Goal: Task Accomplishment & Management: Manage account settings

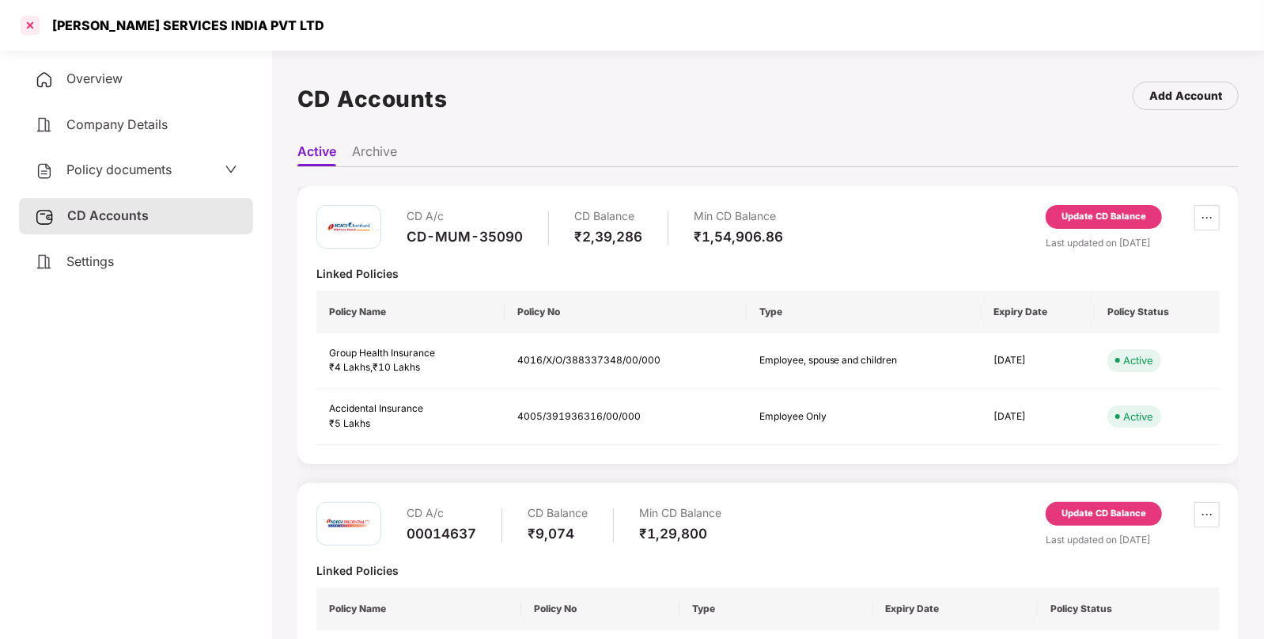
click at [25, 22] on div at bounding box center [29, 25] width 25 height 25
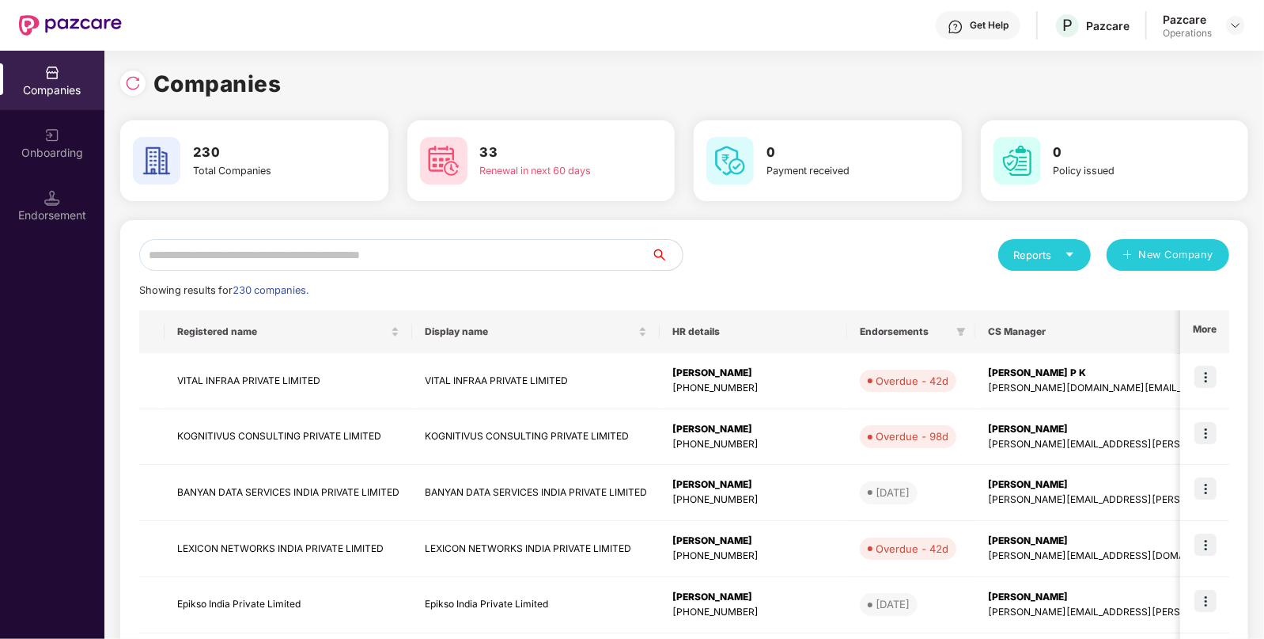
click at [339, 257] on input "text" at bounding box center [395, 255] width 512 height 32
type input "*"
click at [131, 82] on img at bounding box center [133, 83] width 16 height 16
click at [46, 190] on img at bounding box center [52, 198] width 16 height 16
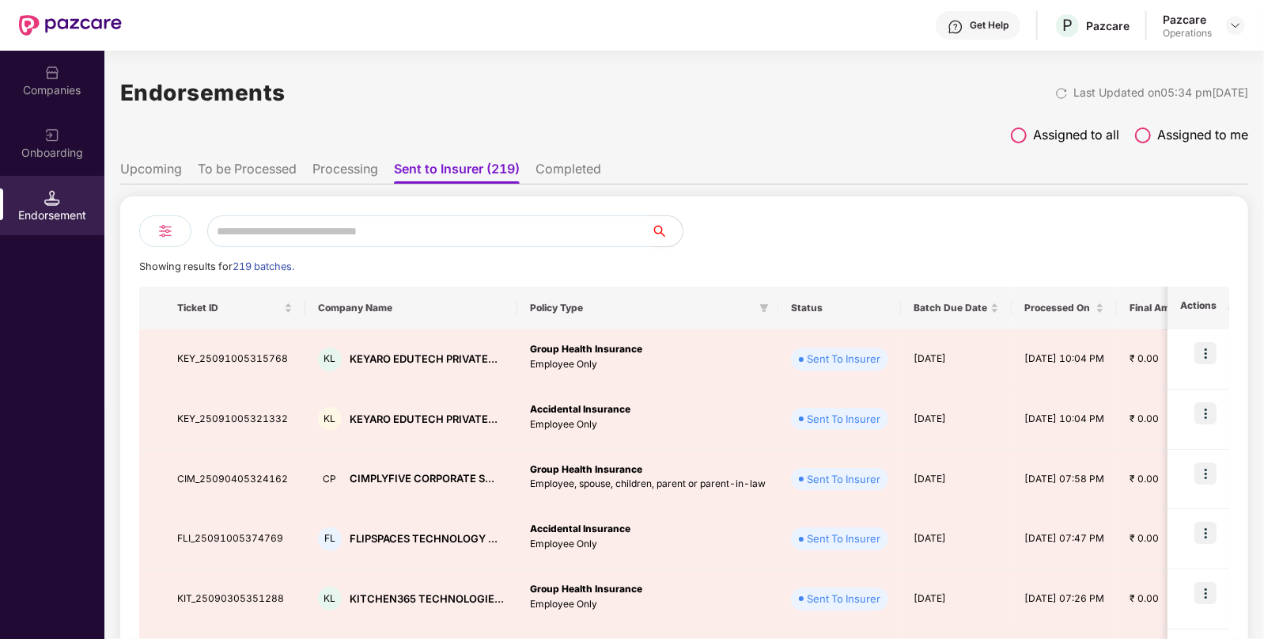
click at [220, 161] on li "To be Processed" at bounding box center [247, 172] width 99 height 23
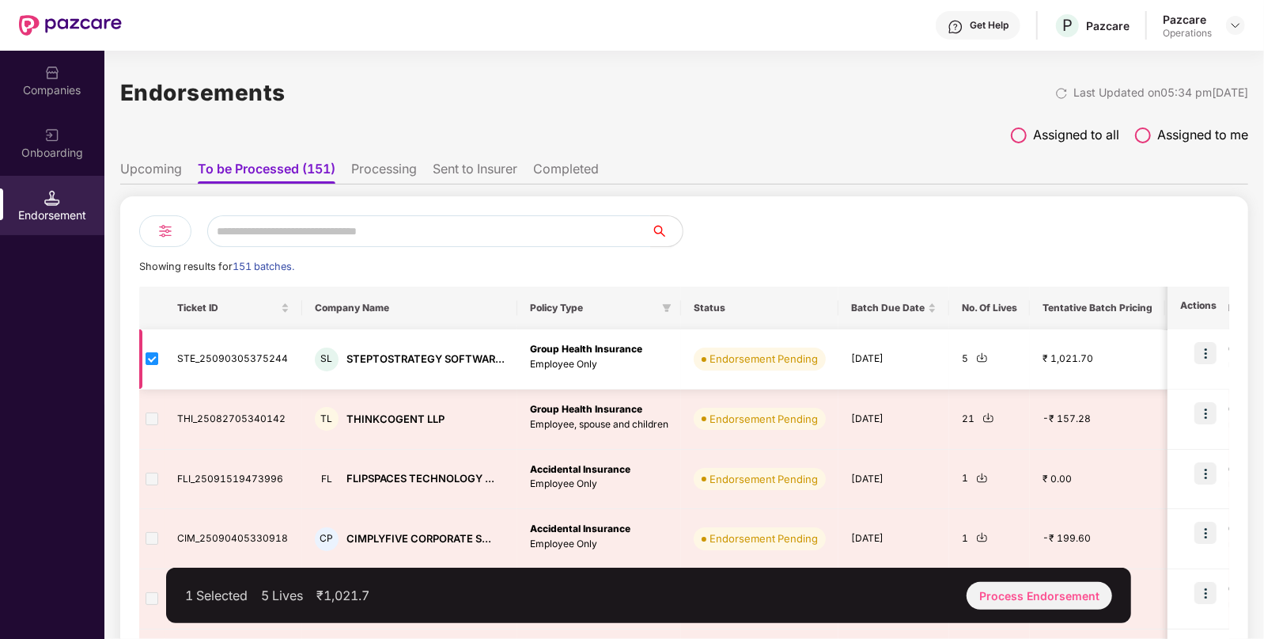
click at [978, 352] on img at bounding box center [982, 357] width 12 height 12
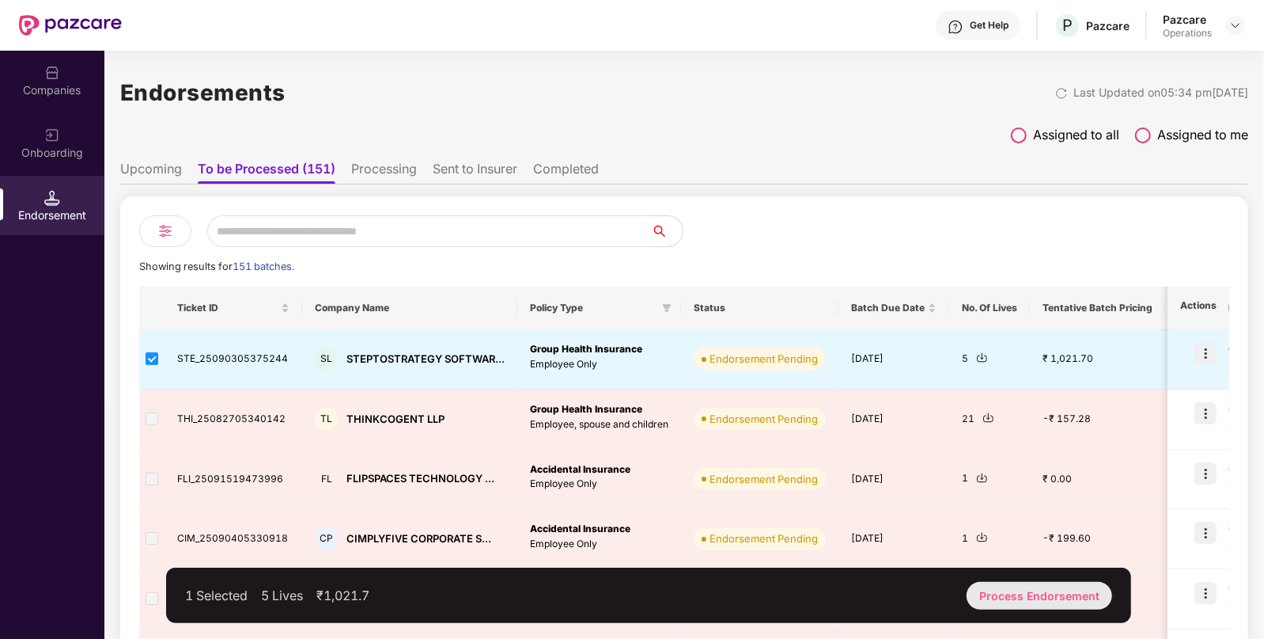
click at [1029, 583] on div "Process Endorsement" at bounding box center [1040, 596] width 146 height 28
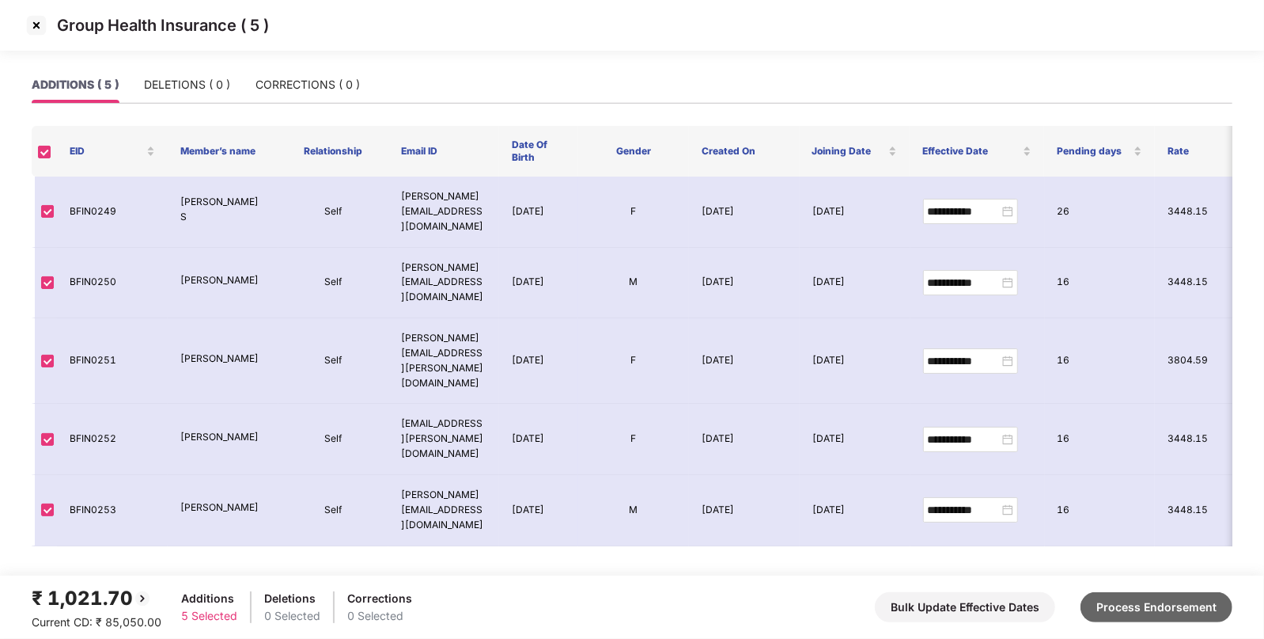
click at [1144, 609] on button "Process Endorsement" at bounding box center [1157, 607] width 152 height 30
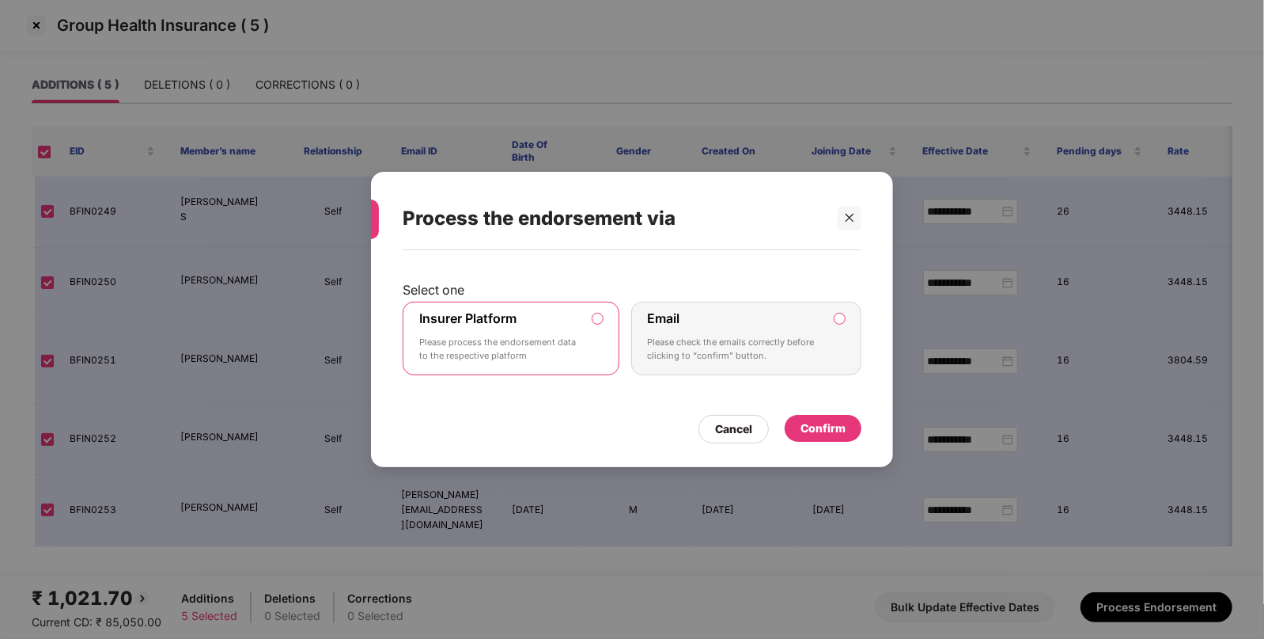
click at [811, 419] on div "Confirm" at bounding box center [823, 427] width 45 height 17
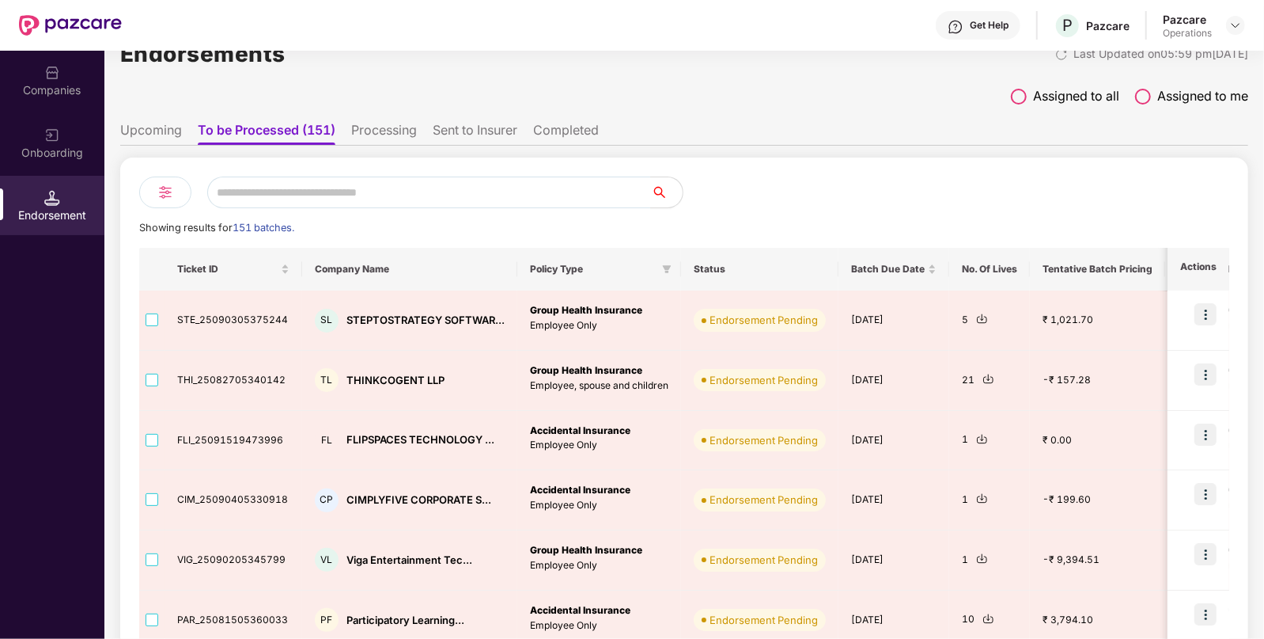
scroll to position [37, 0]
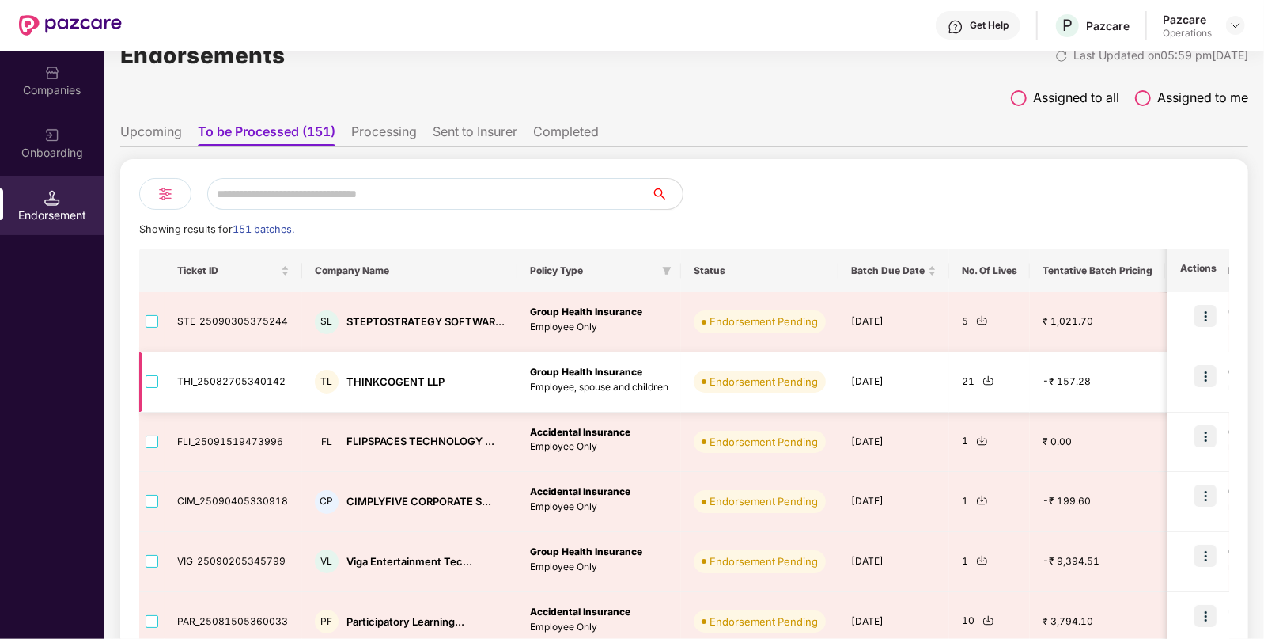
click at [363, 384] on div "THINKCOGENT LLP" at bounding box center [396, 381] width 98 height 15
copy div "THINKCOGENT LLP"
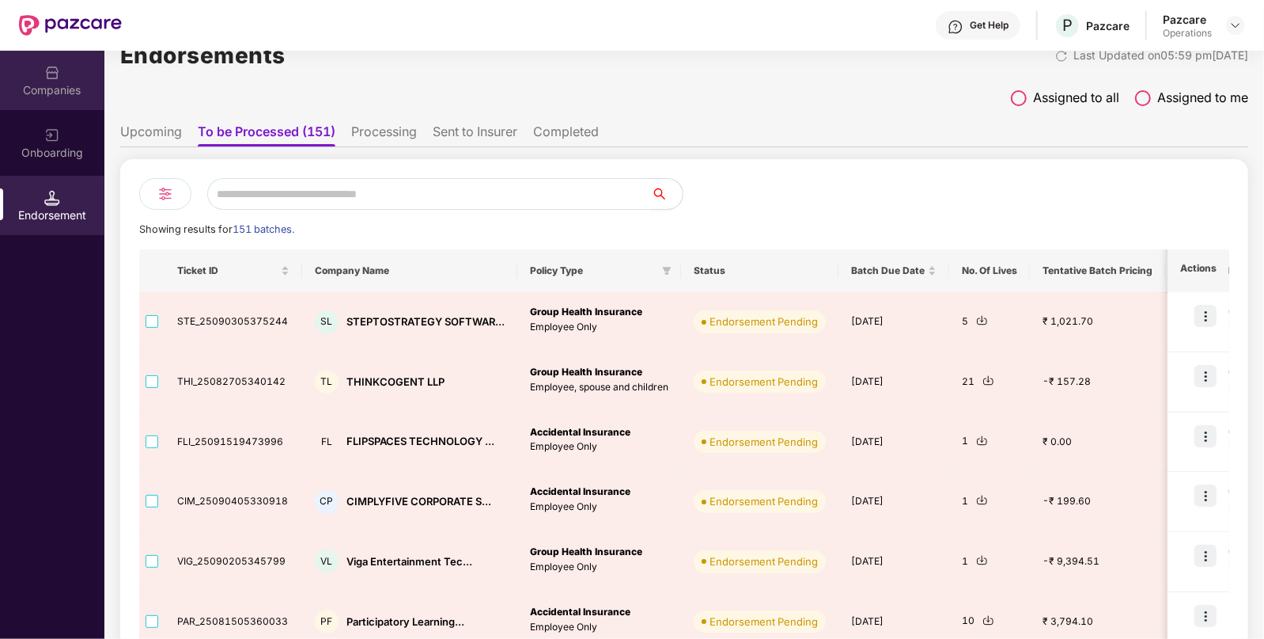
click at [64, 76] on div "Companies" at bounding box center [52, 80] width 104 height 59
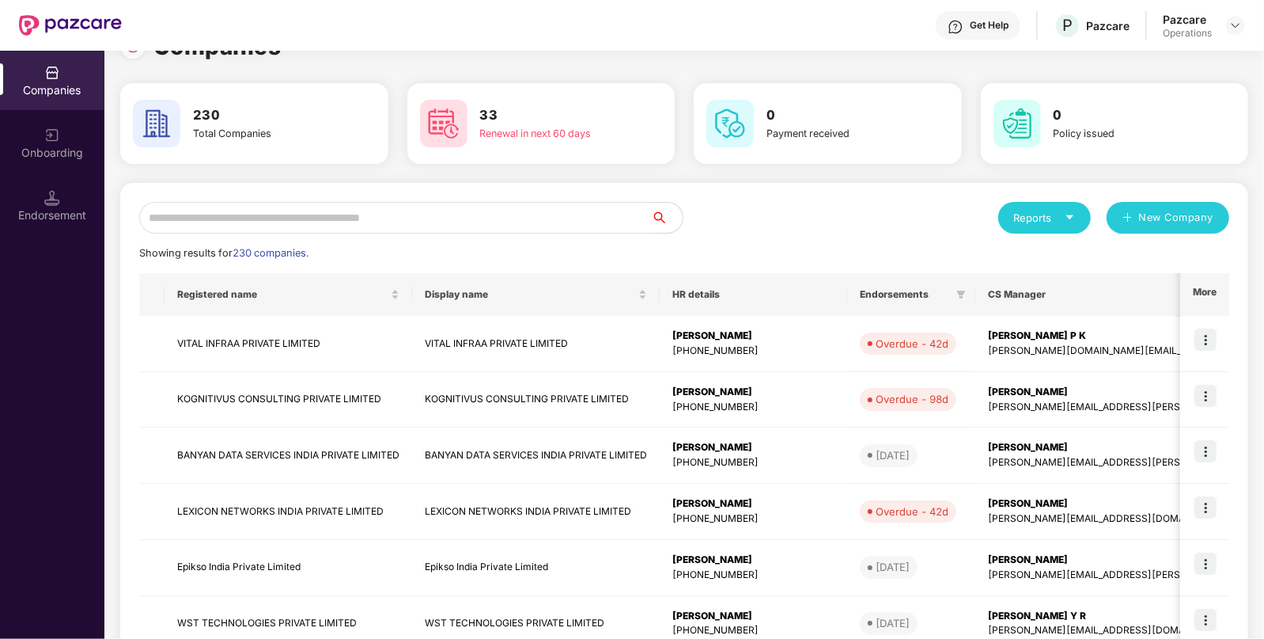
scroll to position [0, 0]
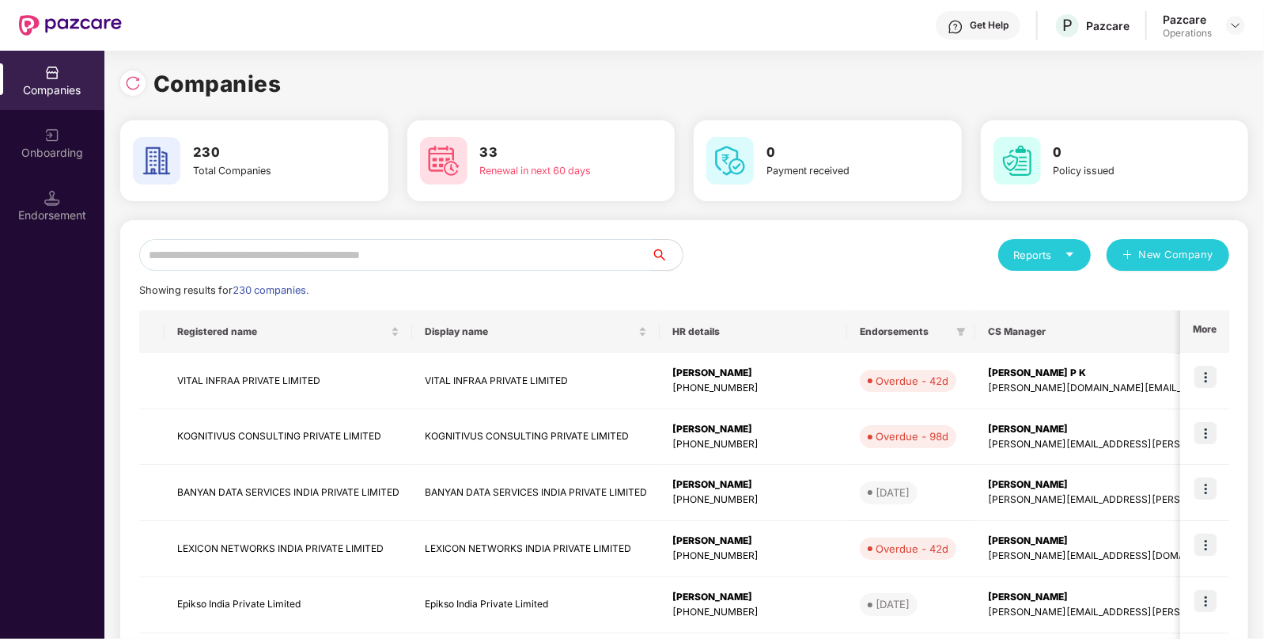
paste input "**********"
click at [368, 265] on input "text" at bounding box center [395, 255] width 512 height 32
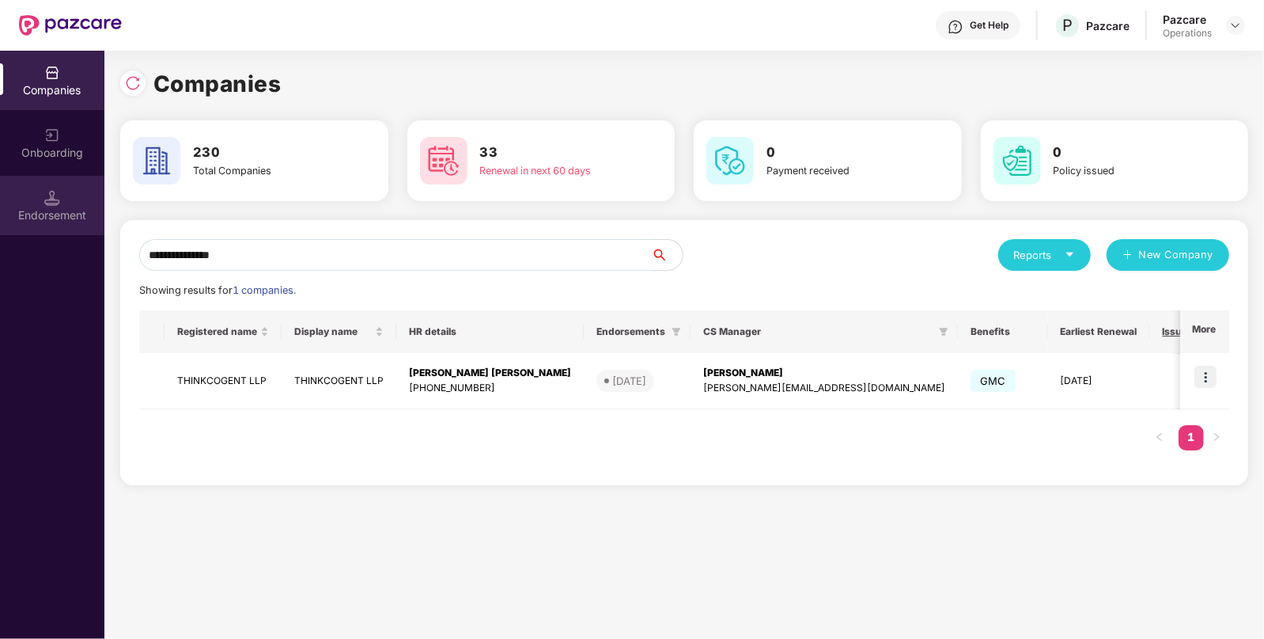
type input "**********"
click at [57, 198] on img at bounding box center [52, 198] width 16 height 16
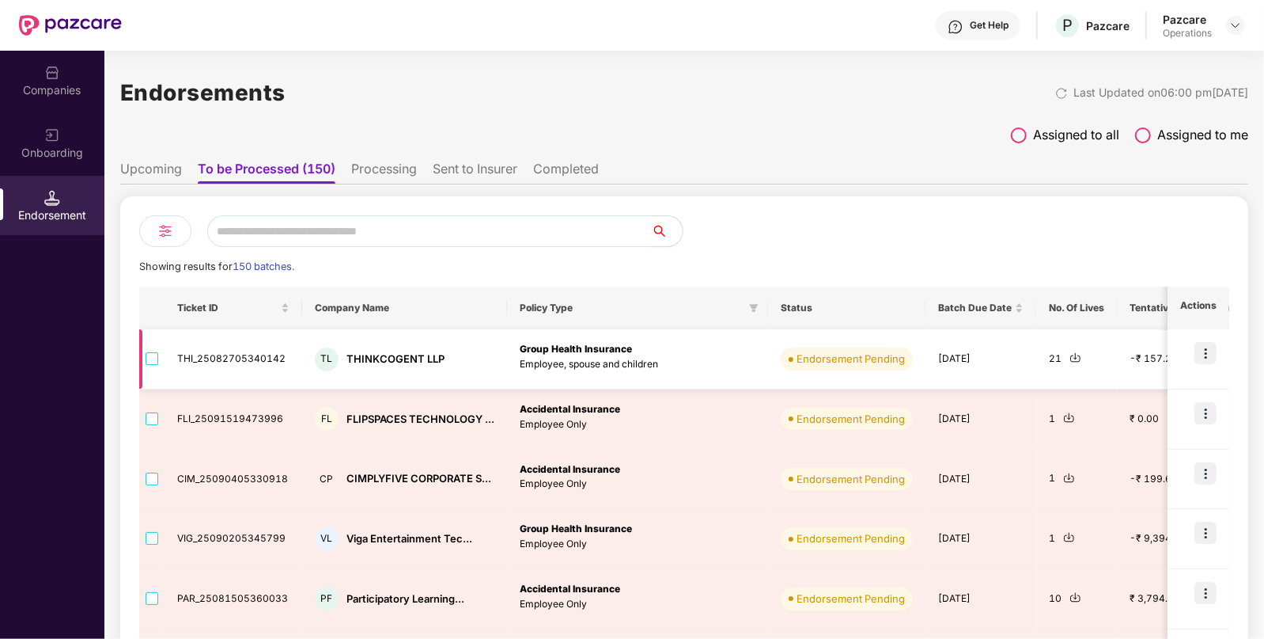
click at [1071, 359] on img at bounding box center [1076, 357] width 12 height 12
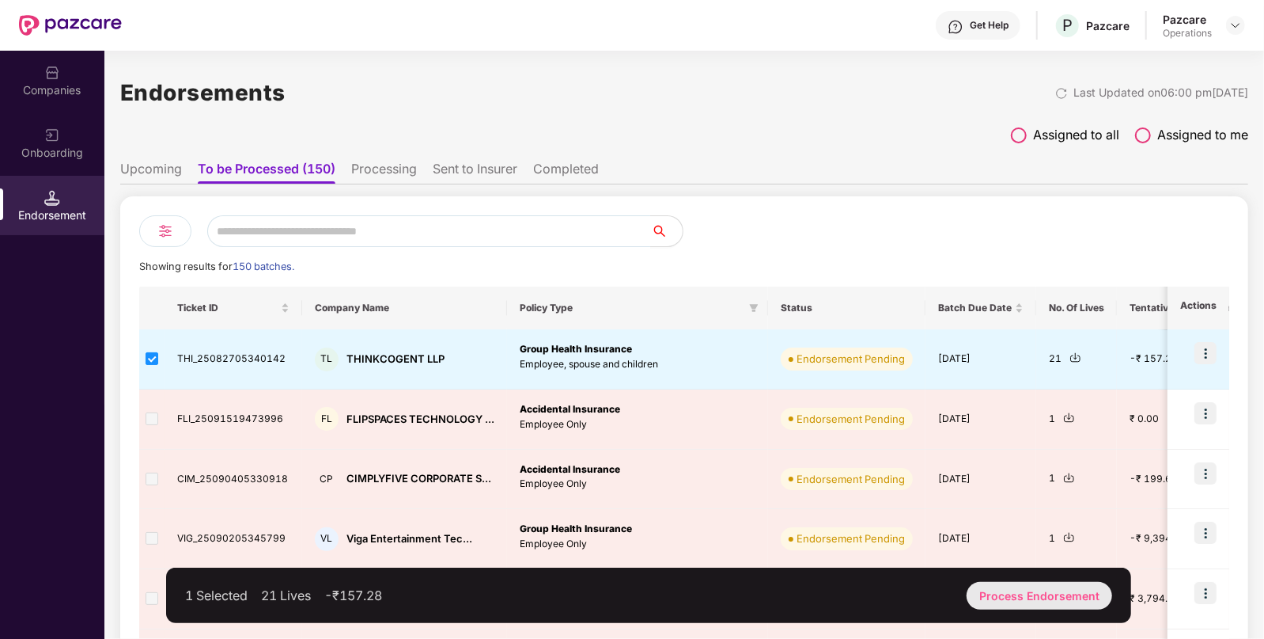
click at [1019, 592] on div "Process Endorsement" at bounding box center [1040, 596] width 146 height 28
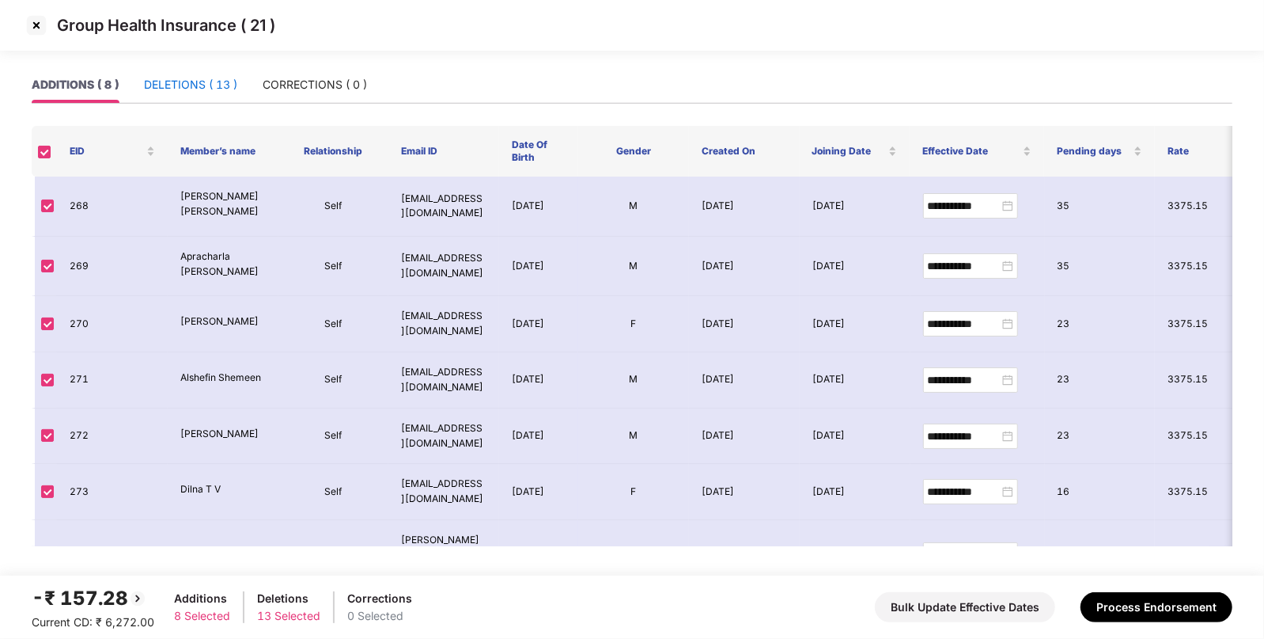
click at [226, 79] on div "DELETIONS ( 13 )" at bounding box center [190, 84] width 93 height 17
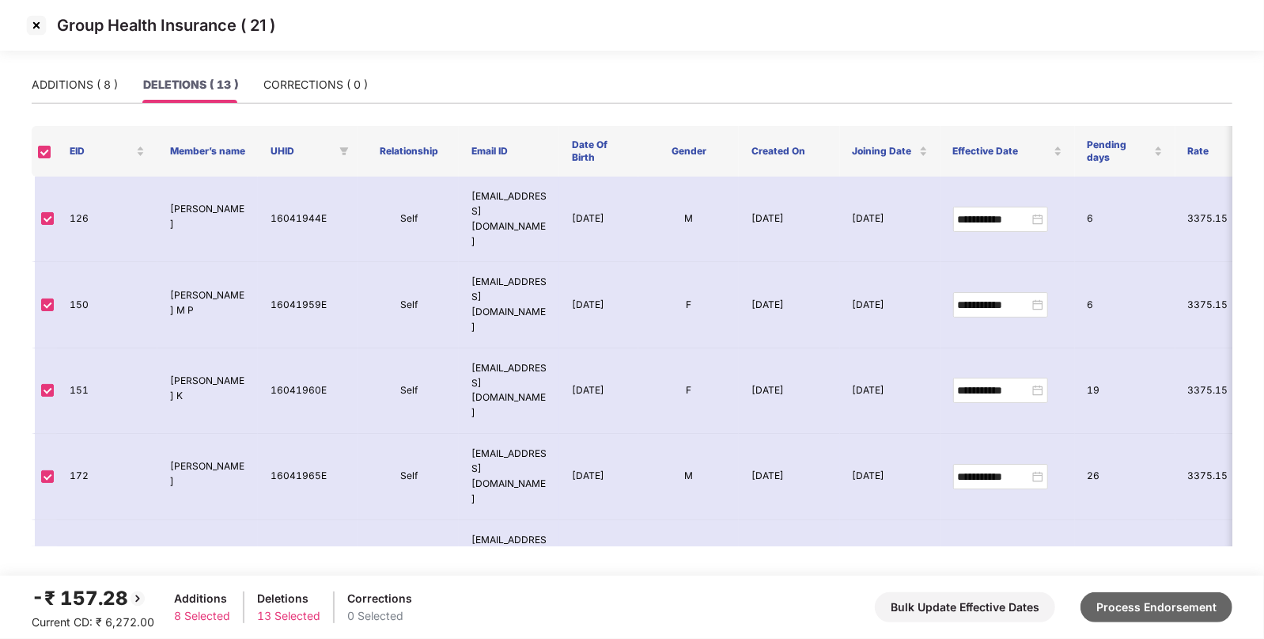
click at [1135, 608] on button "Process Endorsement" at bounding box center [1157, 607] width 152 height 30
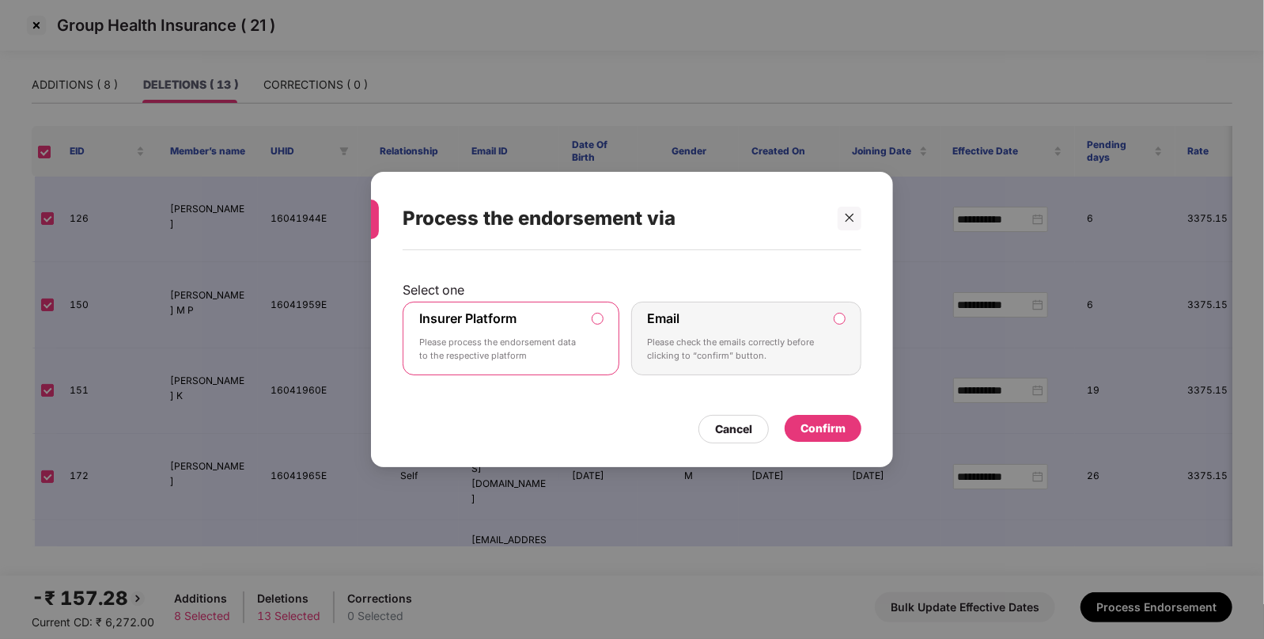
click at [829, 435] on div "Confirm" at bounding box center [823, 427] width 45 height 17
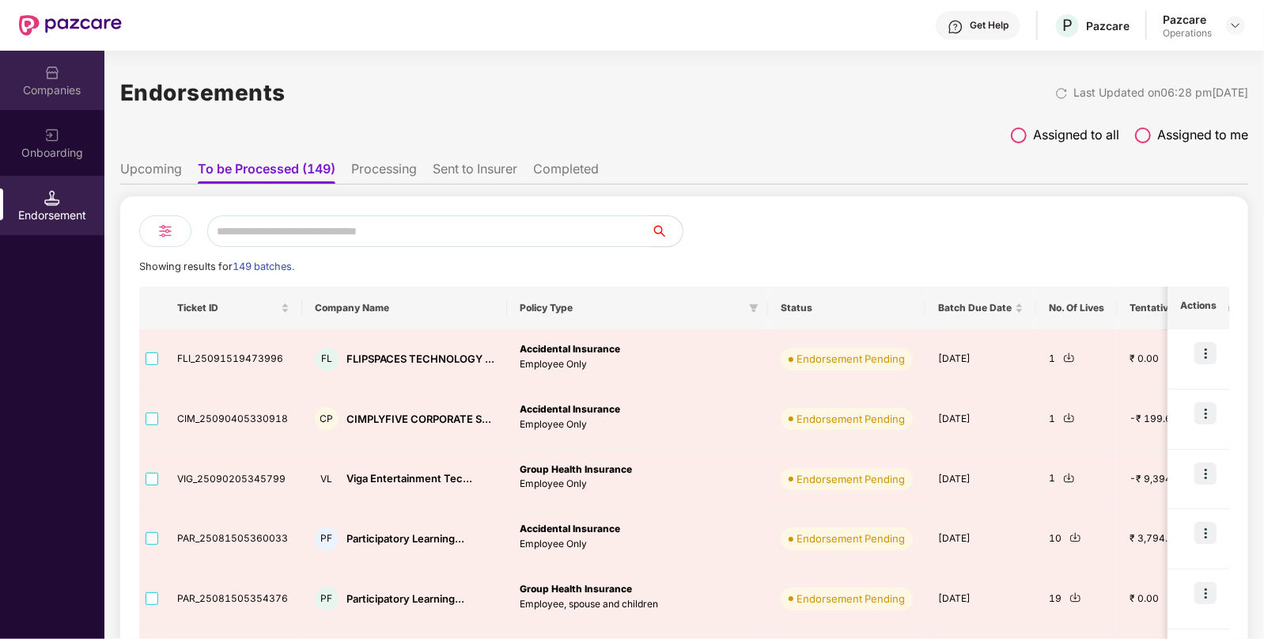
click at [34, 107] on div "Companies" at bounding box center [52, 80] width 104 height 59
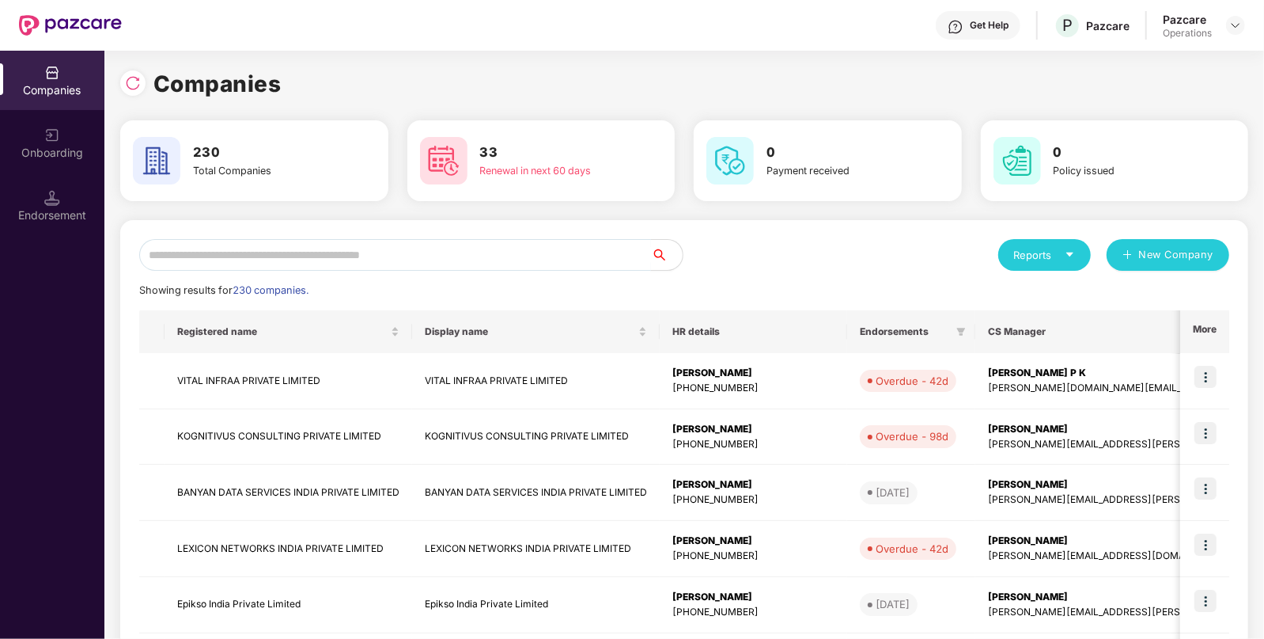
click at [478, 259] on input "text" at bounding box center [395, 255] width 512 height 32
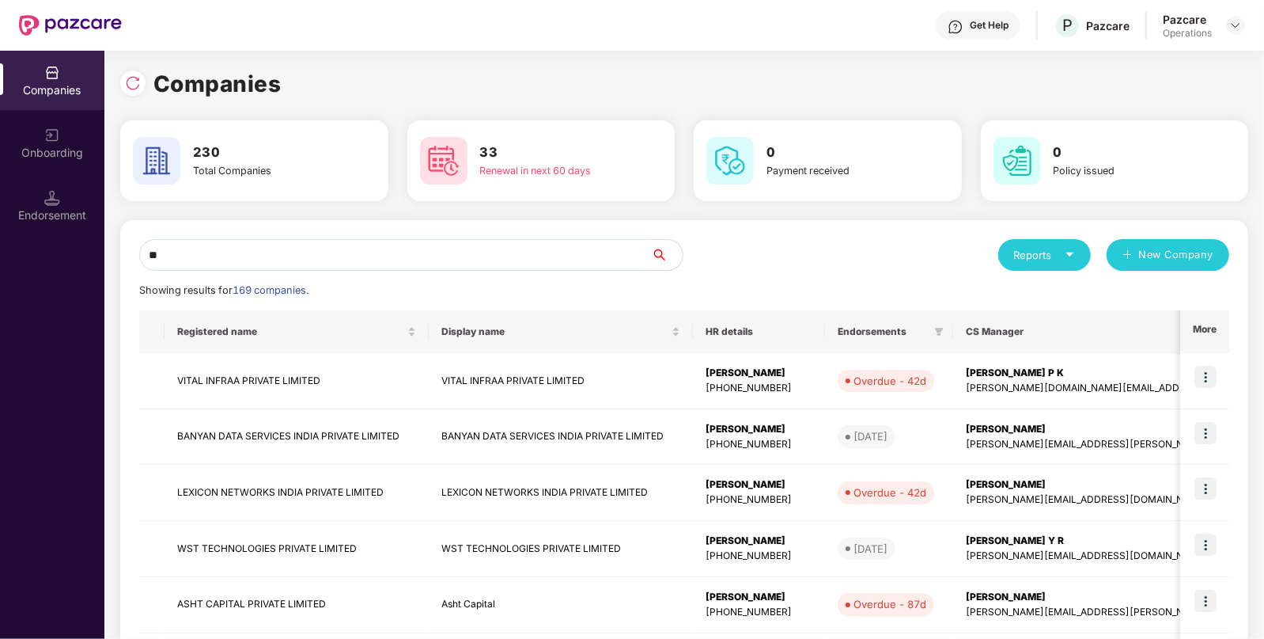
type input "*"
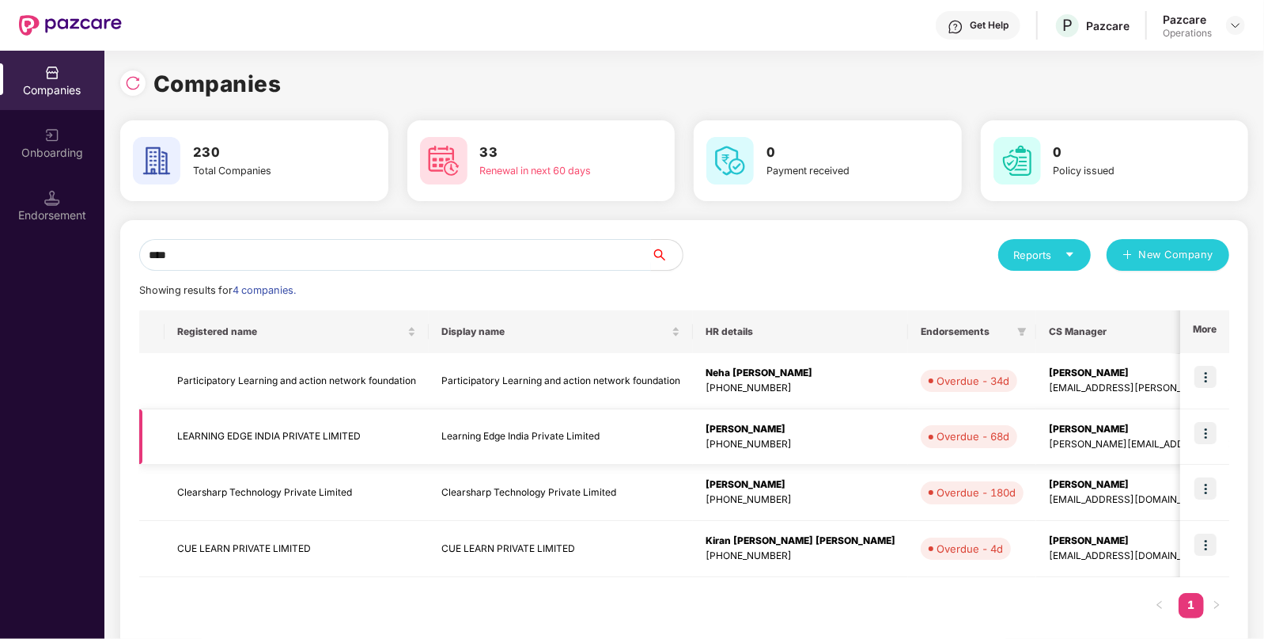
type input "****"
click at [252, 416] on td "LEARNING EDGE INDIA PRIVATE LIMITED" at bounding box center [297, 437] width 264 height 56
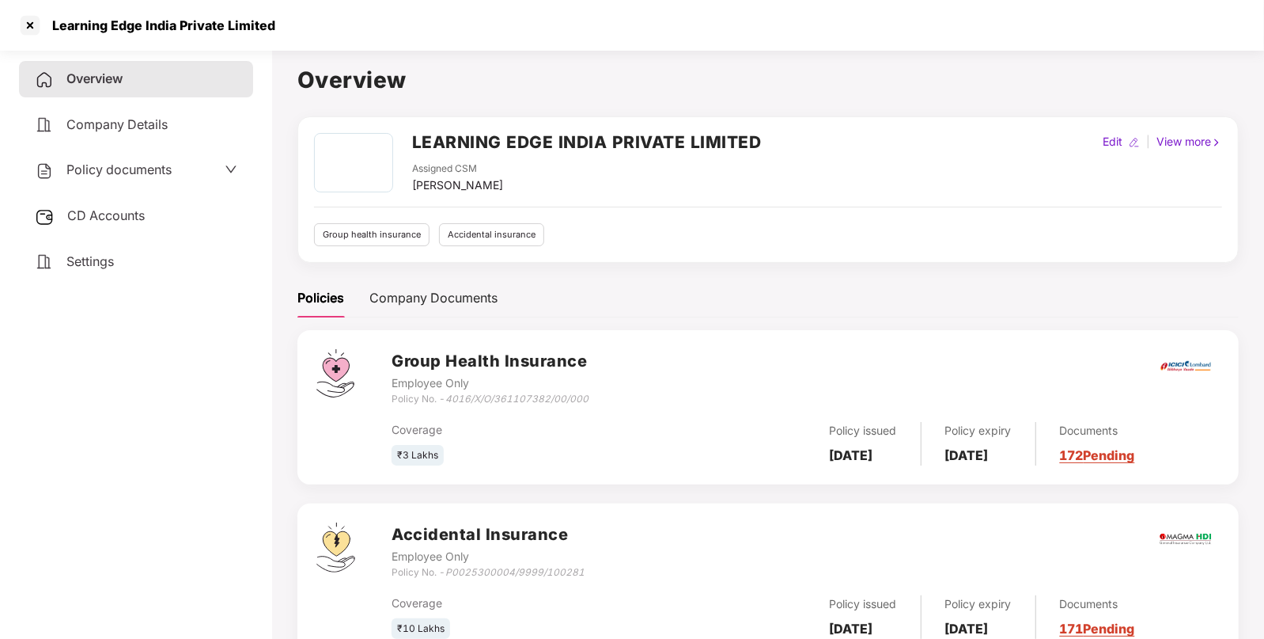
click at [117, 170] on span "Policy documents" at bounding box center [118, 169] width 105 height 16
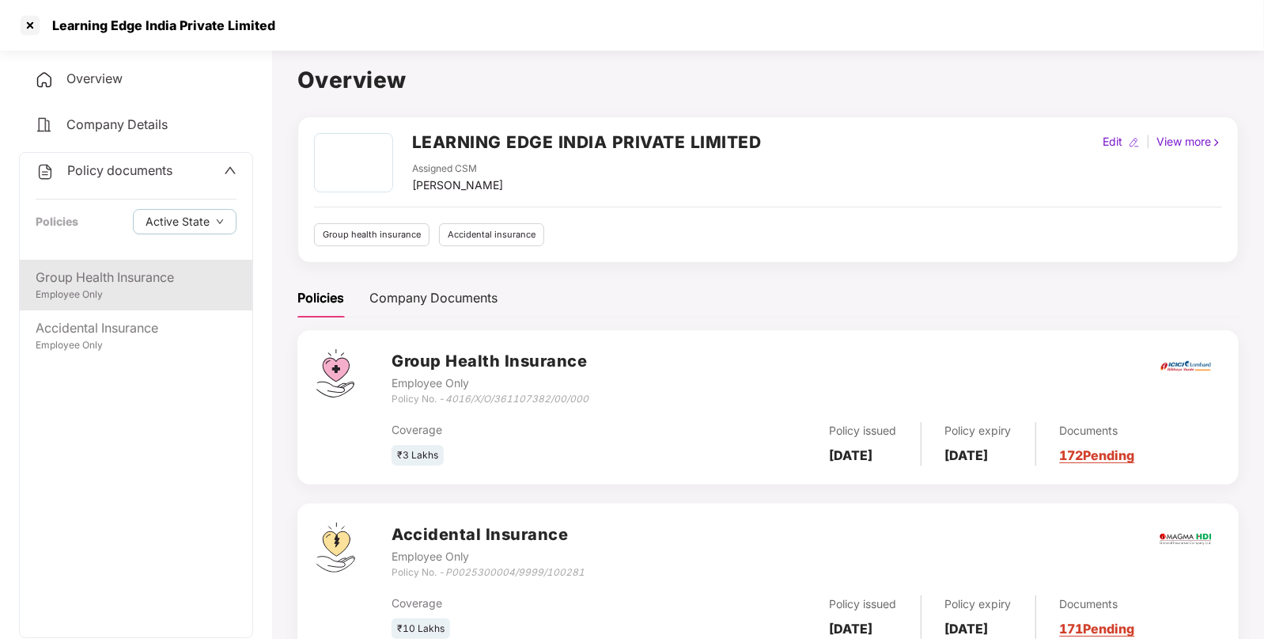
click at [130, 283] on div "Group Health Insurance" at bounding box center [136, 277] width 201 height 20
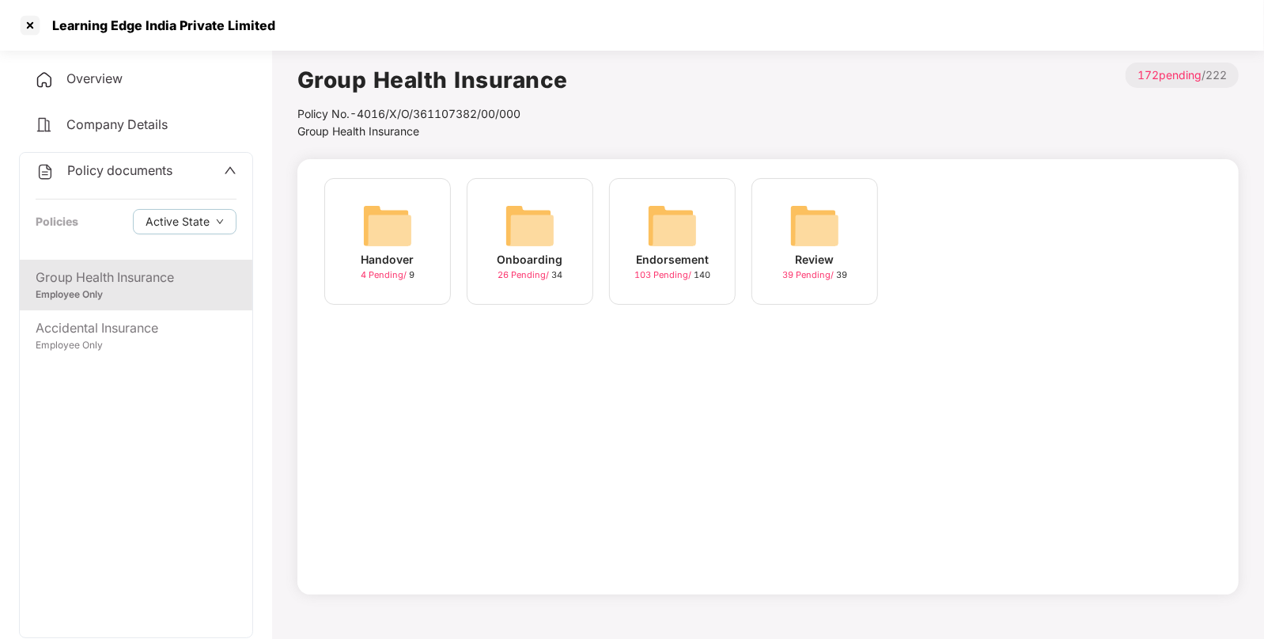
click at [705, 215] on div "Endorsement 103 Pending / 140" at bounding box center [672, 241] width 127 height 127
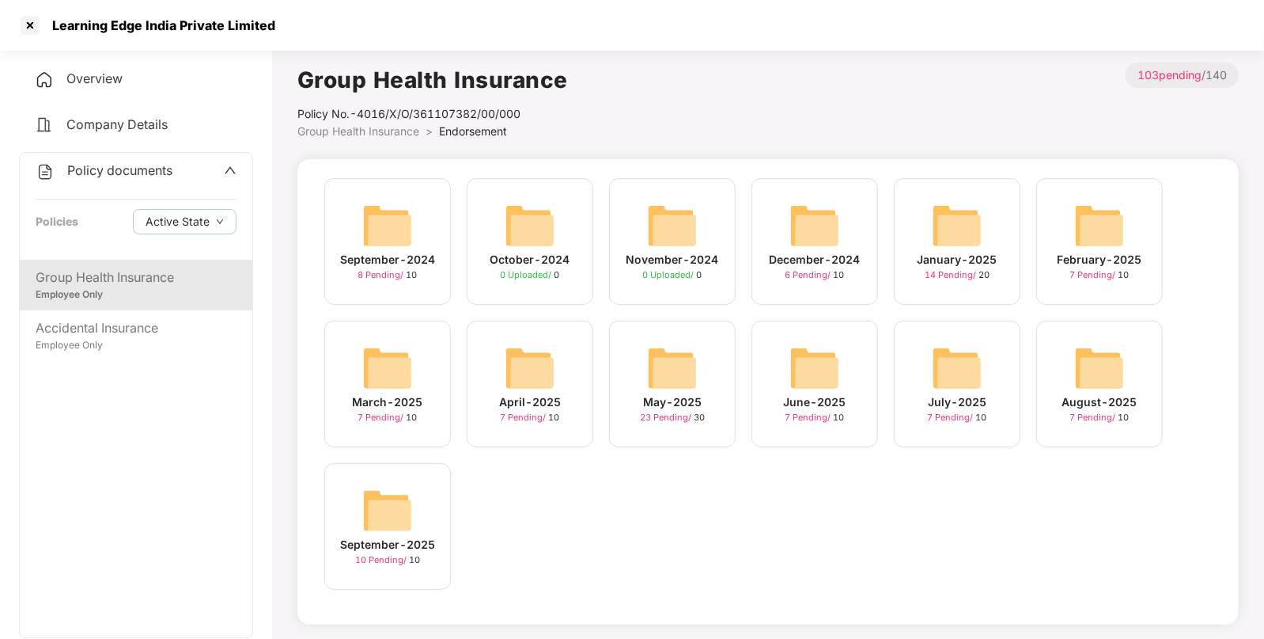
click at [681, 371] on img at bounding box center [672, 368] width 51 height 51
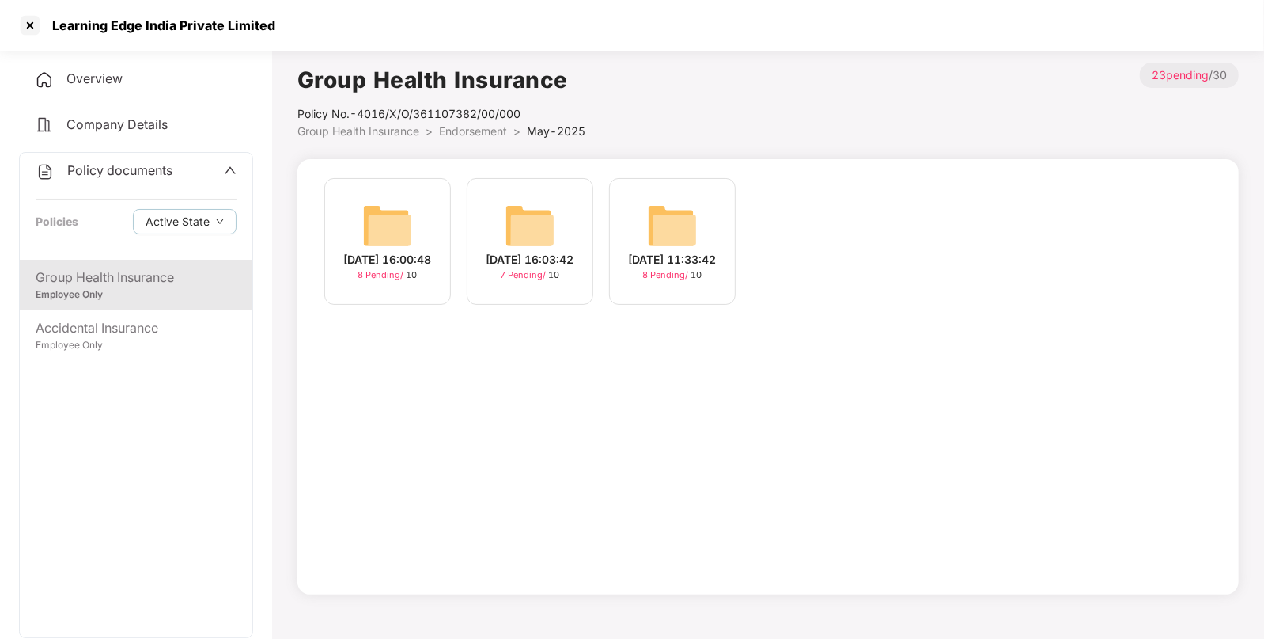
click at [355, 127] on span "Group Health Insurance" at bounding box center [359, 130] width 122 height 13
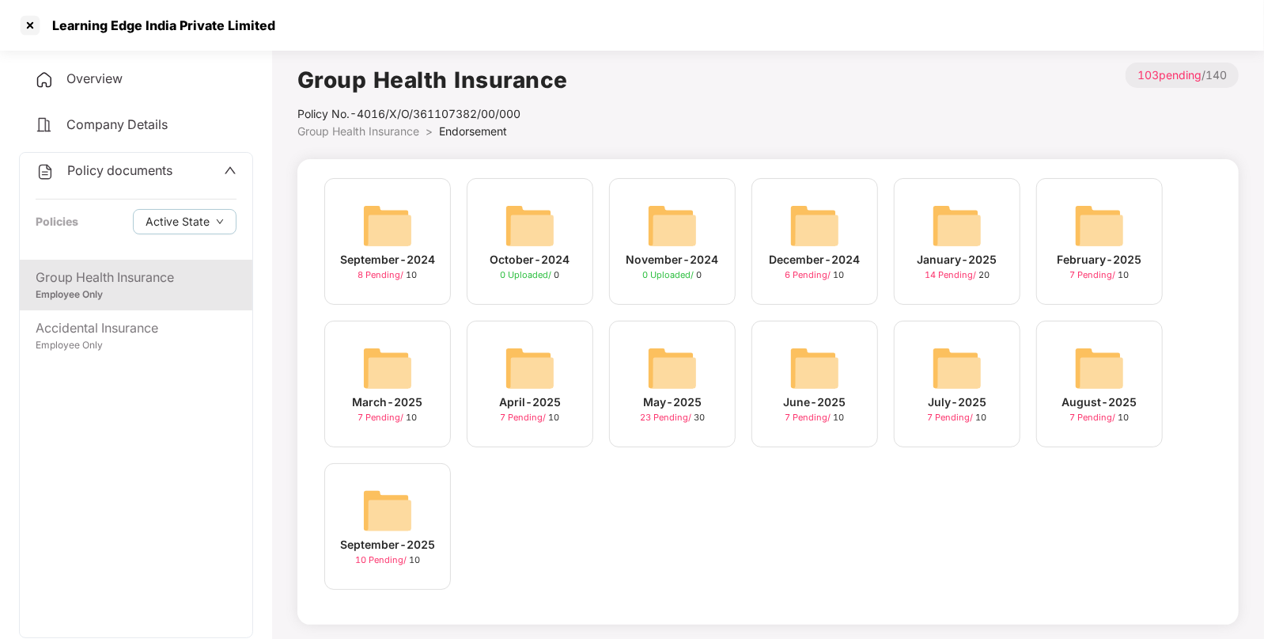
click at [380, 502] on img at bounding box center [387, 510] width 51 height 51
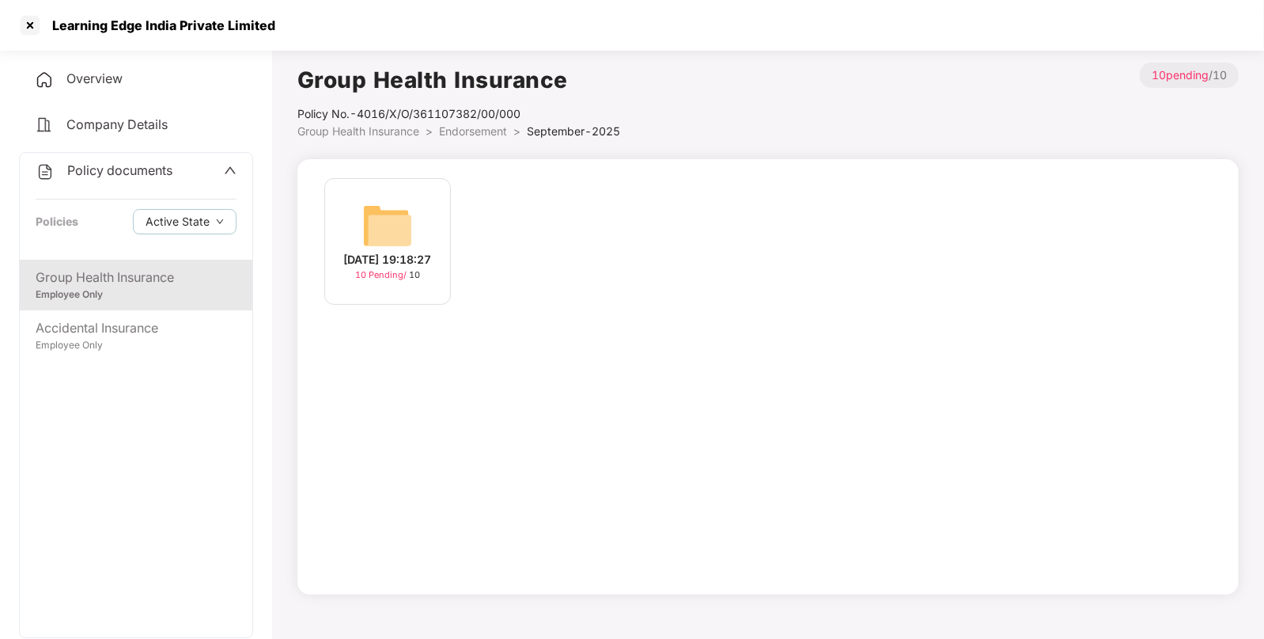
click at [388, 222] on img at bounding box center [387, 225] width 51 height 51
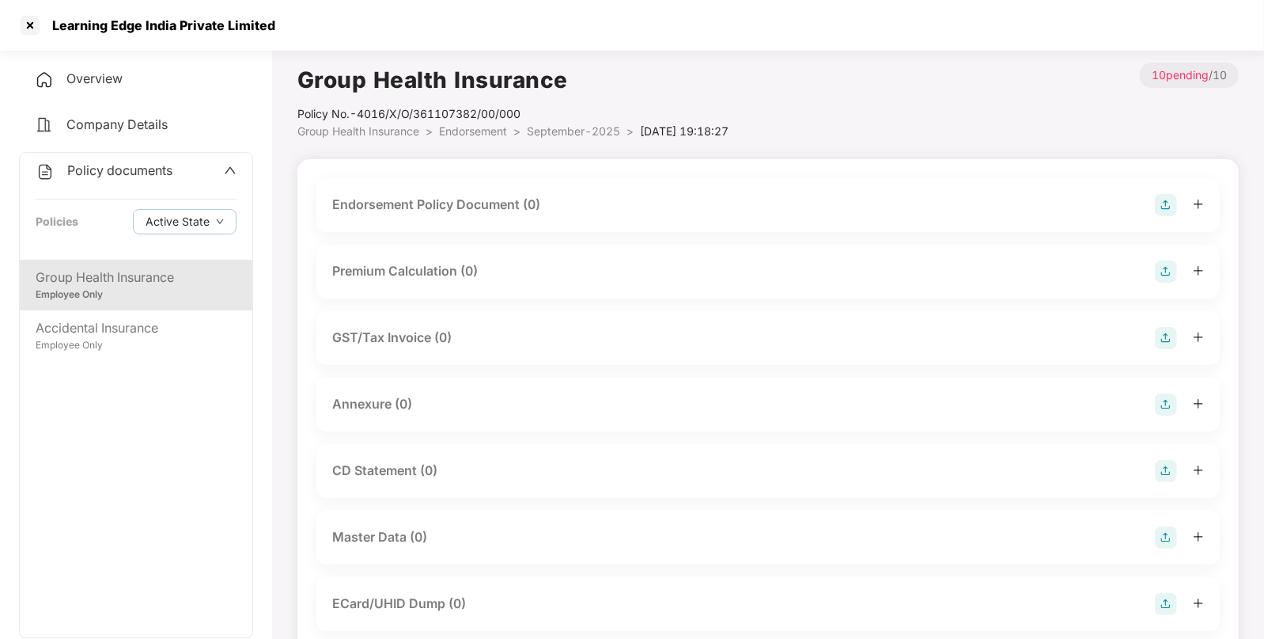
click at [1162, 202] on img at bounding box center [1166, 205] width 22 height 22
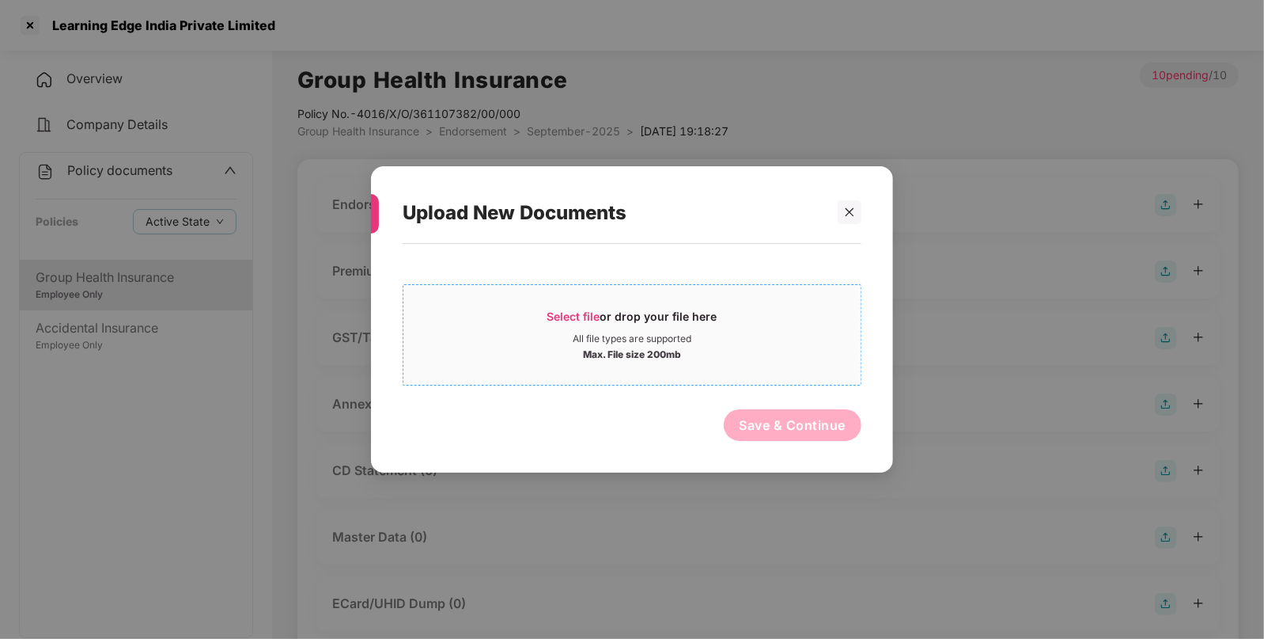
click at [572, 305] on span "Select file or drop your file here All file types are supported Max. File size …" at bounding box center [632, 335] width 457 height 76
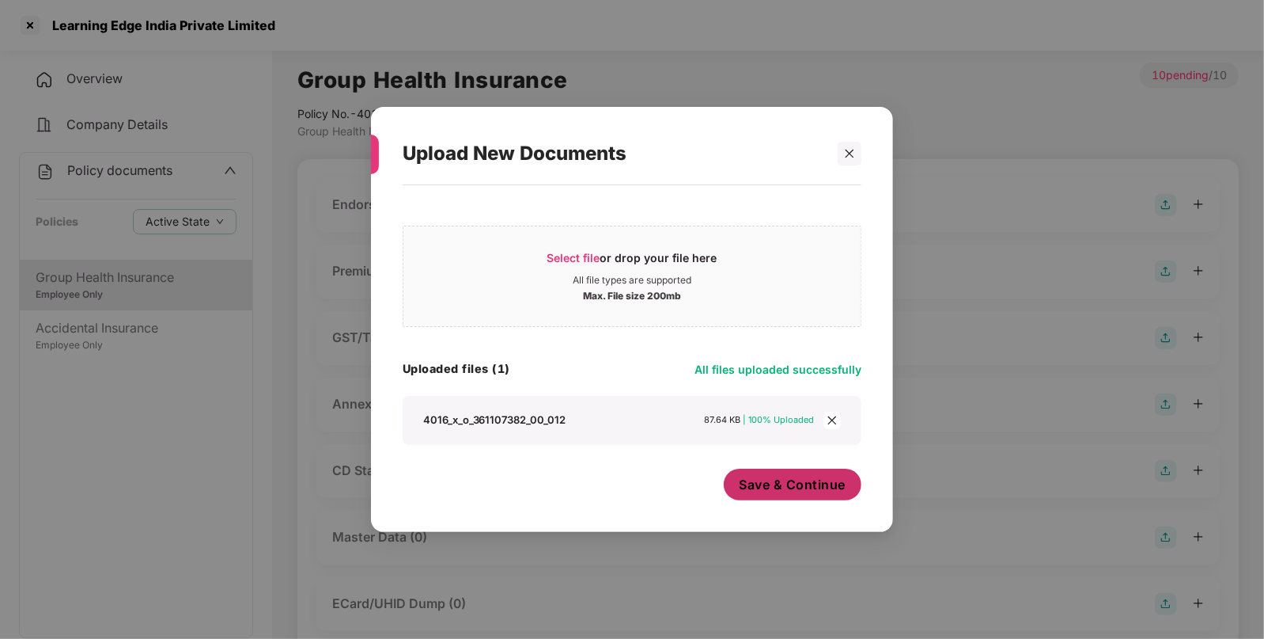
click at [789, 490] on span "Save & Continue" at bounding box center [793, 484] width 107 height 17
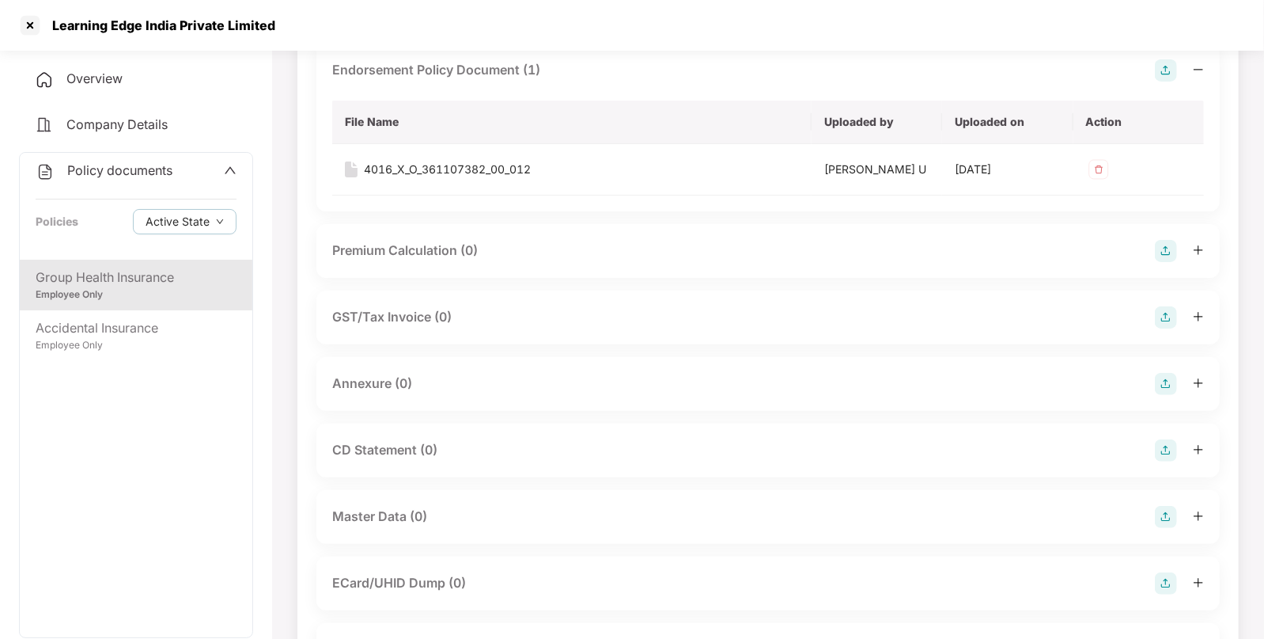
scroll to position [138, 0]
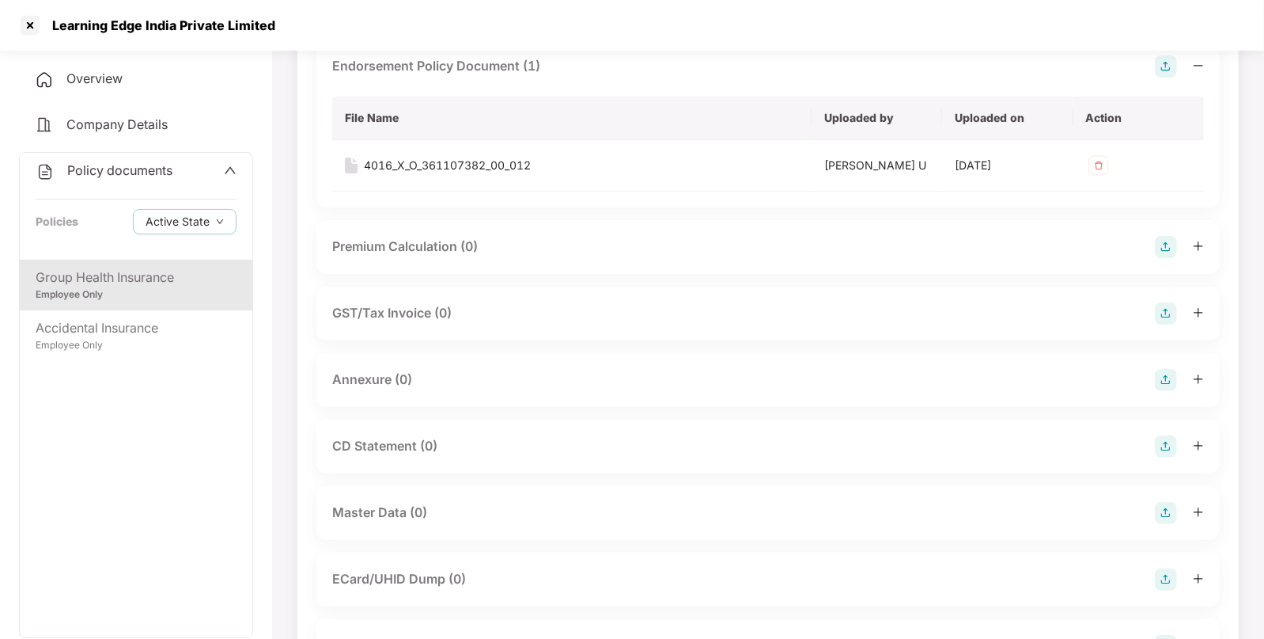
click at [1168, 373] on img at bounding box center [1166, 380] width 22 height 22
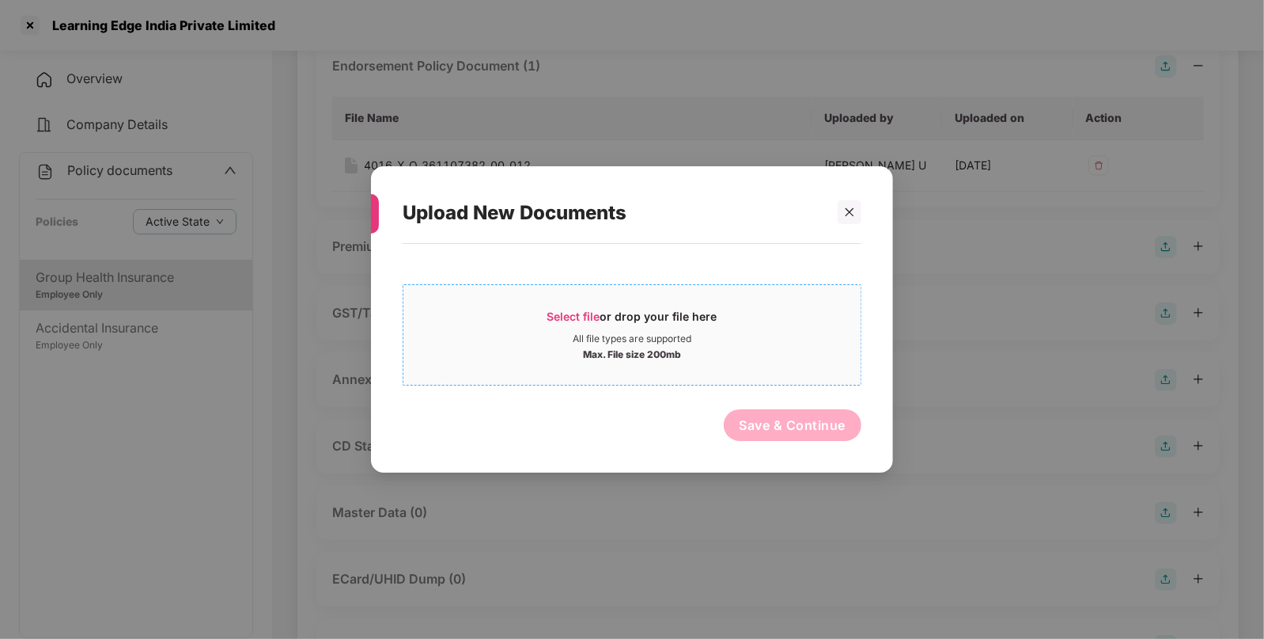
click at [563, 311] on span "Select file" at bounding box center [574, 315] width 53 height 13
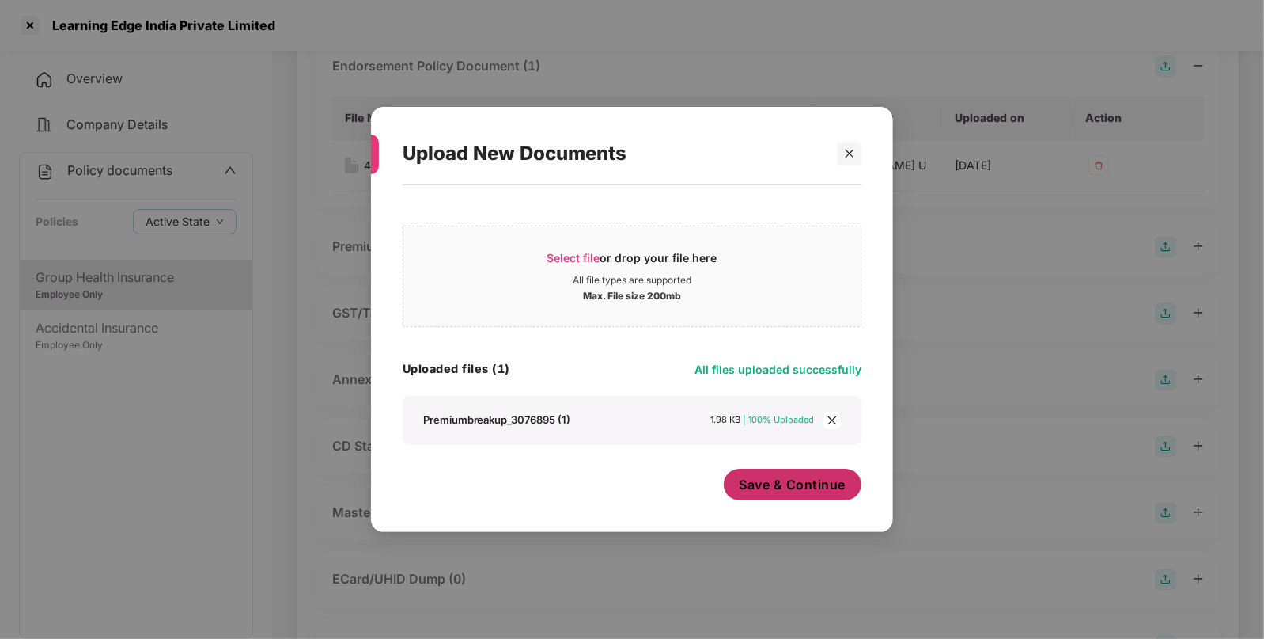
click at [786, 479] on span "Save & Continue" at bounding box center [793, 484] width 107 height 17
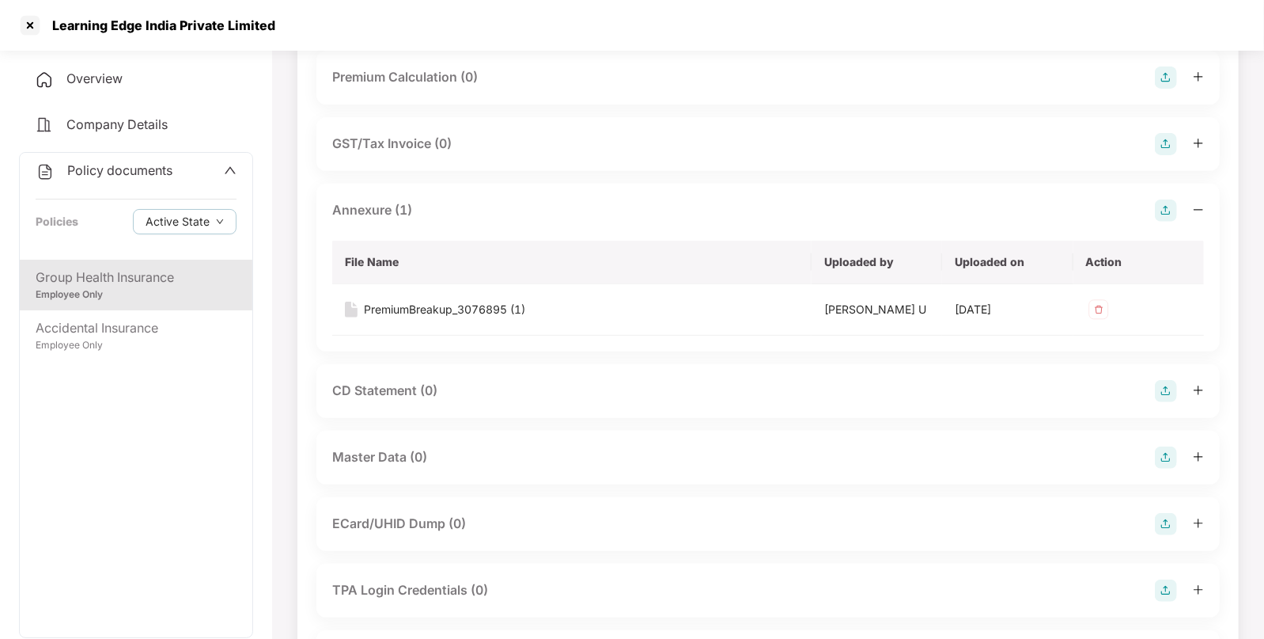
scroll to position [309, 0]
click at [1167, 455] on img at bounding box center [1166, 456] width 22 height 22
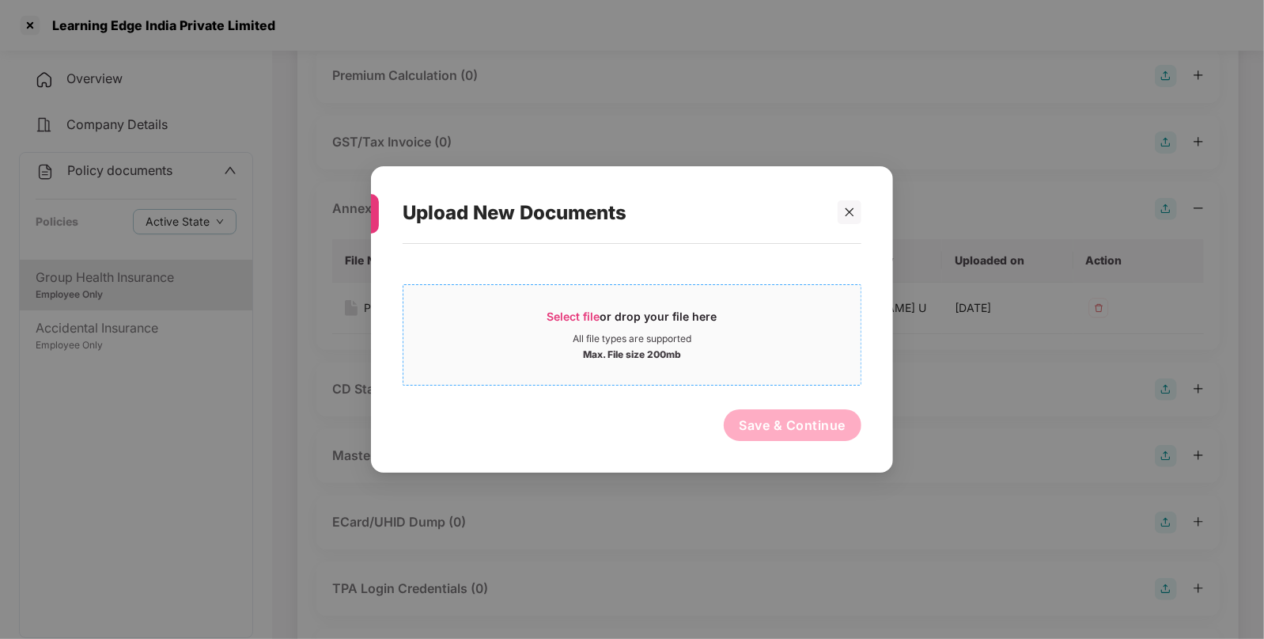
click at [560, 307] on span "Select file or drop your file here All file types are supported Max. File size …" at bounding box center [632, 335] width 457 height 76
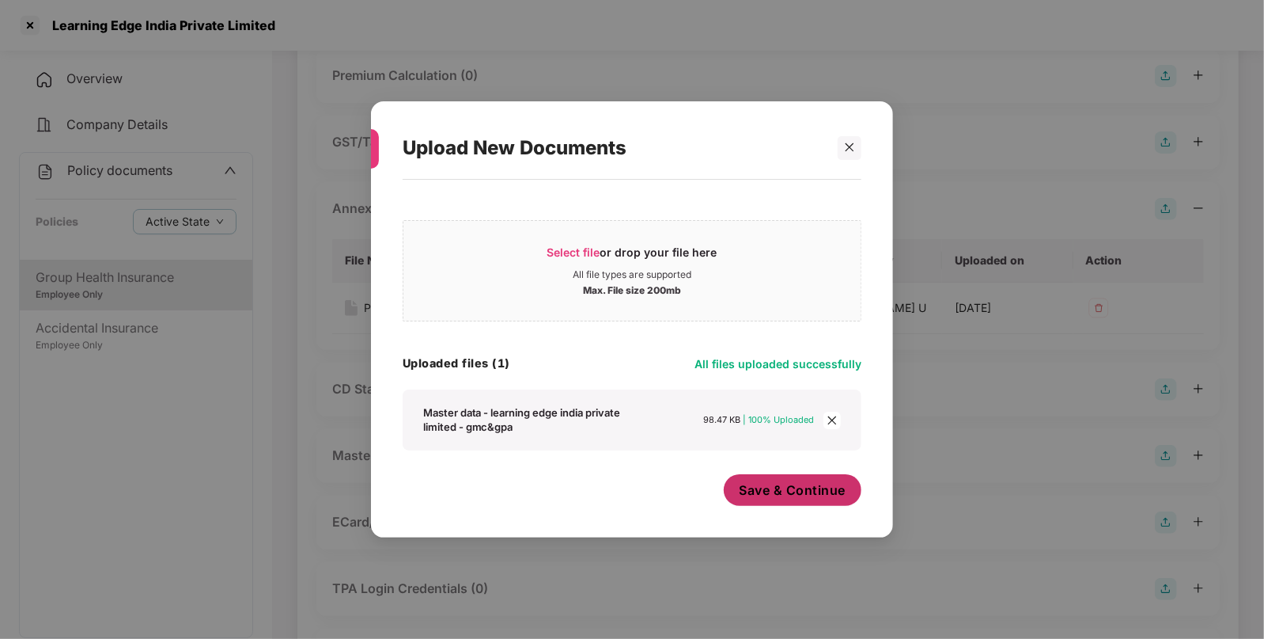
click at [741, 490] on span "Save & Continue" at bounding box center [793, 489] width 107 height 17
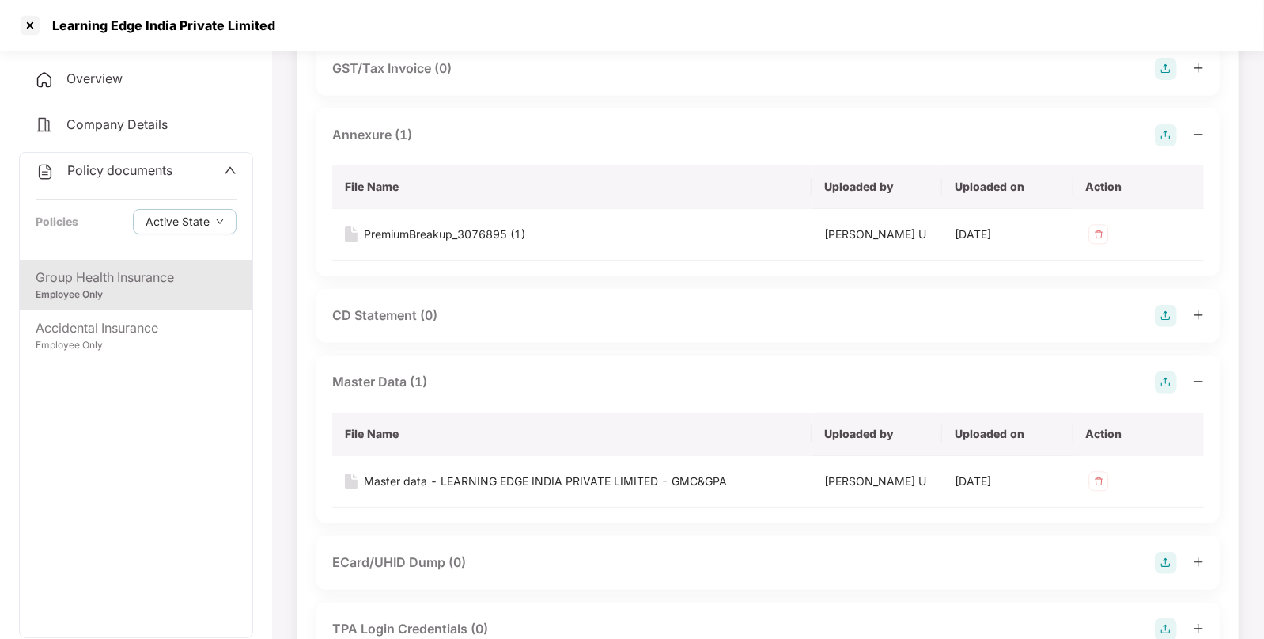
scroll to position [387, 0]
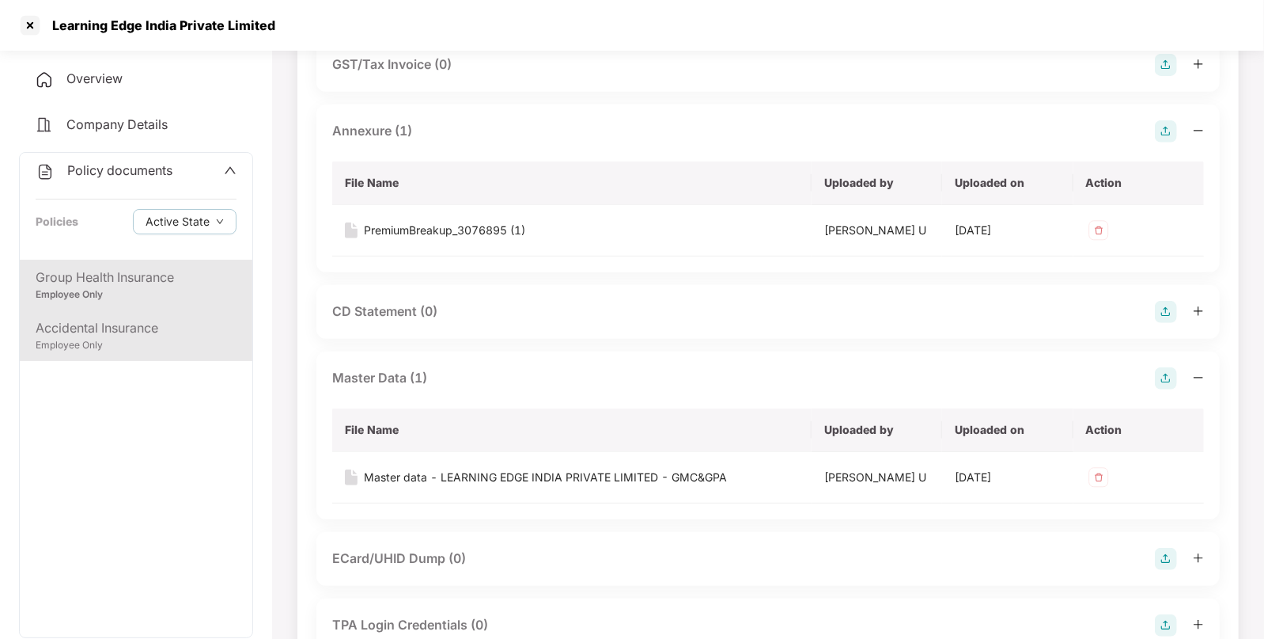
click at [91, 325] on div "Accidental Insurance" at bounding box center [136, 328] width 201 height 20
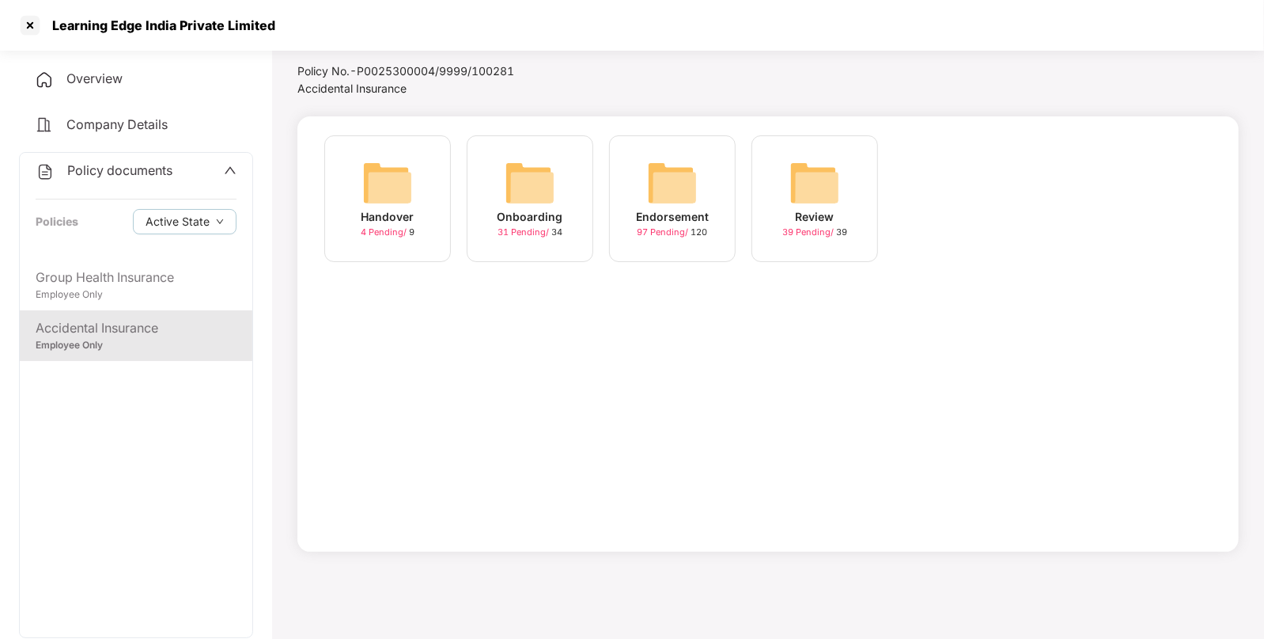
click at [665, 185] on img at bounding box center [672, 182] width 51 height 51
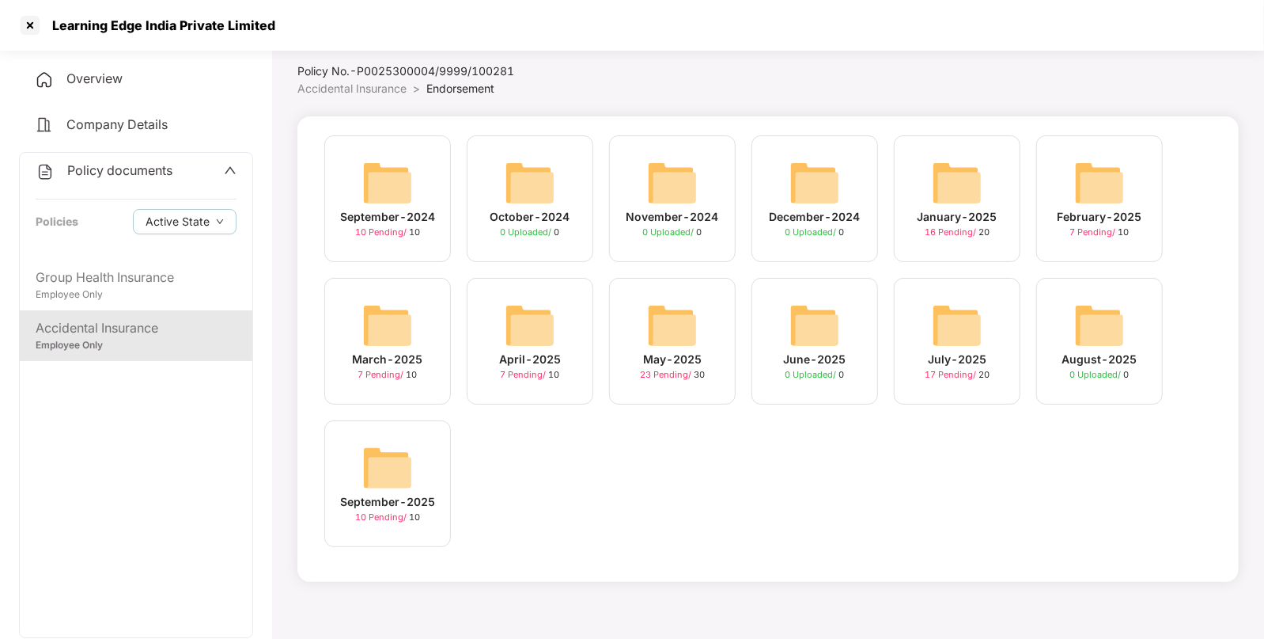
click at [377, 474] on img at bounding box center [387, 467] width 51 height 51
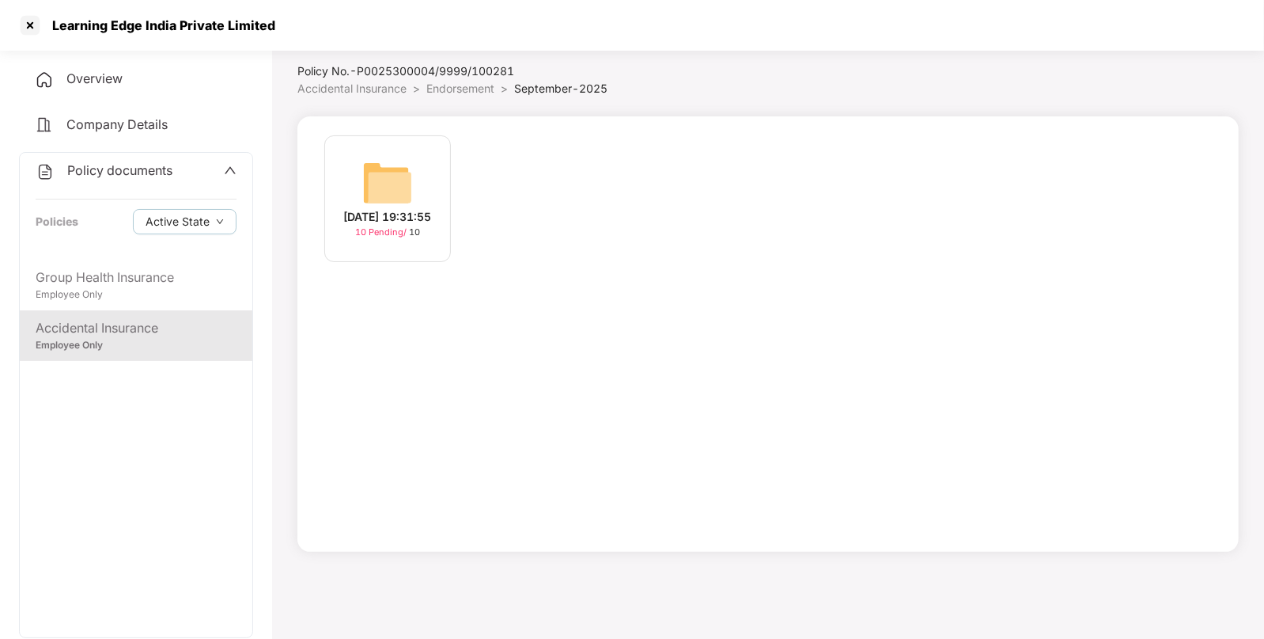
click at [386, 188] on img at bounding box center [387, 182] width 51 height 51
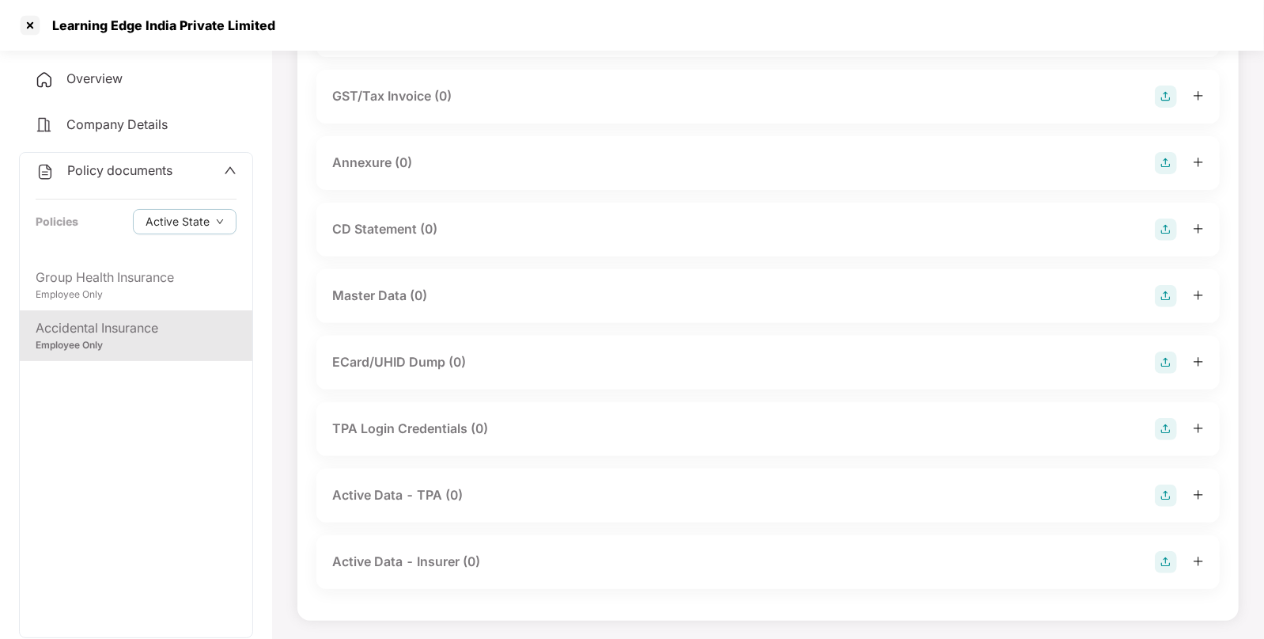
click at [1163, 289] on img at bounding box center [1166, 296] width 22 height 22
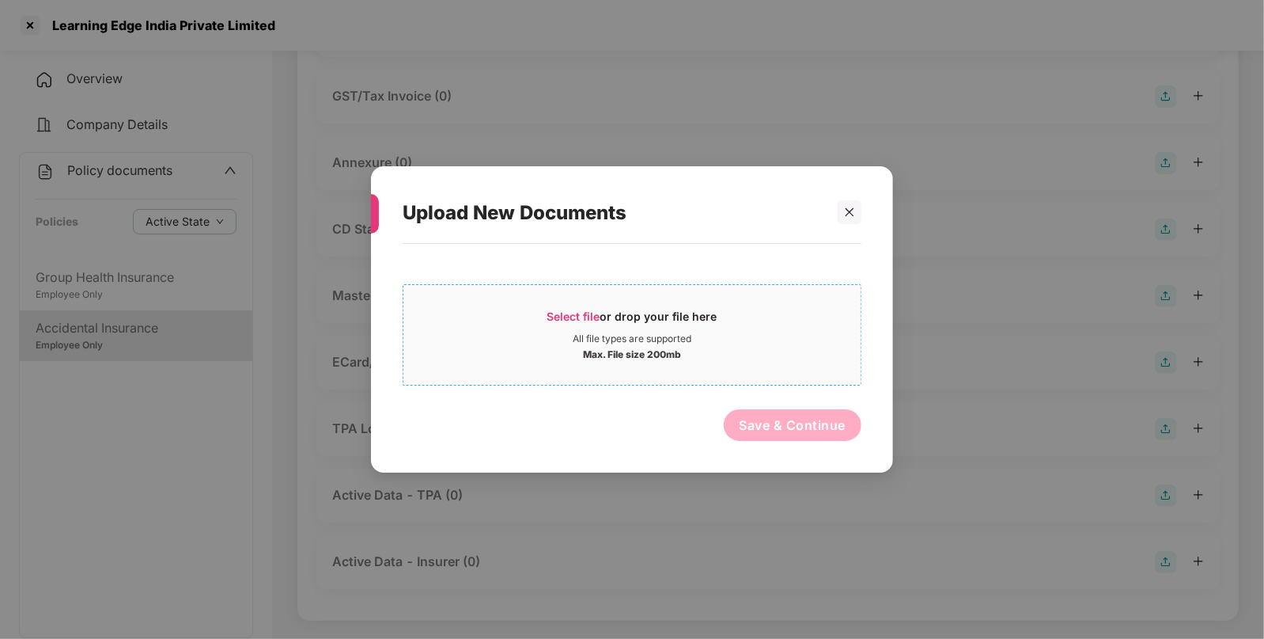
click at [573, 309] on div "Select file or drop your file here" at bounding box center [633, 321] width 170 height 24
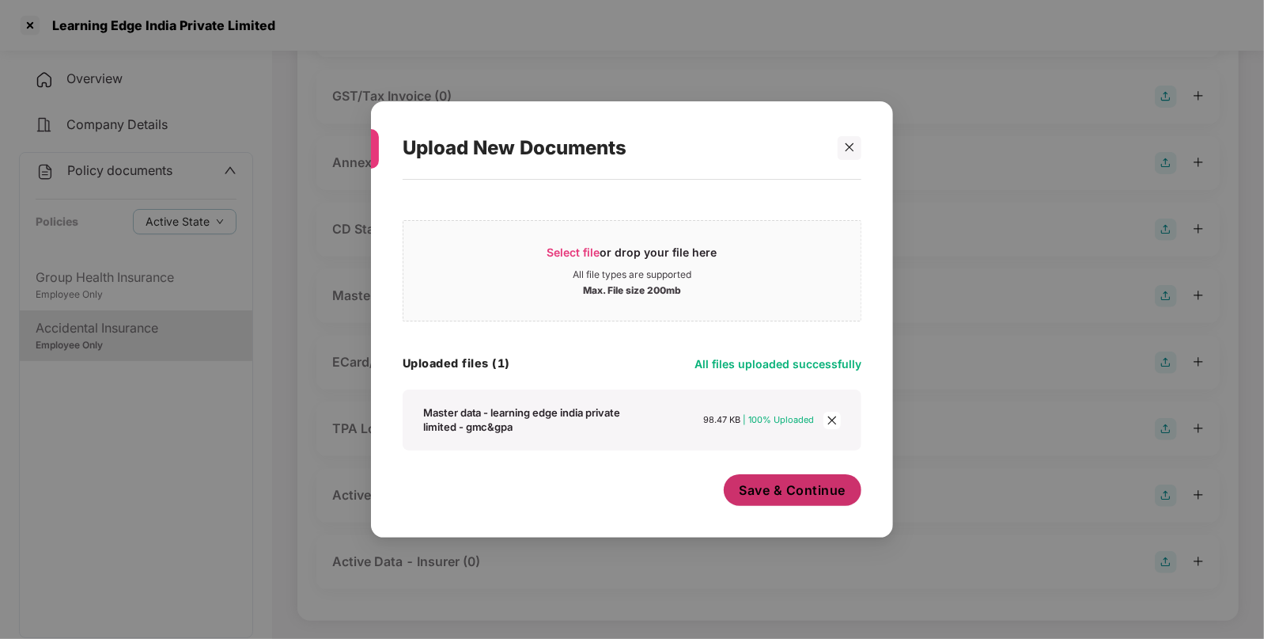
click at [787, 479] on button "Save & Continue" at bounding box center [793, 490] width 138 height 32
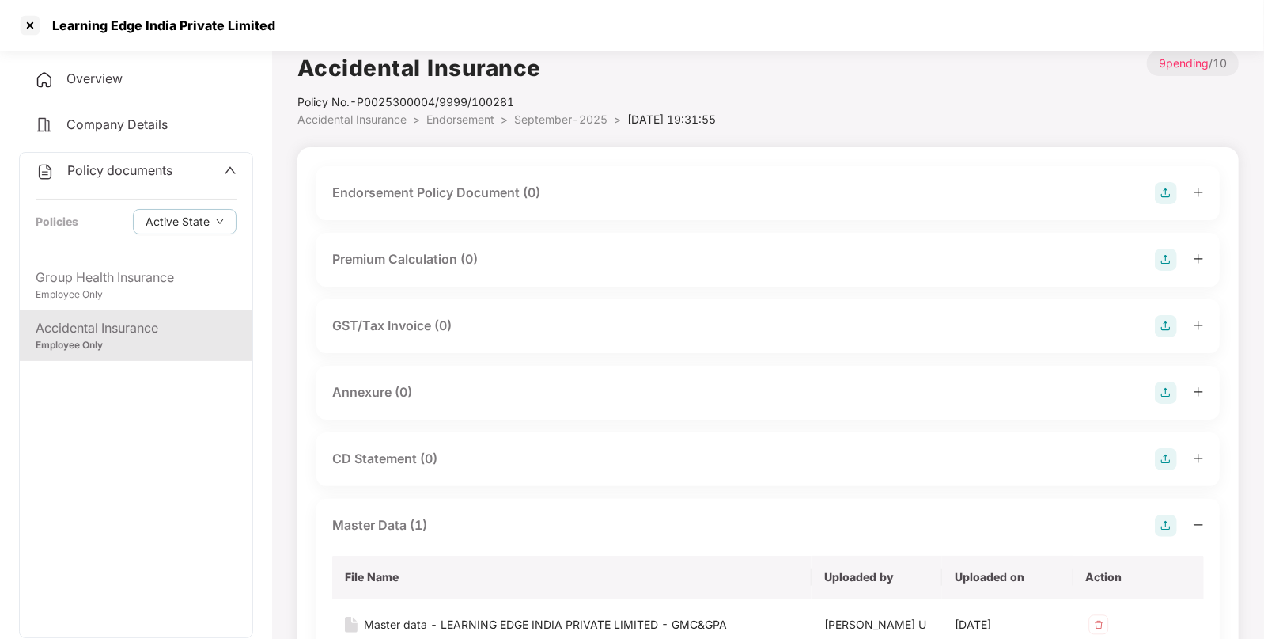
scroll to position [0, 0]
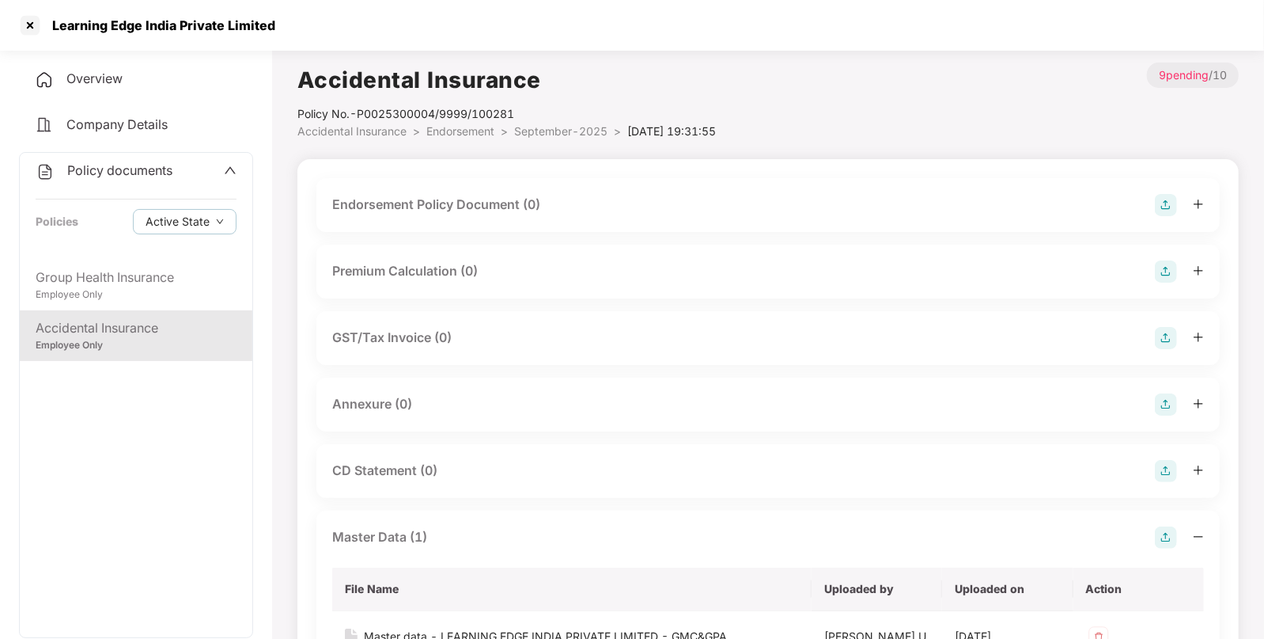
click at [1167, 200] on img at bounding box center [1166, 205] width 22 height 22
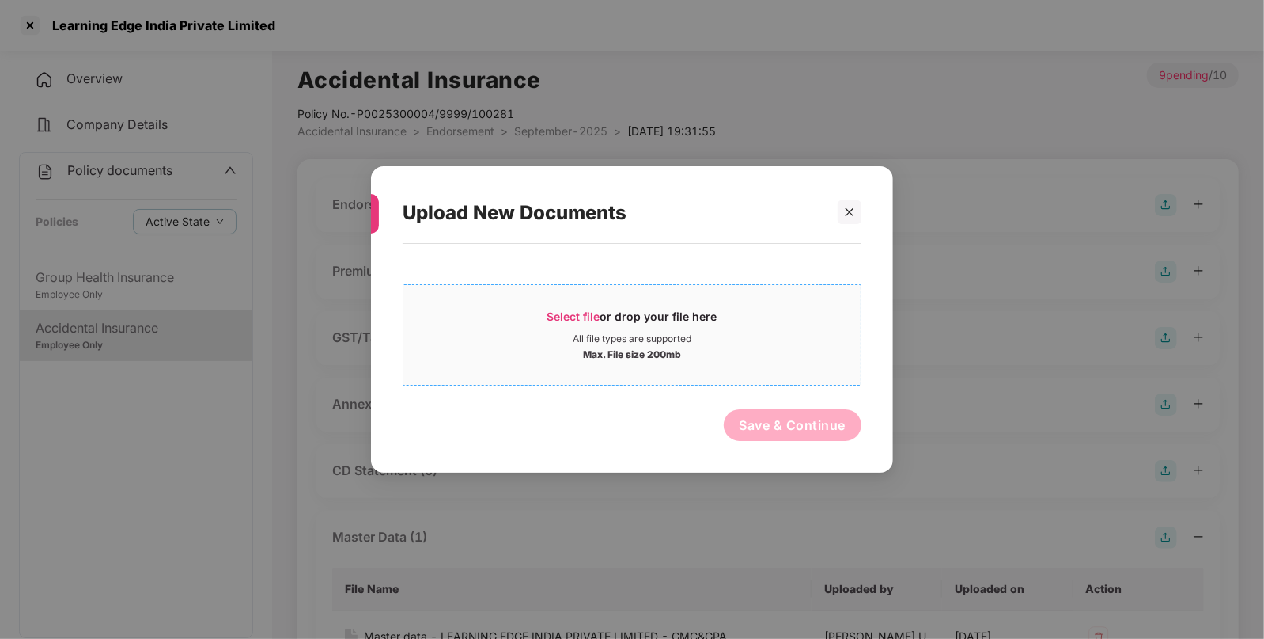
click at [582, 302] on span "Select file or drop your file here All file types are supported Max. File size …" at bounding box center [632, 335] width 457 height 76
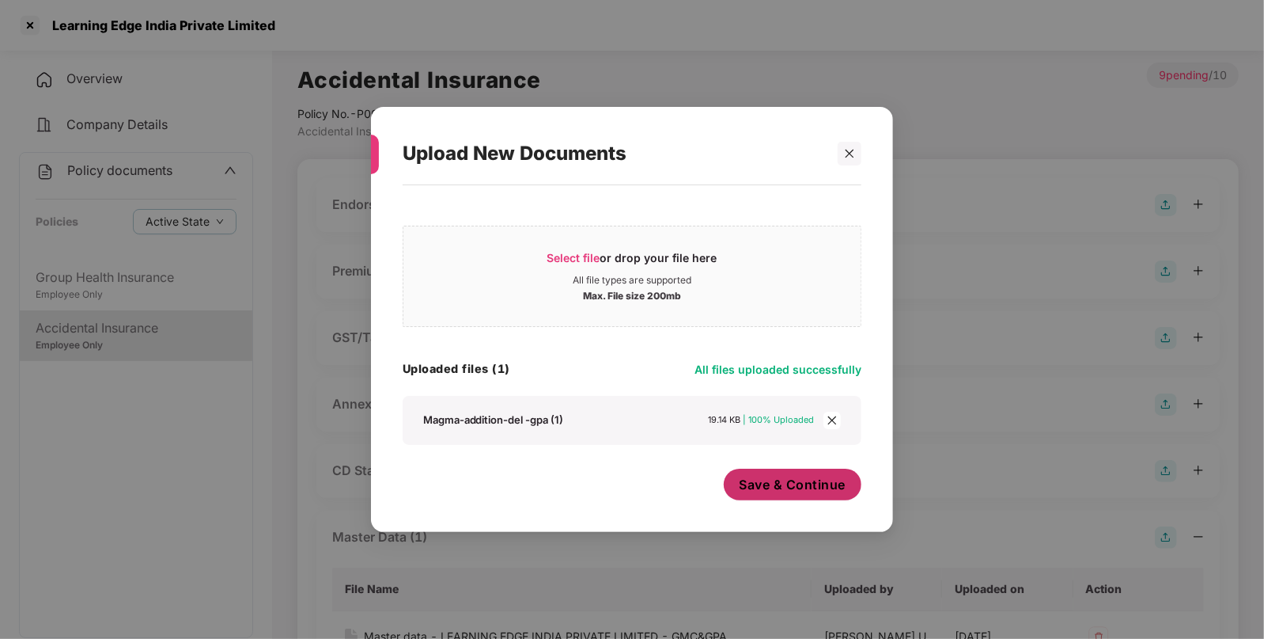
click at [760, 484] on span "Save & Continue" at bounding box center [793, 484] width 107 height 17
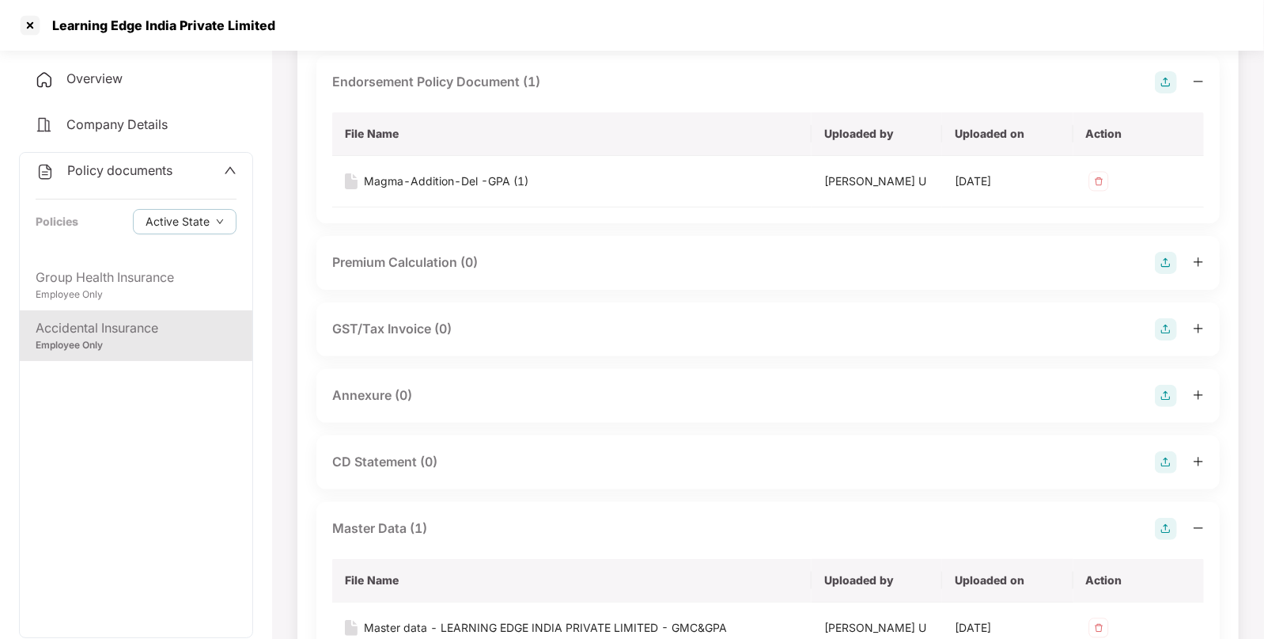
scroll to position [124, 0]
click at [1167, 392] on img at bounding box center [1166, 394] width 22 height 22
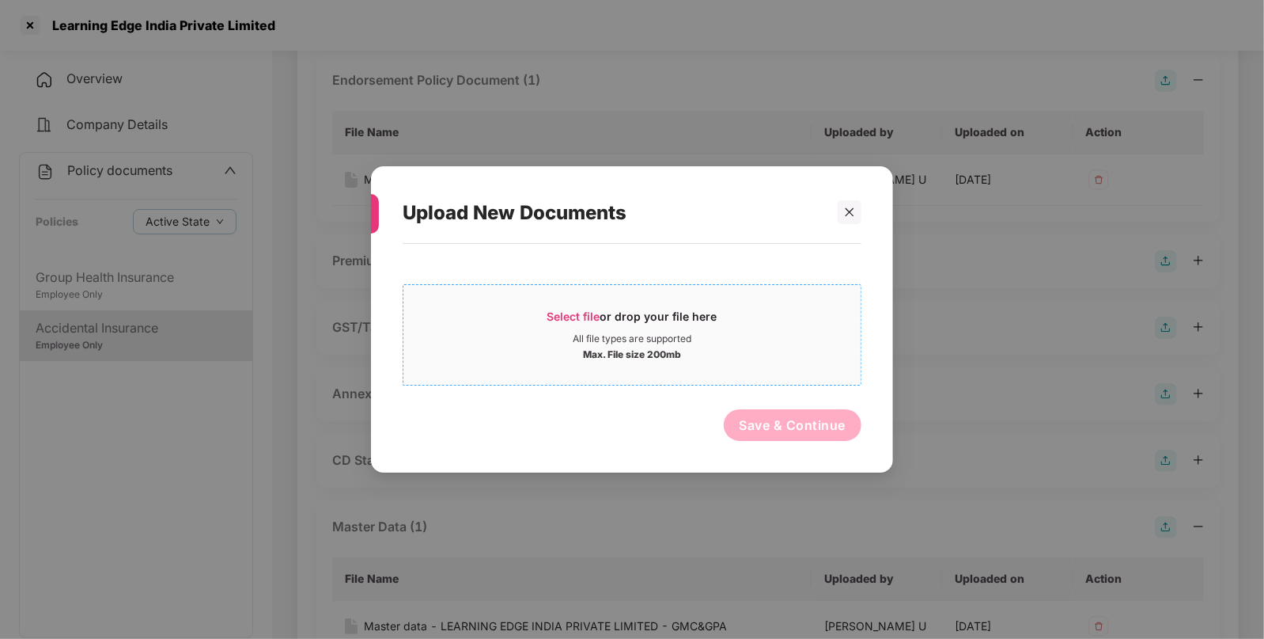
click at [571, 309] on span "Select file" at bounding box center [574, 315] width 53 height 13
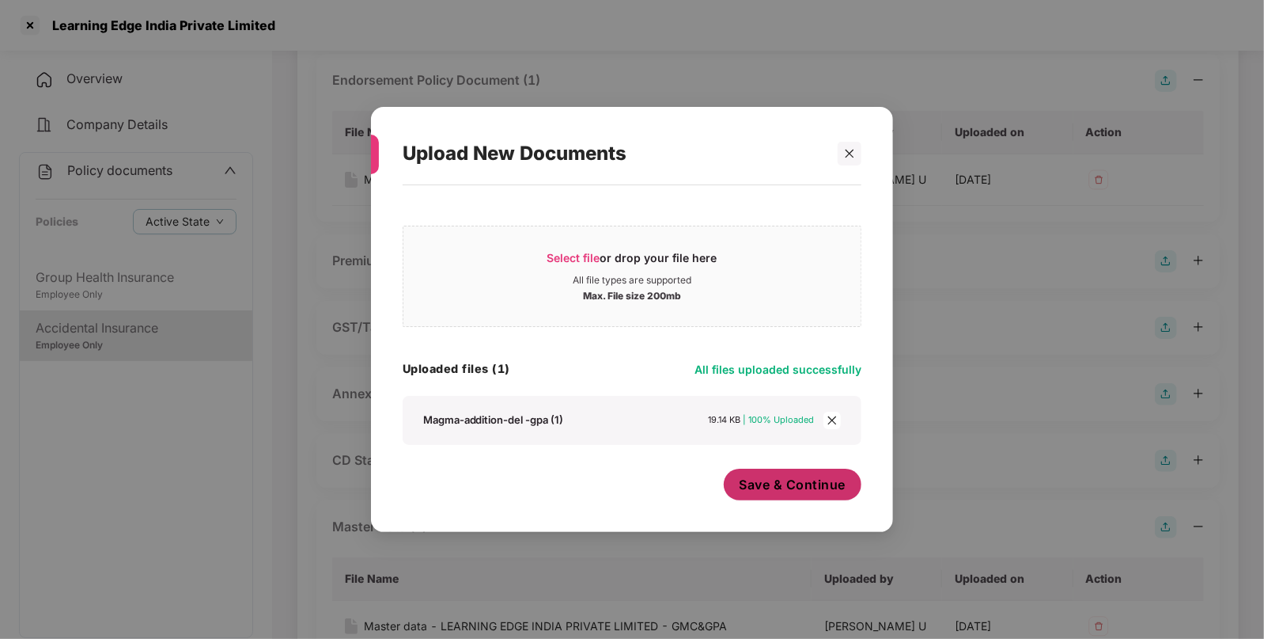
click at [775, 475] on button "Save & Continue" at bounding box center [793, 484] width 138 height 32
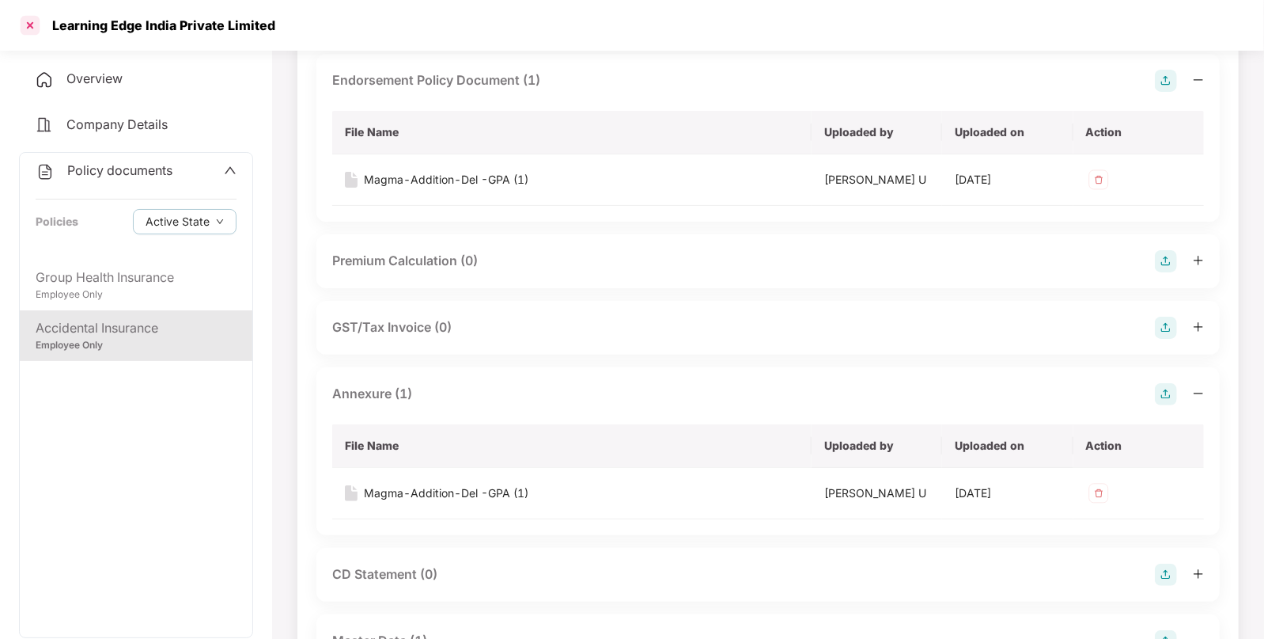
click at [32, 25] on div at bounding box center [29, 25] width 25 height 25
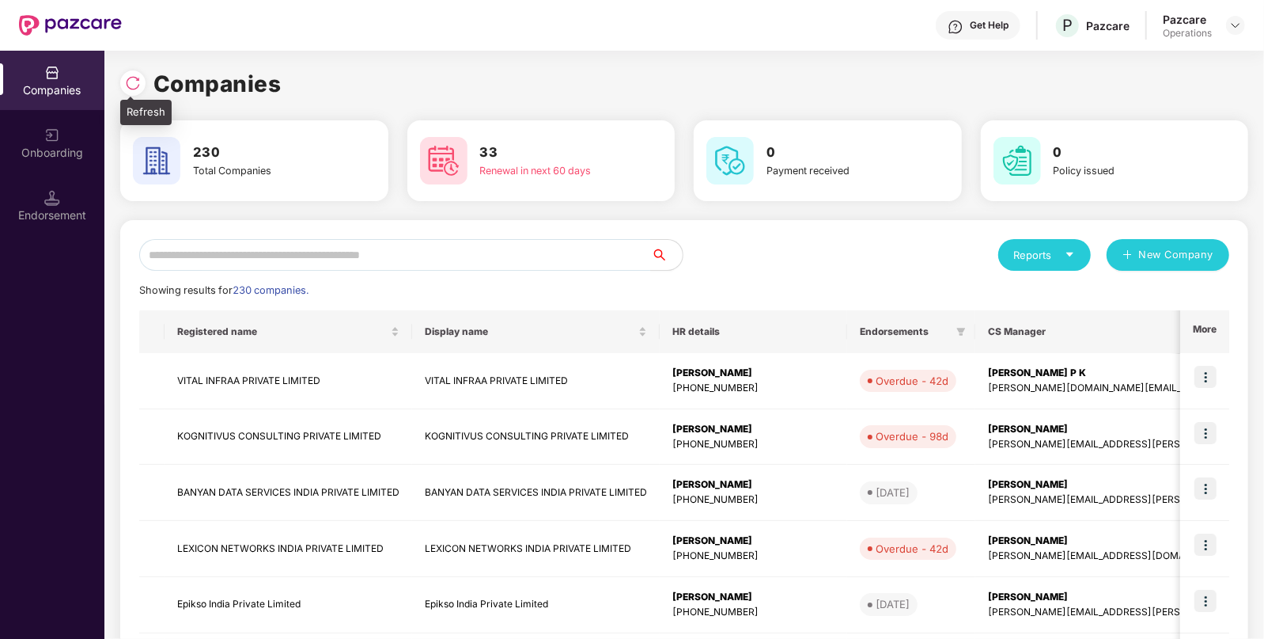
click at [131, 82] on img at bounding box center [133, 83] width 16 height 16
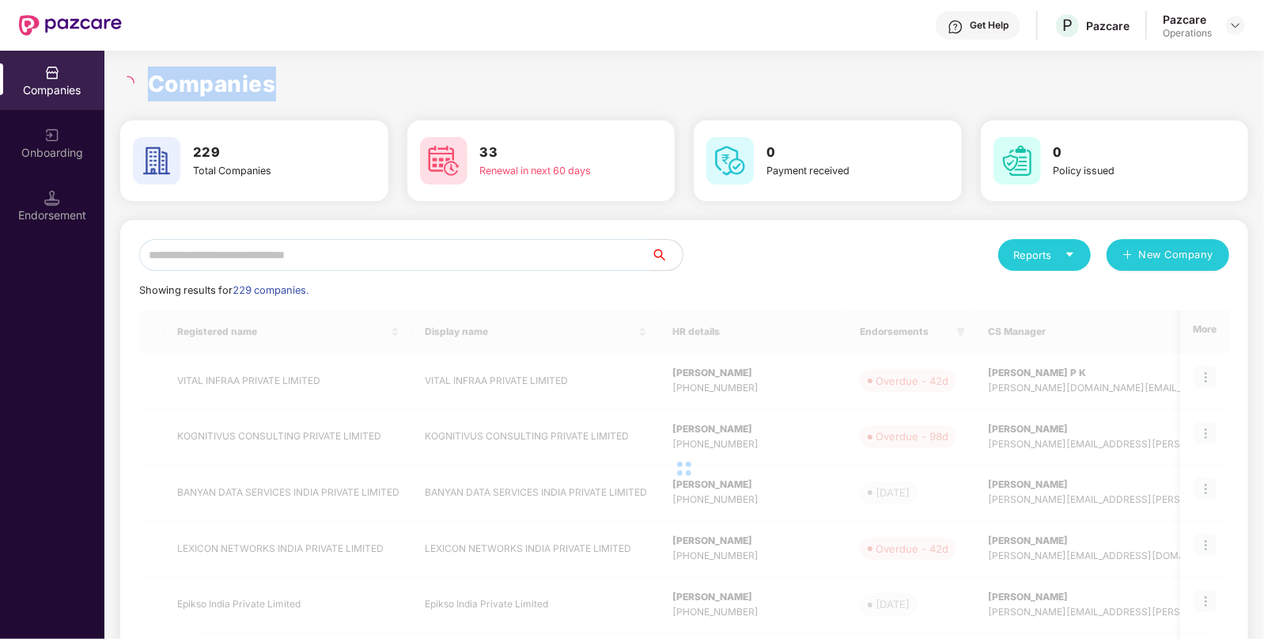
click at [131, 82] on icon "loading" at bounding box center [127, 83] width 14 height 14
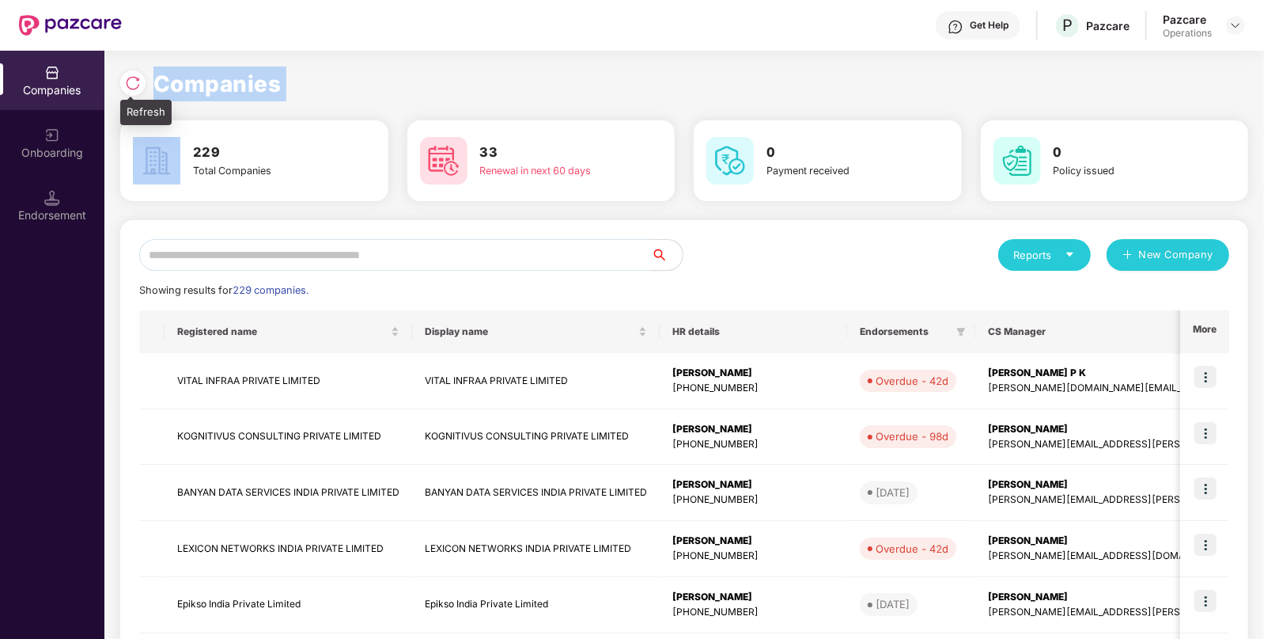
click at [130, 75] on img at bounding box center [133, 83] width 16 height 16
click at [138, 80] on img at bounding box center [133, 83] width 16 height 16
click at [464, 256] on input "text" at bounding box center [395, 255] width 512 height 32
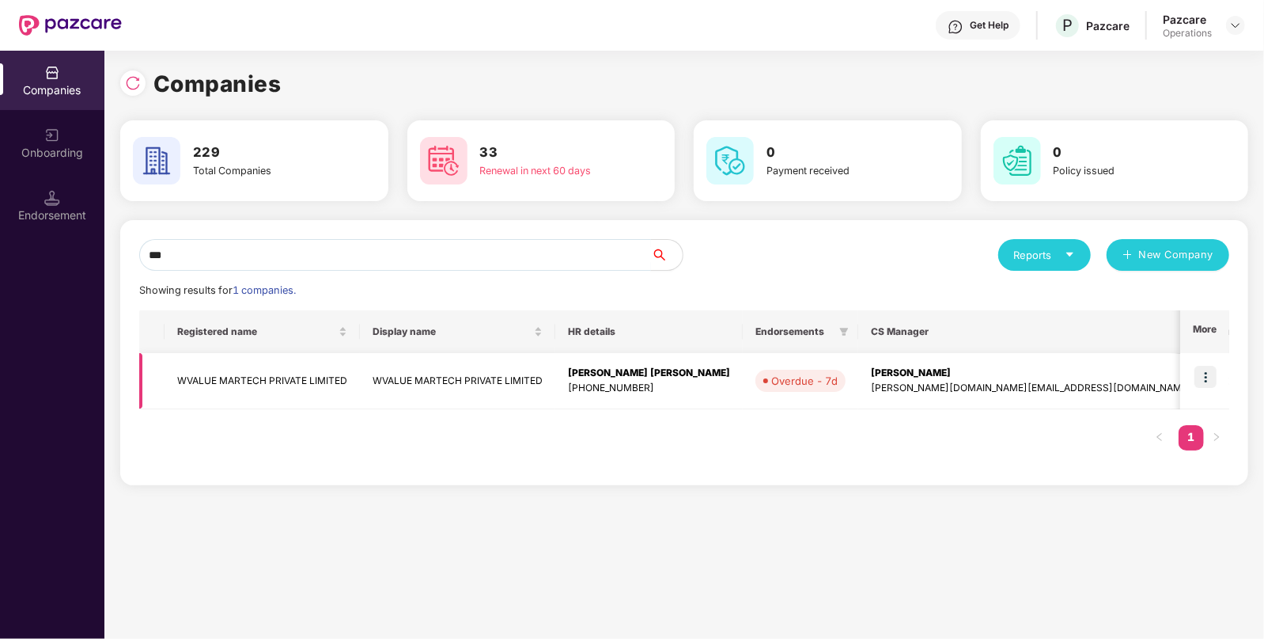
type input "***"
click at [265, 372] on td "WVALUE MARTECH PRIVATE LIMITED" at bounding box center [262, 381] width 195 height 56
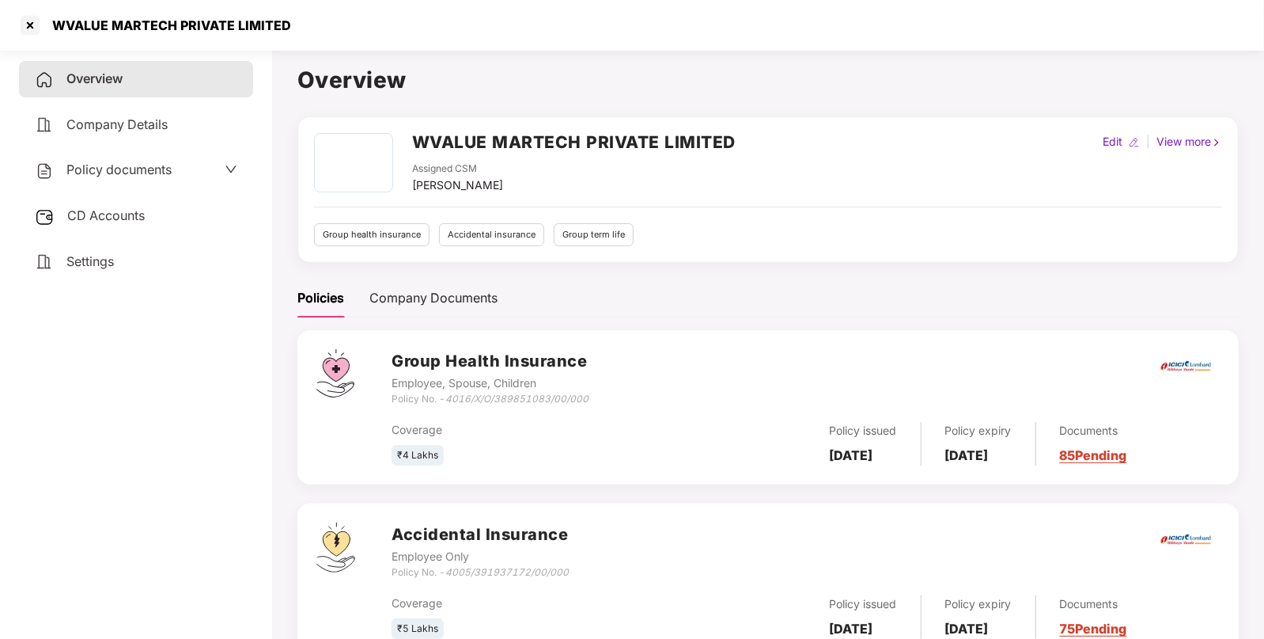
click at [110, 218] on span "CD Accounts" at bounding box center [106, 215] width 78 height 16
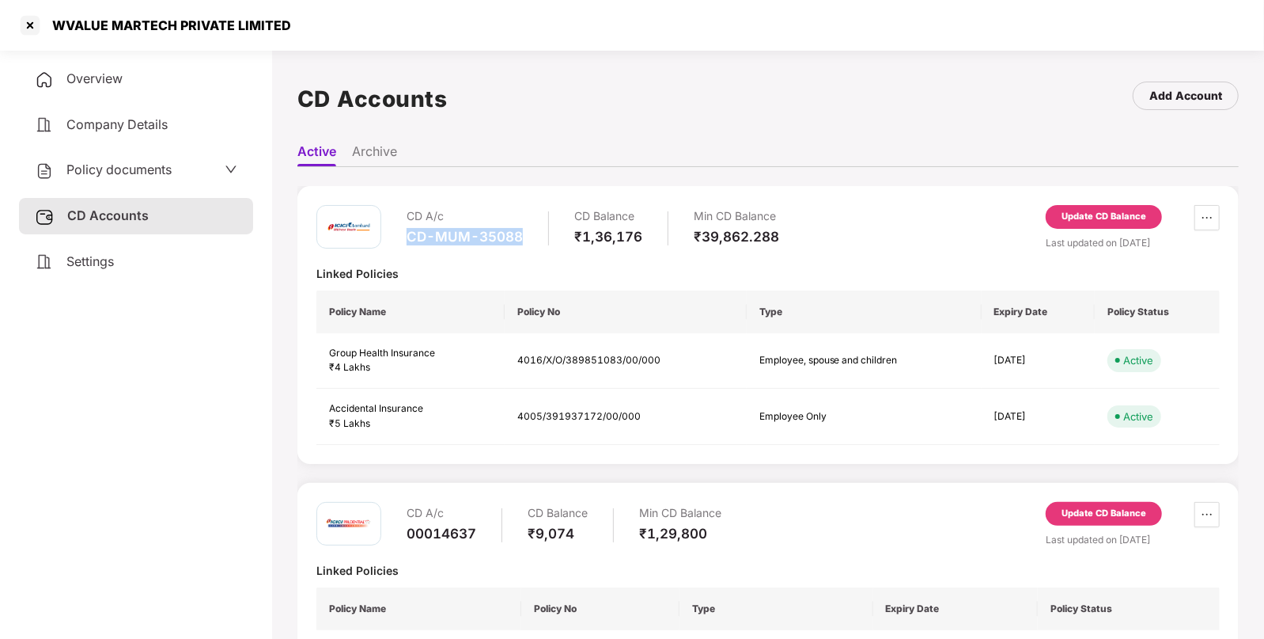
drag, startPoint x: 404, startPoint y: 237, endPoint x: 525, endPoint y: 235, distance: 120.3
click at [525, 235] on div "CD A/c CD-MUM-35088 CD Balance ₹1,36,176 Min CD Balance ₹39,862.288" at bounding box center [548, 227] width 463 height 45
copy div "CD-MUM-35088"
click at [168, 161] on div "Policy documents" at bounding box center [103, 170] width 137 height 21
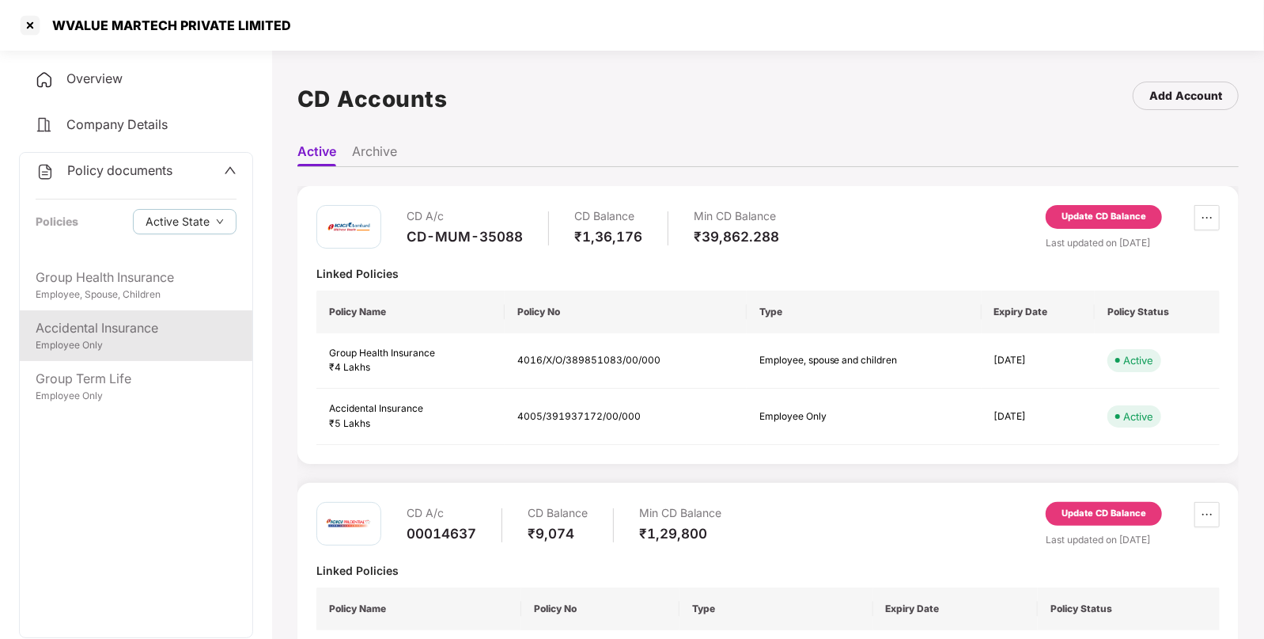
click at [94, 330] on div "Accidental Insurance" at bounding box center [136, 328] width 201 height 20
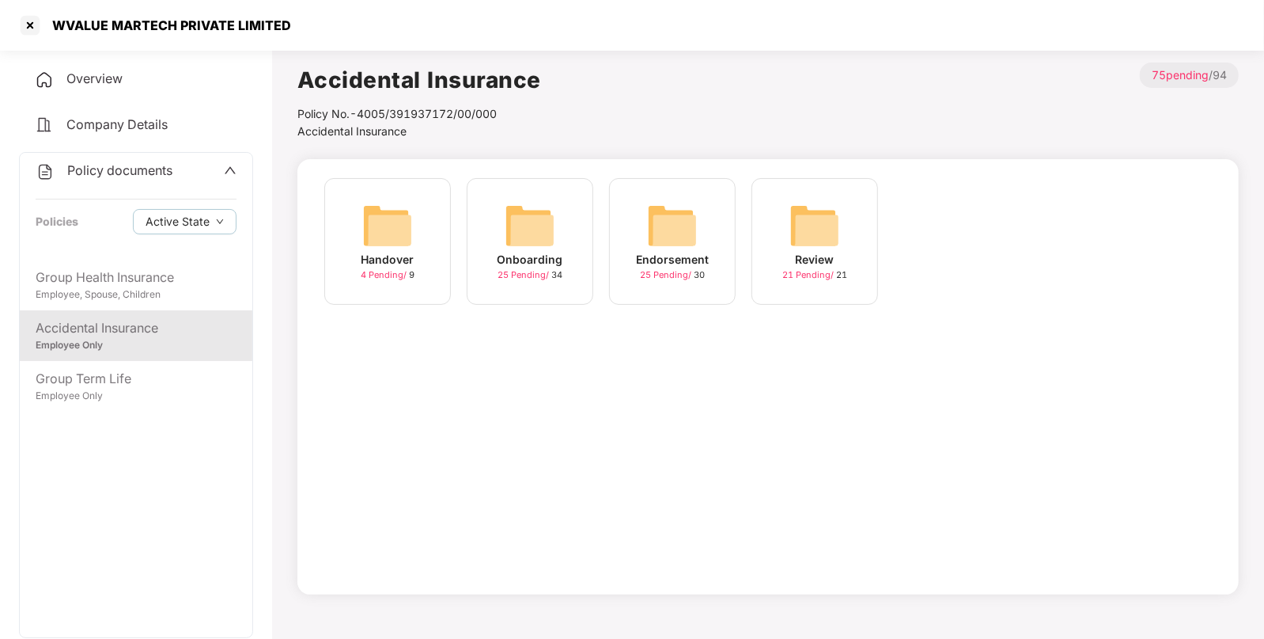
click at [680, 224] on img at bounding box center [672, 225] width 51 height 51
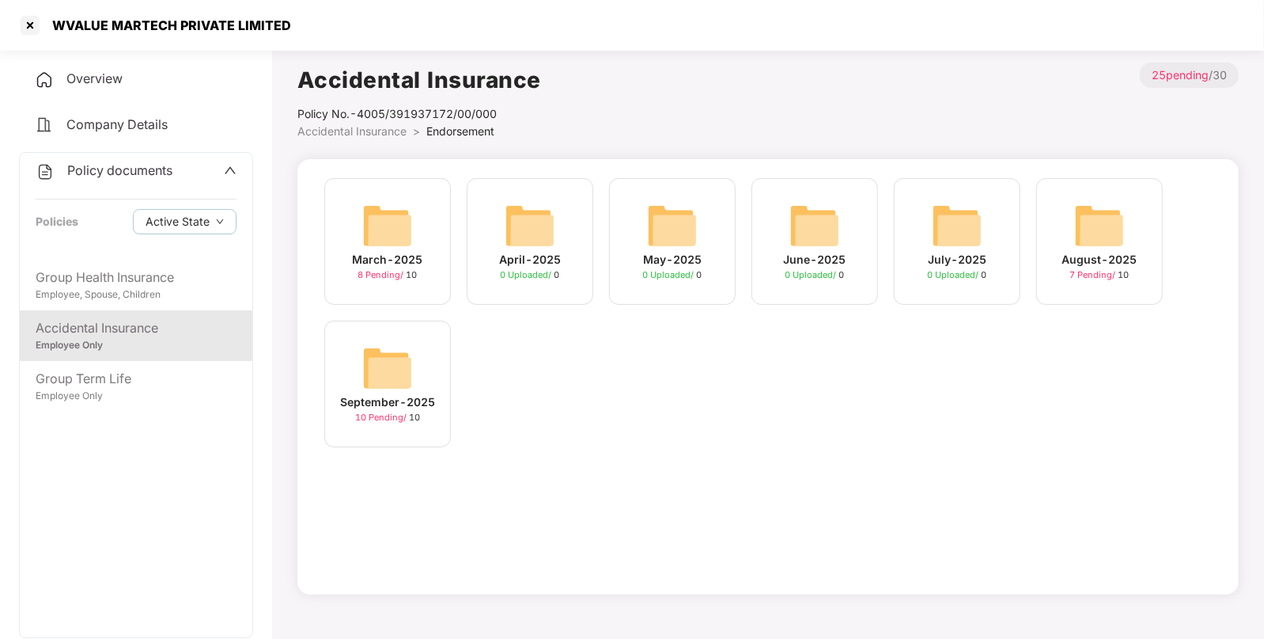
click at [360, 377] on div "September-2025 10 Pending / 10" at bounding box center [387, 383] width 127 height 127
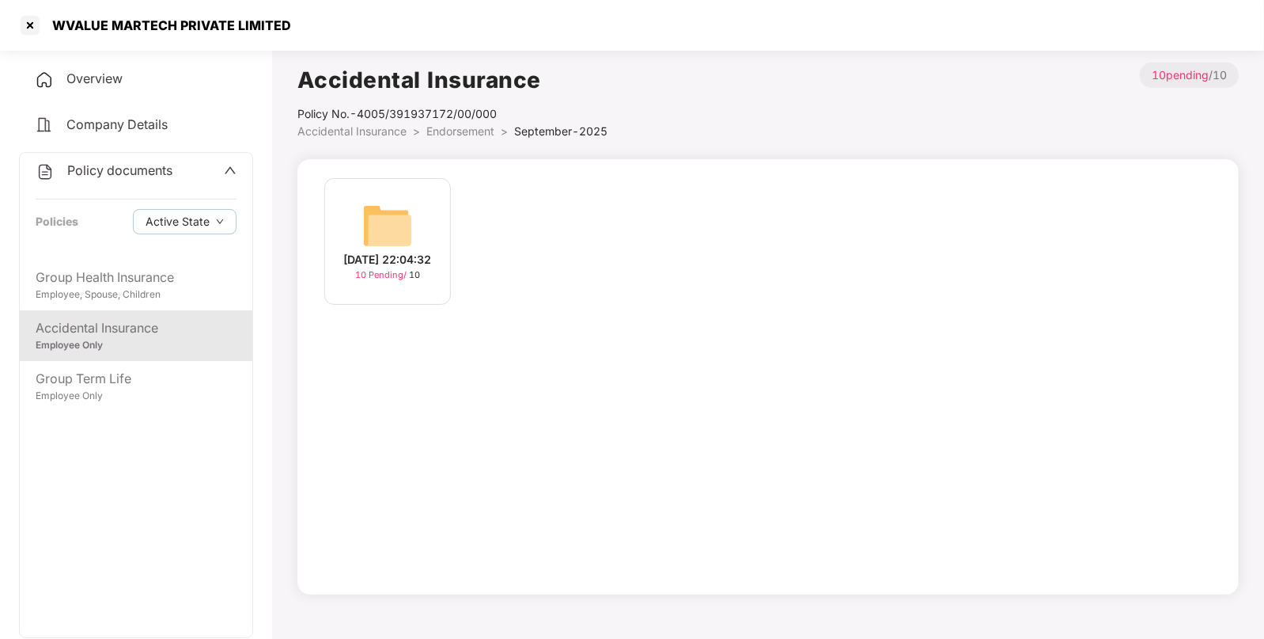
click at [409, 219] on img at bounding box center [387, 225] width 51 height 51
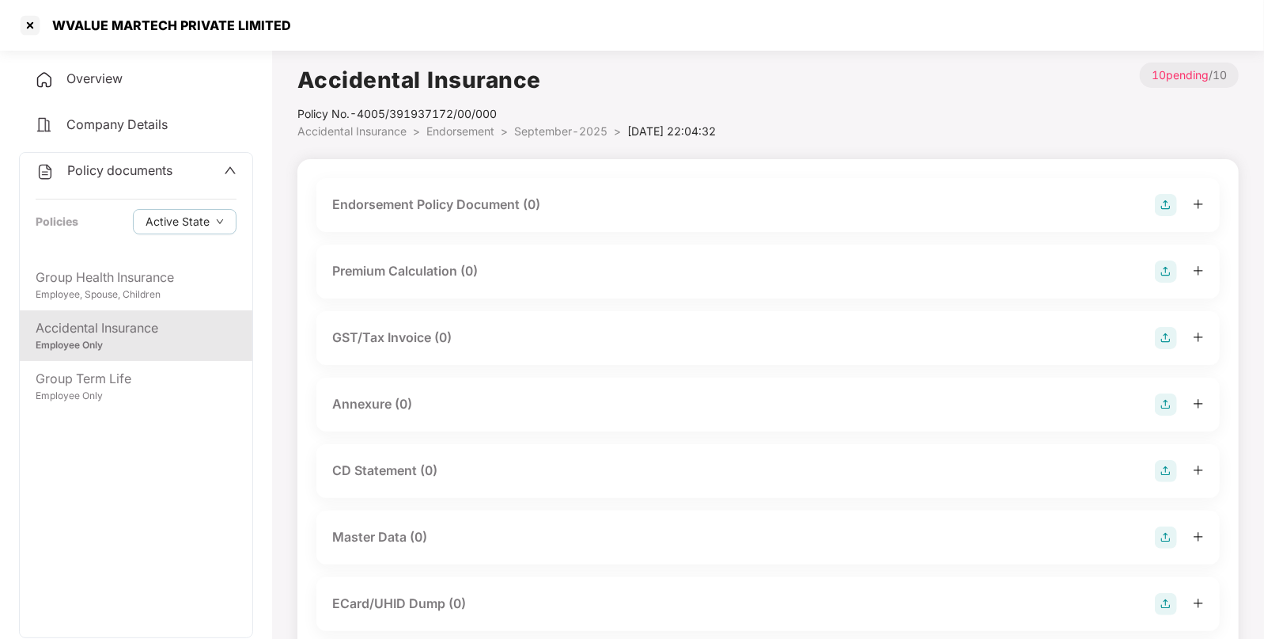
click at [1159, 197] on img at bounding box center [1166, 205] width 22 height 22
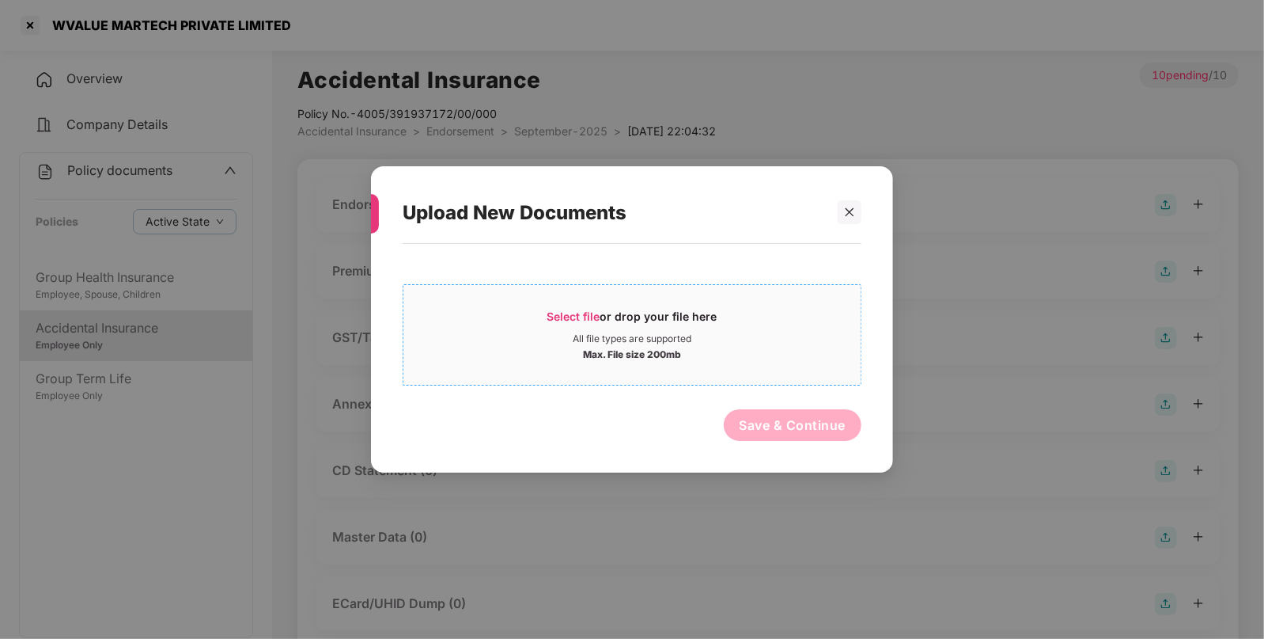
click at [589, 309] on span "Select file" at bounding box center [574, 315] width 53 height 13
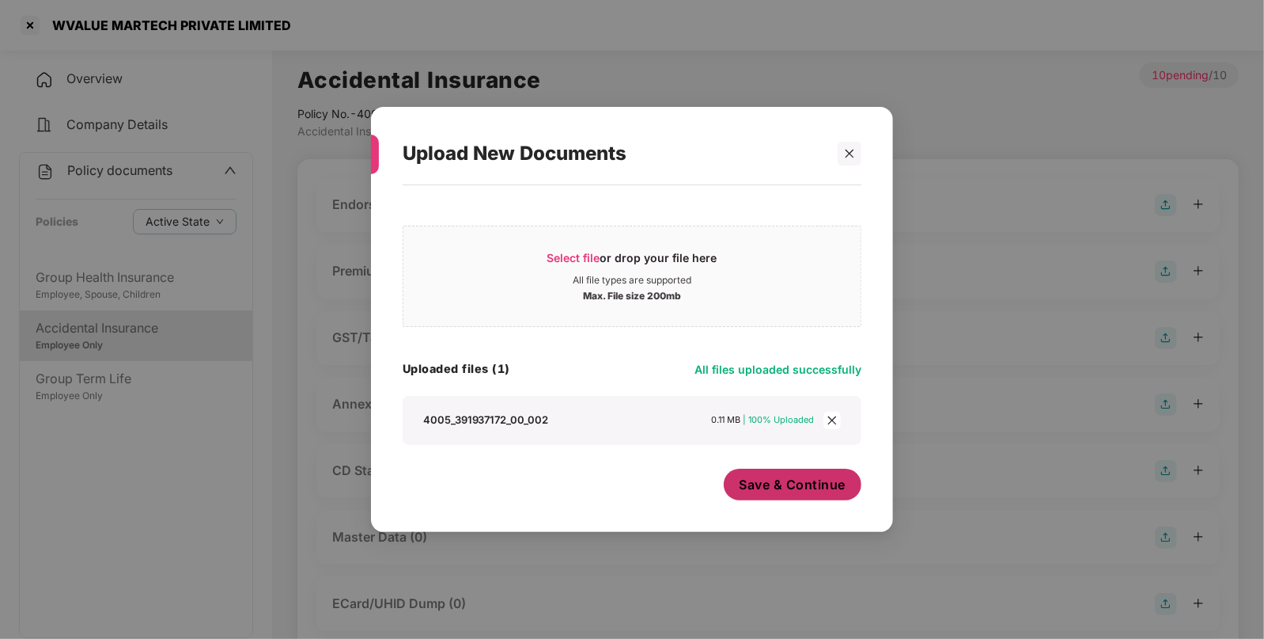
click at [774, 477] on span "Save & Continue" at bounding box center [793, 484] width 107 height 17
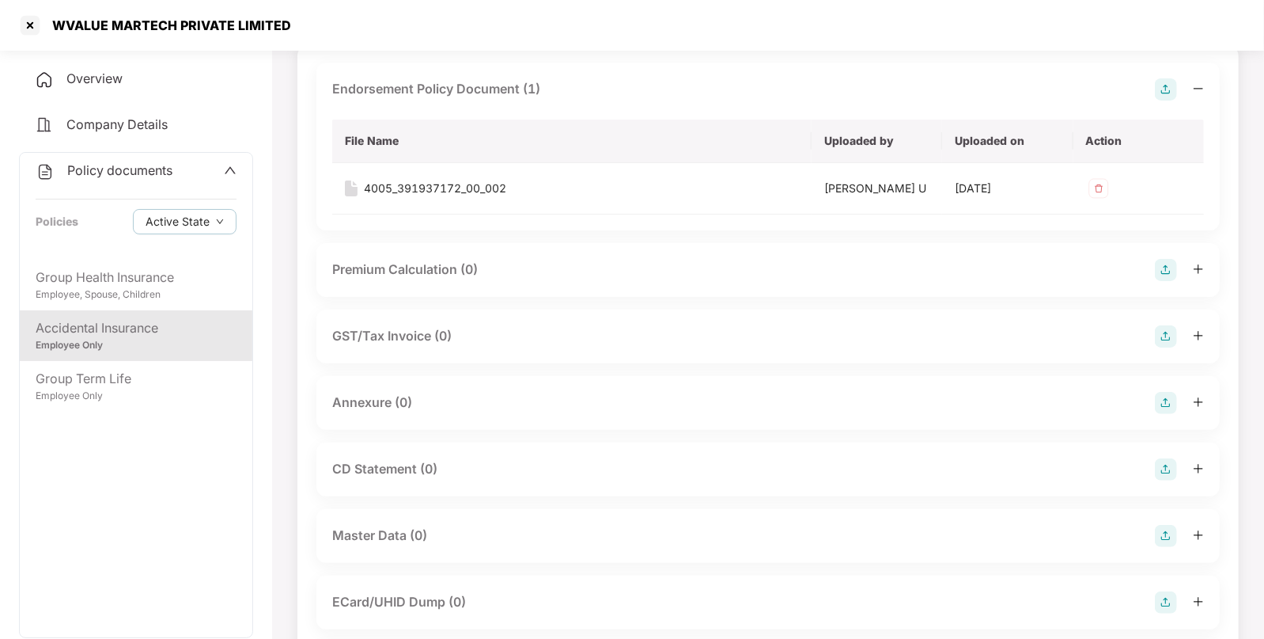
scroll to position [118, 0]
click at [1163, 394] on img at bounding box center [1166, 400] width 22 height 22
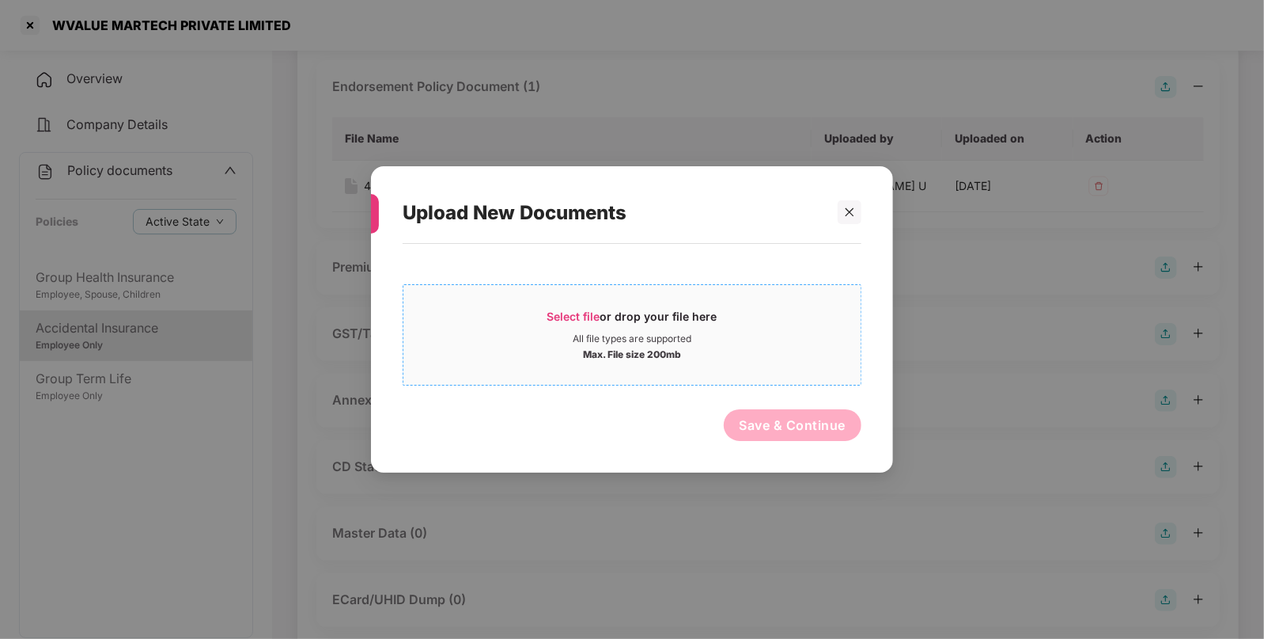
click at [579, 316] on span "Select file" at bounding box center [574, 315] width 53 height 13
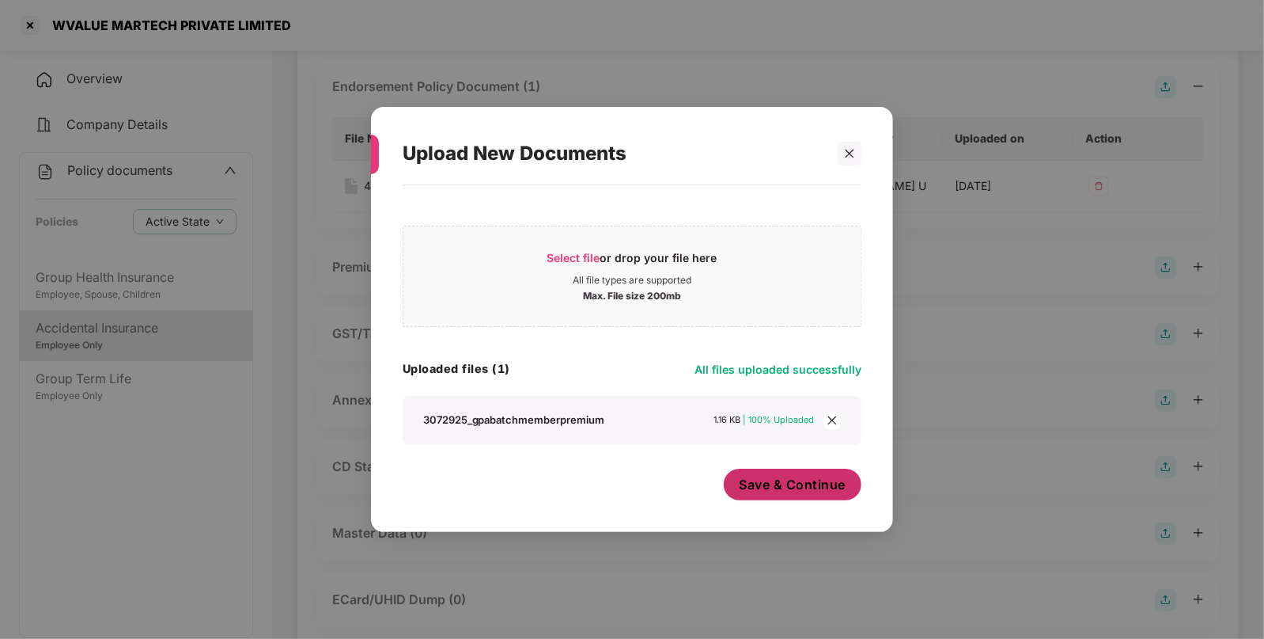
click at [802, 482] on span "Save & Continue" at bounding box center [793, 484] width 107 height 17
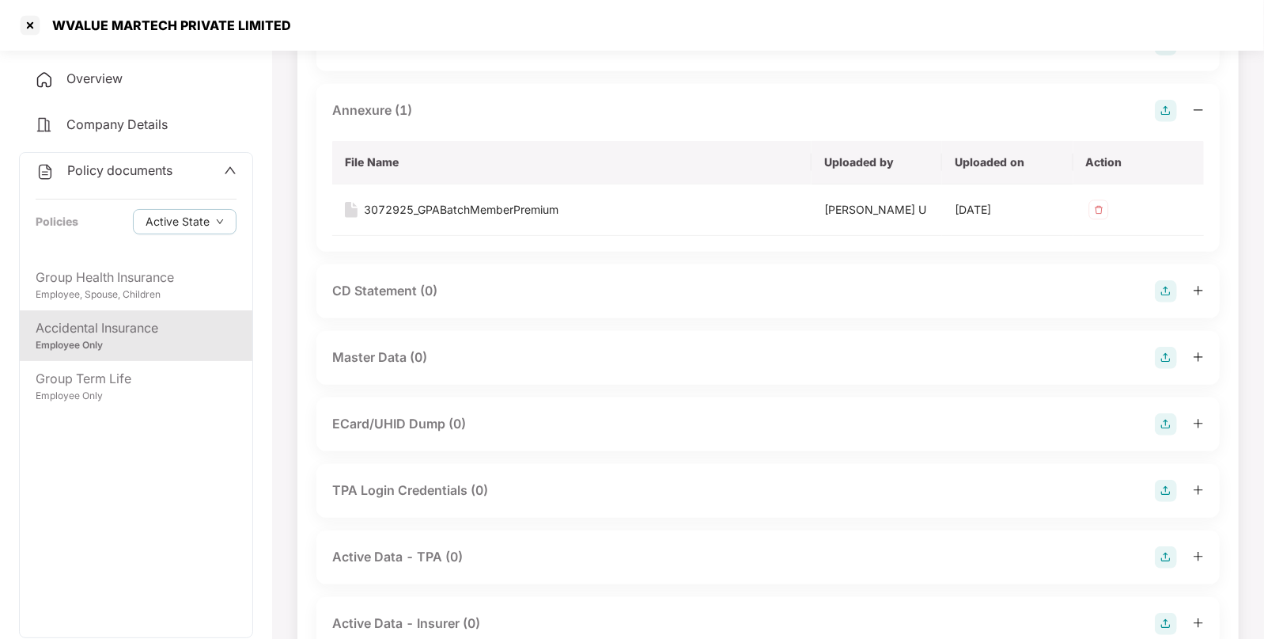
scroll to position [408, 0]
click at [1169, 351] on img at bounding box center [1166, 357] width 22 height 22
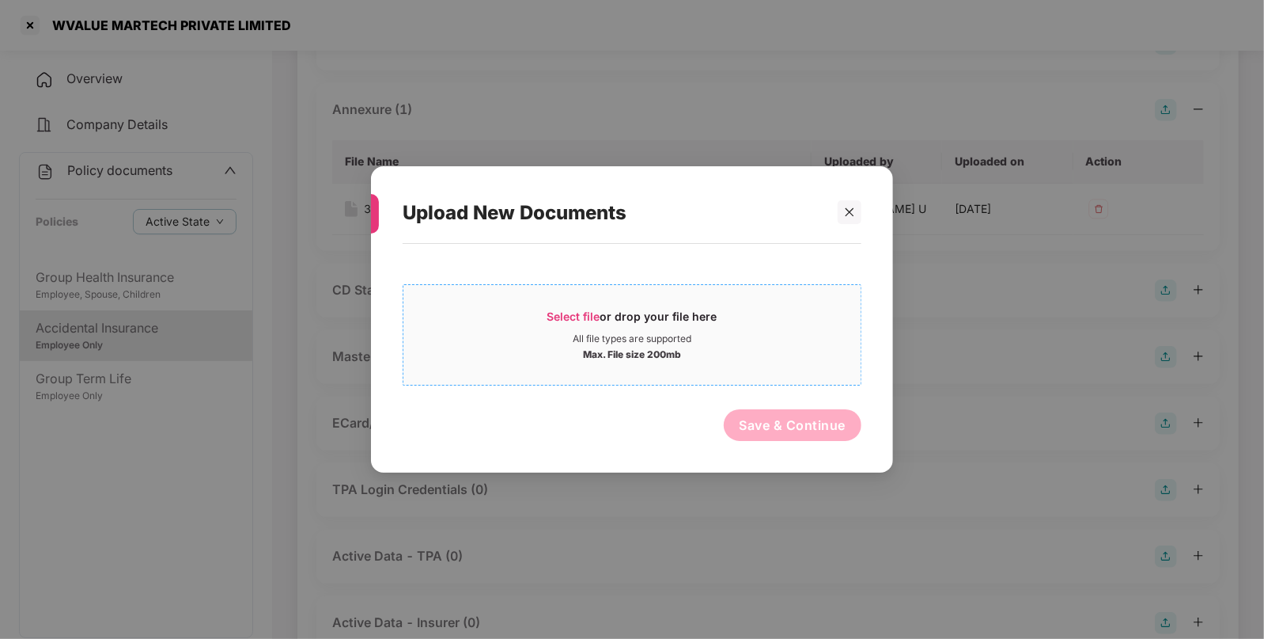
click at [567, 310] on span "Select file" at bounding box center [574, 315] width 53 height 13
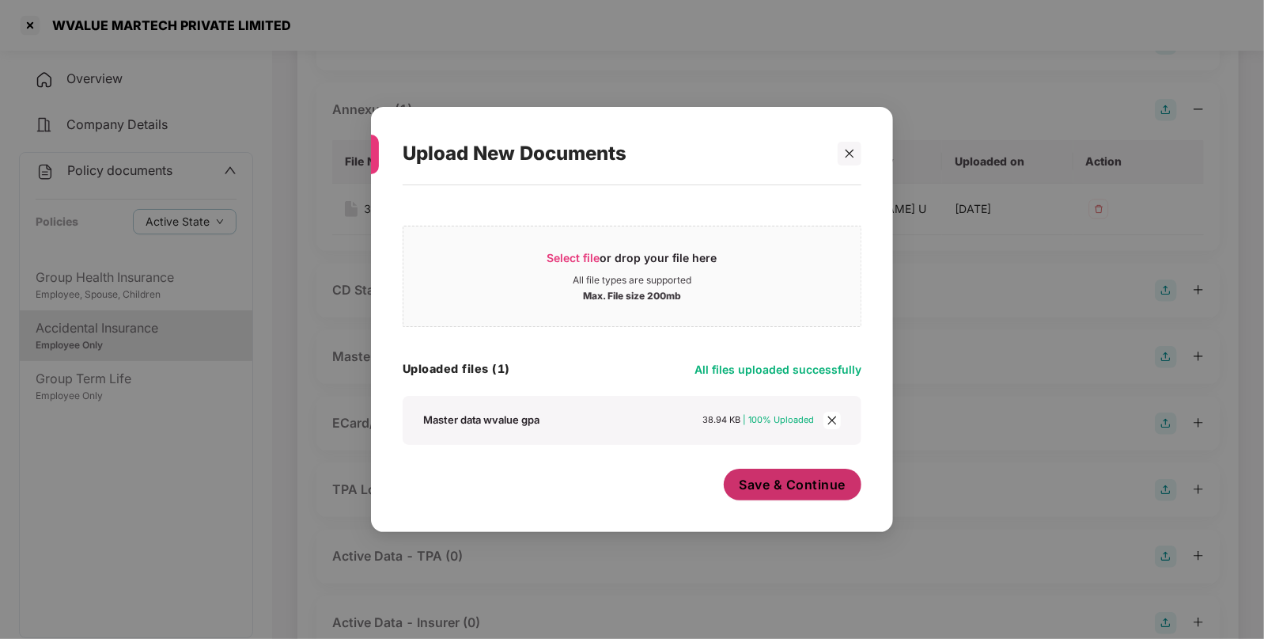
click at [780, 479] on span "Save & Continue" at bounding box center [793, 484] width 107 height 17
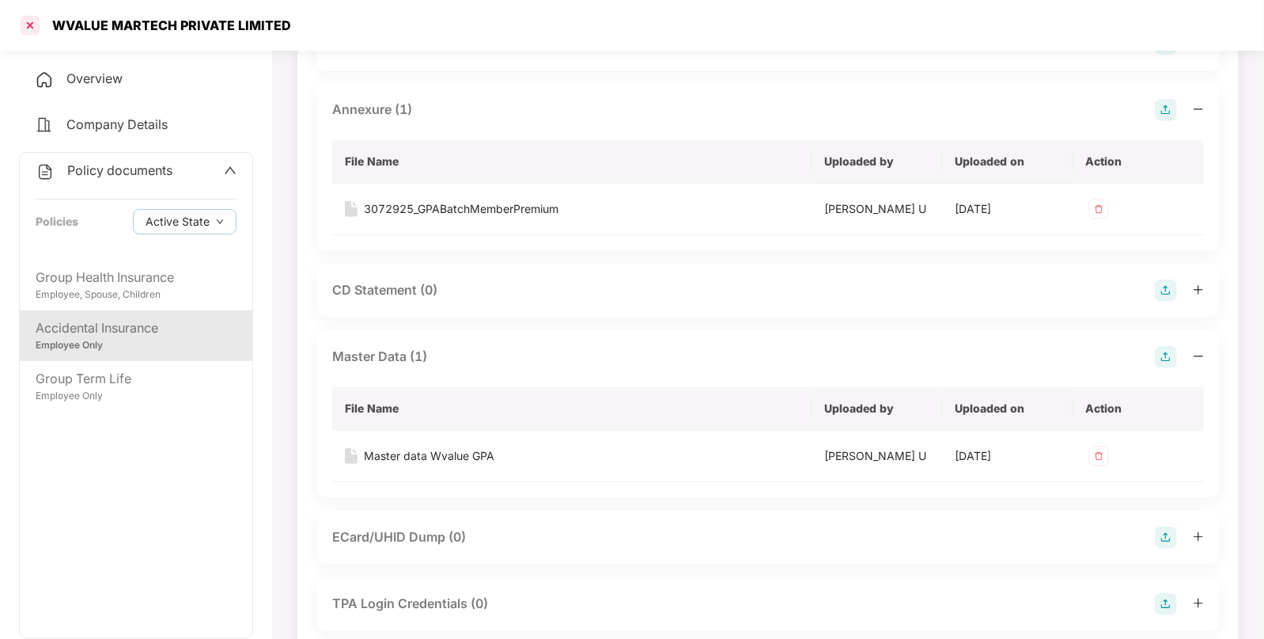
click at [30, 34] on div at bounding box center [29, 25] width 25 height 25
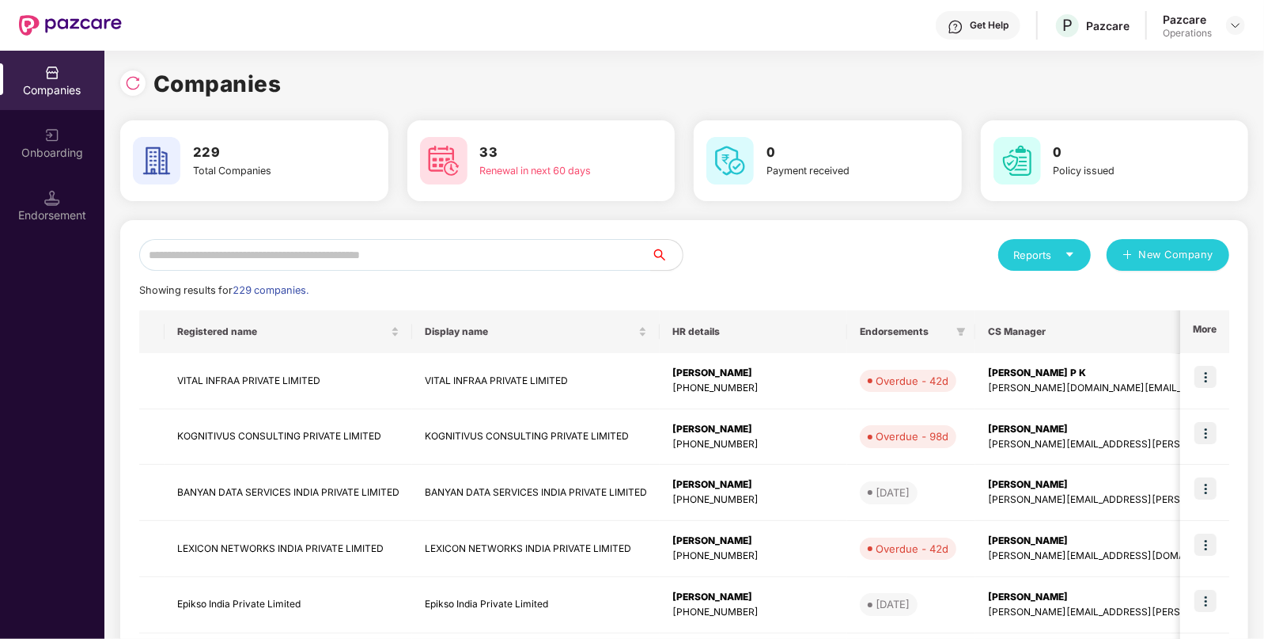
scroll to position [0, 0]
click at [132, 88] on img at bounding box center [133, 83] width 16 height 16
click at [125, 84] on img at bounding box center [133, 83] width 16 height 16
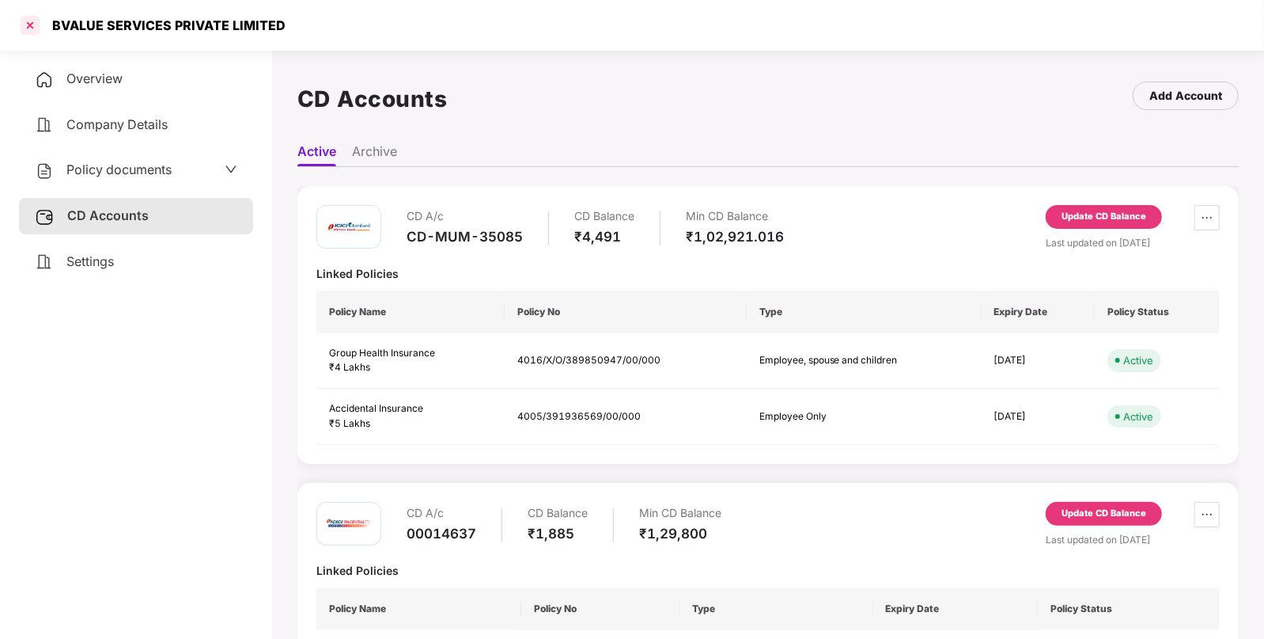
click at [33, 16] on div at bounding box center [29, 25] width 25 height 25
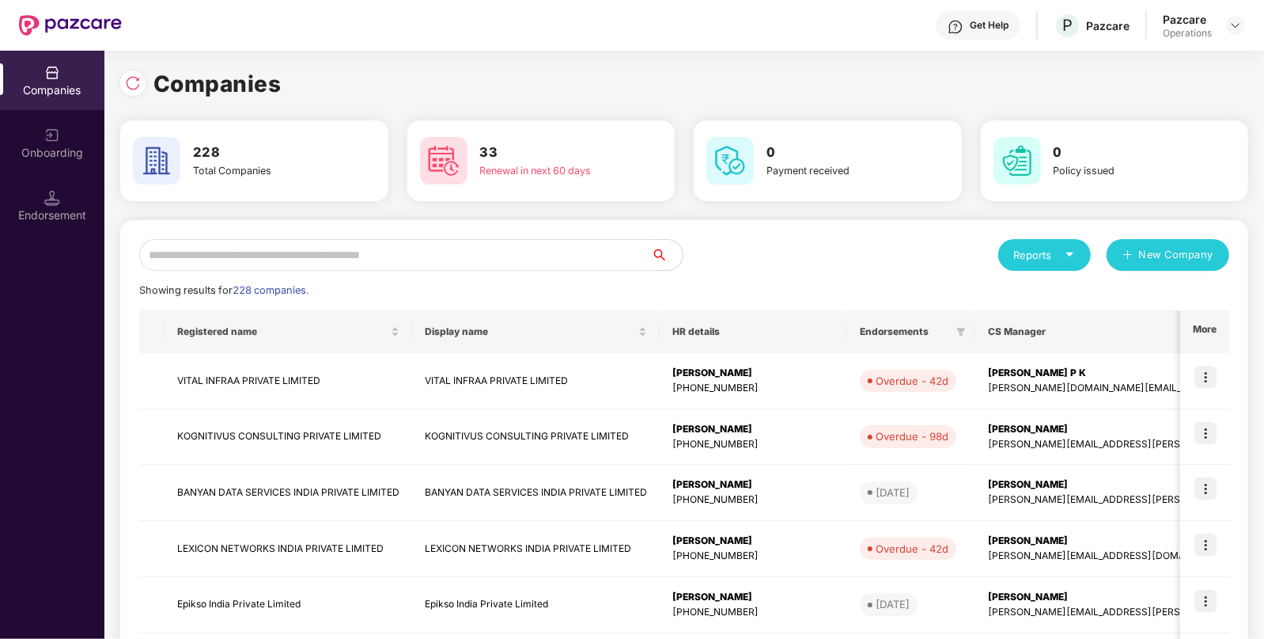
click at [285, 248] on input "text" at bounding box center [395, 255] width 512 height 32
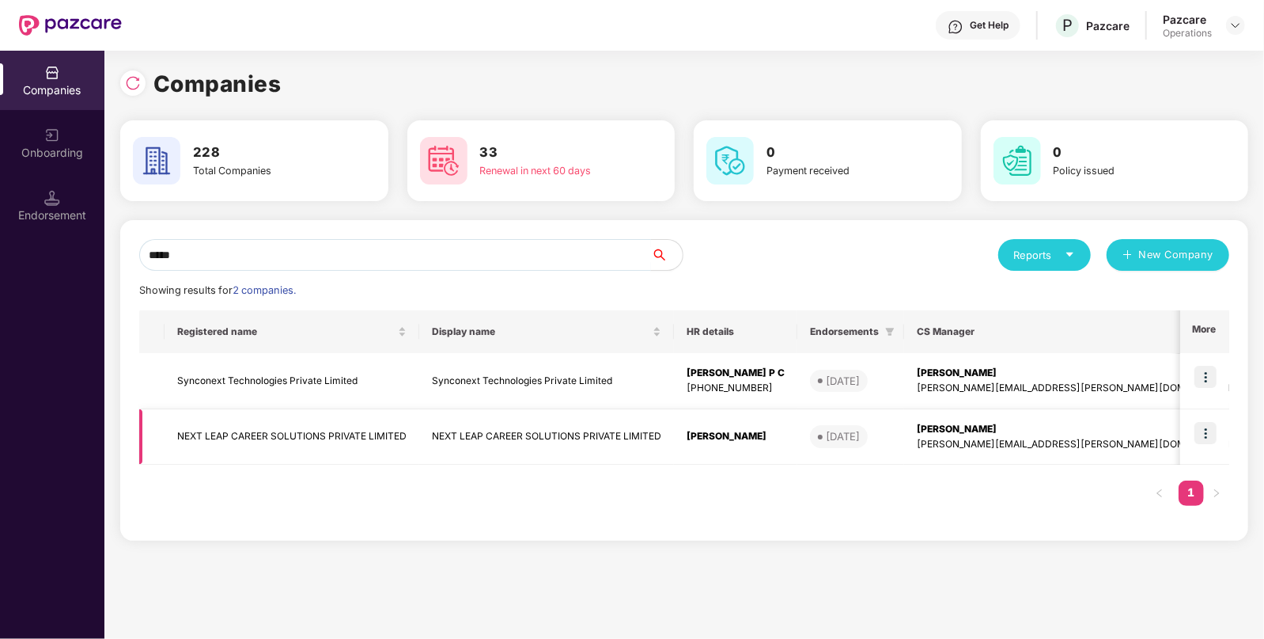
type input "****"
click at [1212, 438] on img at bounding box center [1206, 433] width 22 height 22
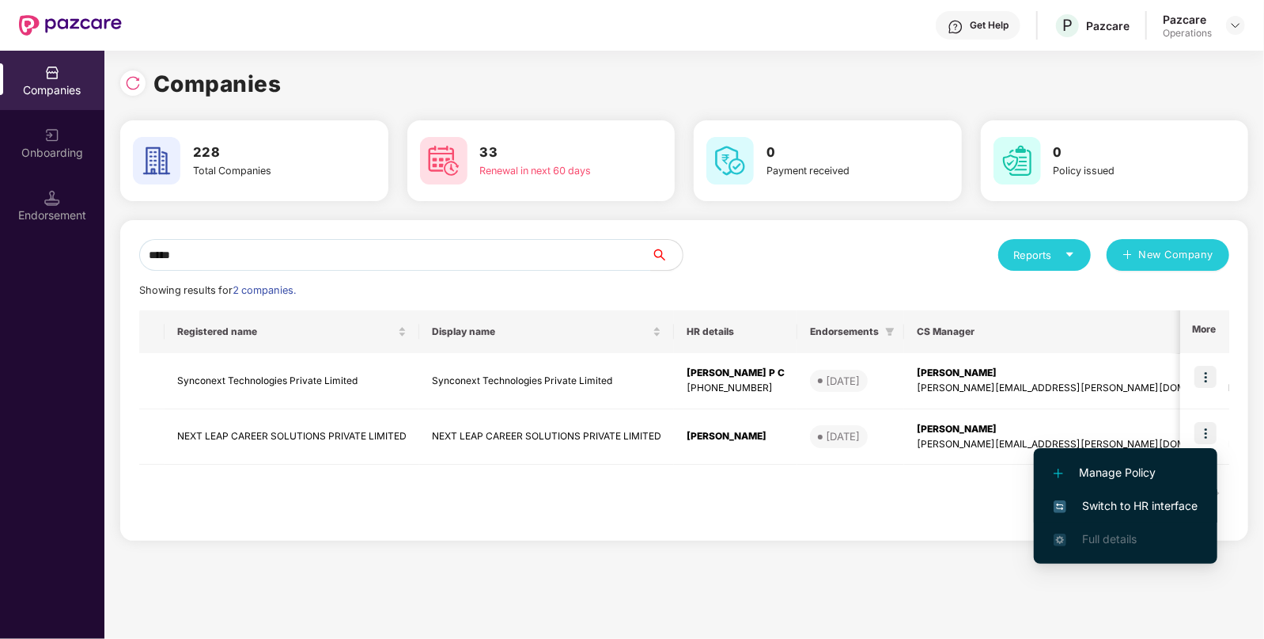
click at [1107, 508] on span "Switch to HR interface" at bounding box center [1126, 505] width 144 height 17
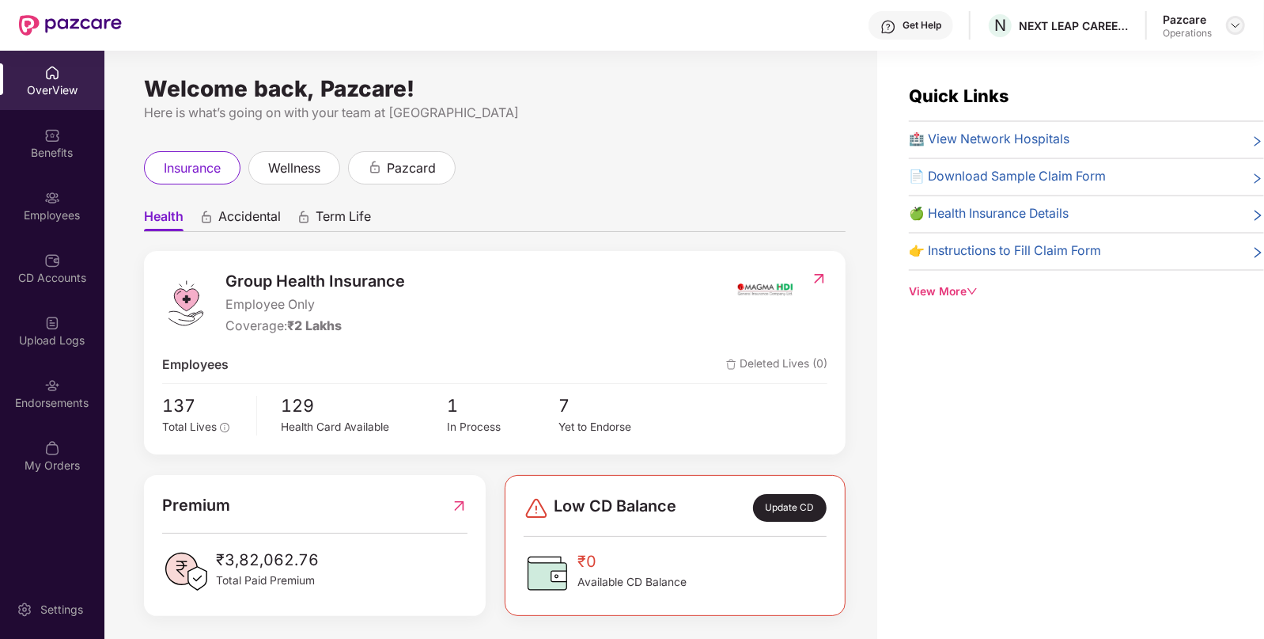
click at [1235, 16] on div at bounding box center [1235, 25] width 19 height 19
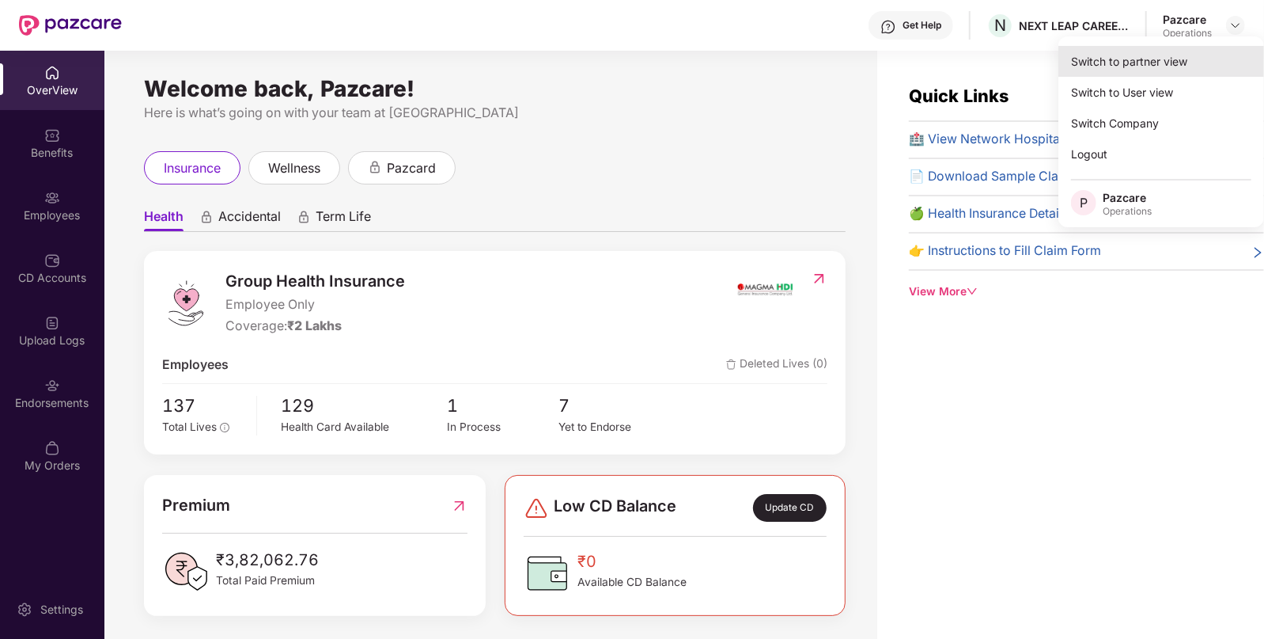
click at [1179, 51] on div "Switch to partner view" at bounding box center [1162, 61] width 206 height 31
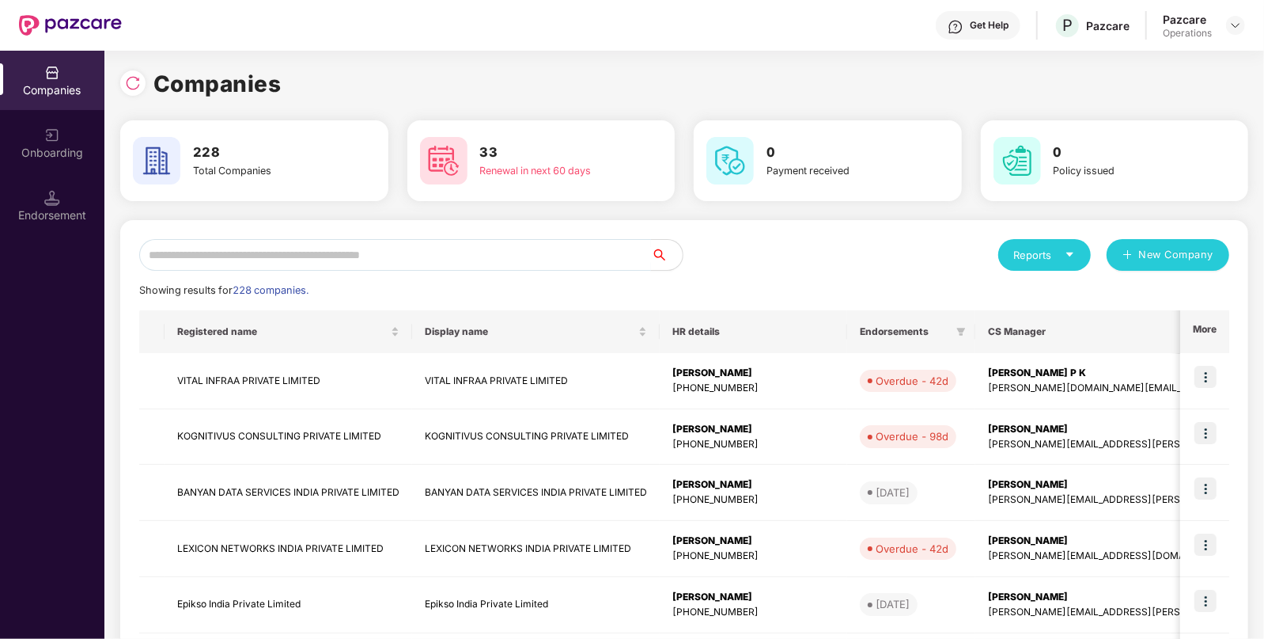
click at [234, 259] on input "text" at bounding box center [395, 255] width 512 height 32
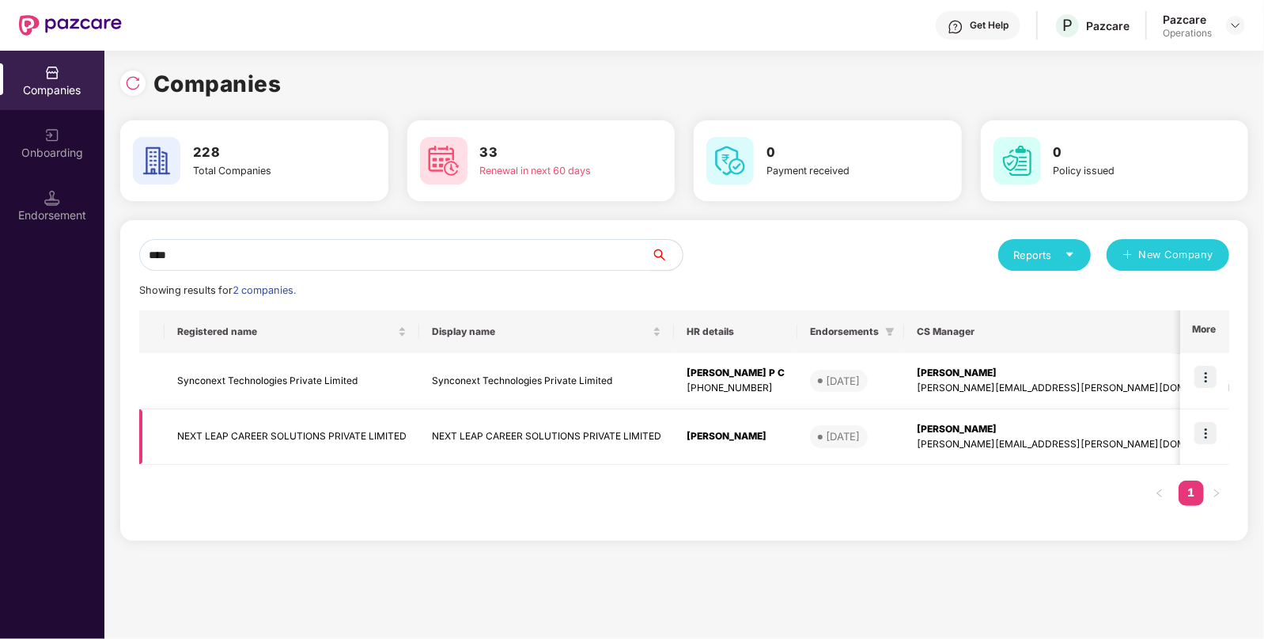
type input "****"
click at [240, 435] on td "NEXT LEAP CAREER SOLUTIONS PRIVATE LIMITED" at bounding box center [292, 437] width 255 height 56
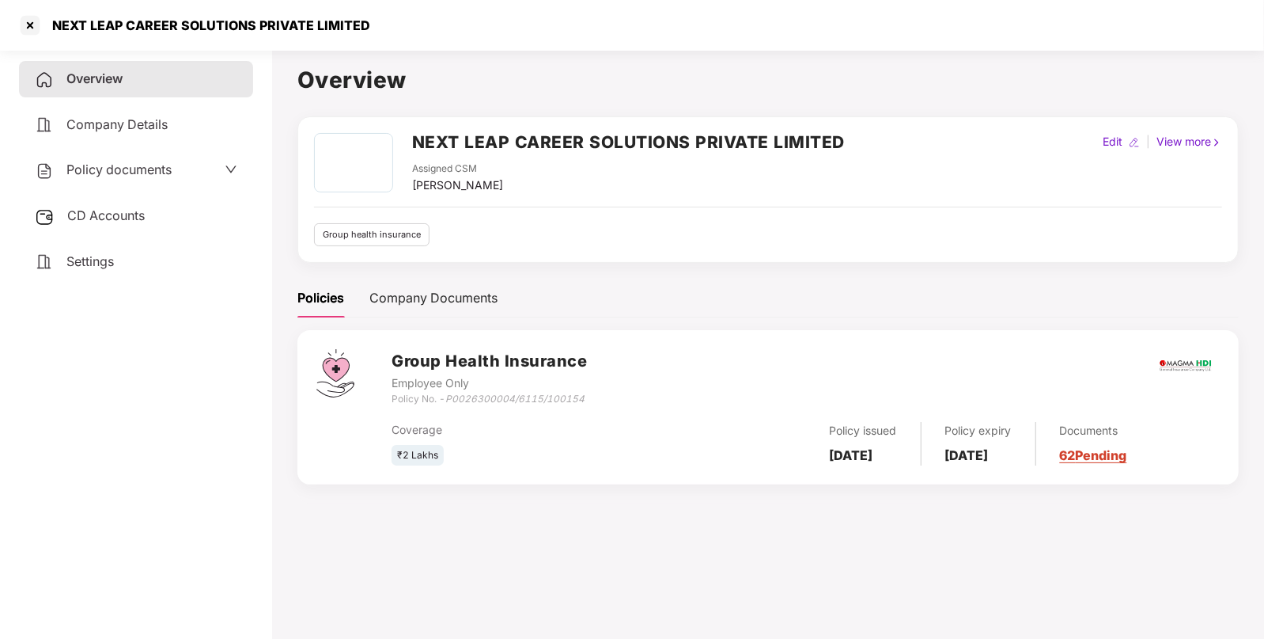
click at [104, 162] on span "Policy documents" at bounding box center [118, 169] width 105 height 16
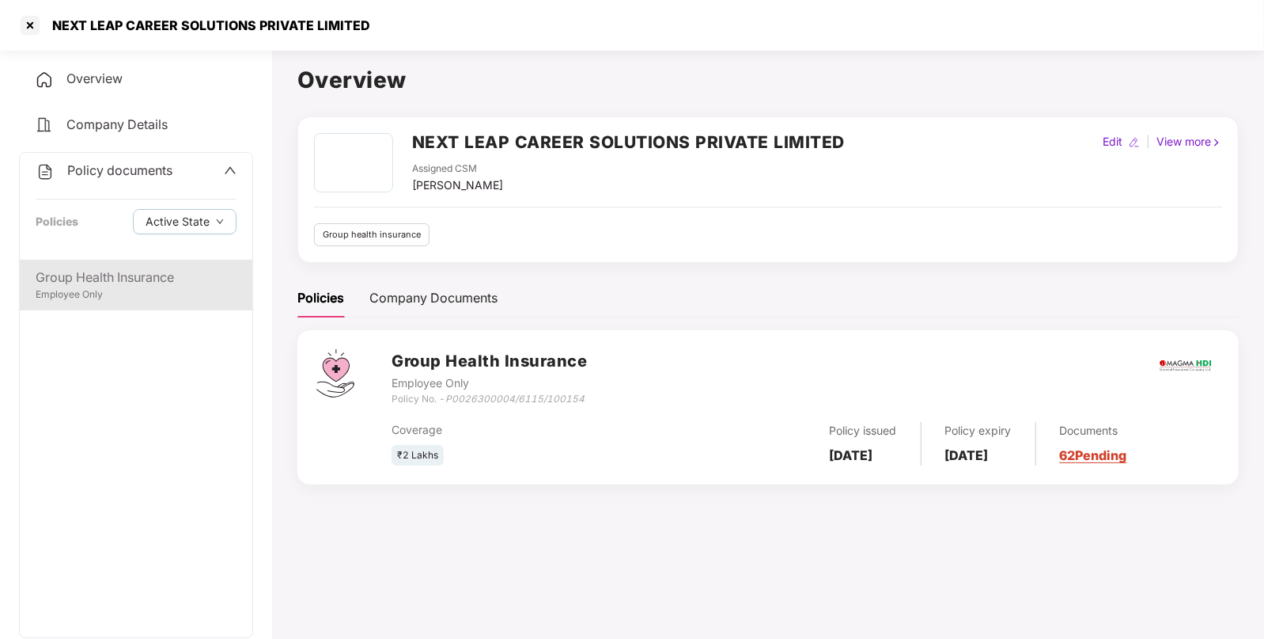
click at [105, 277] on div "Group Health Insurance" at bounding box center [136, 277] width 201 height 20
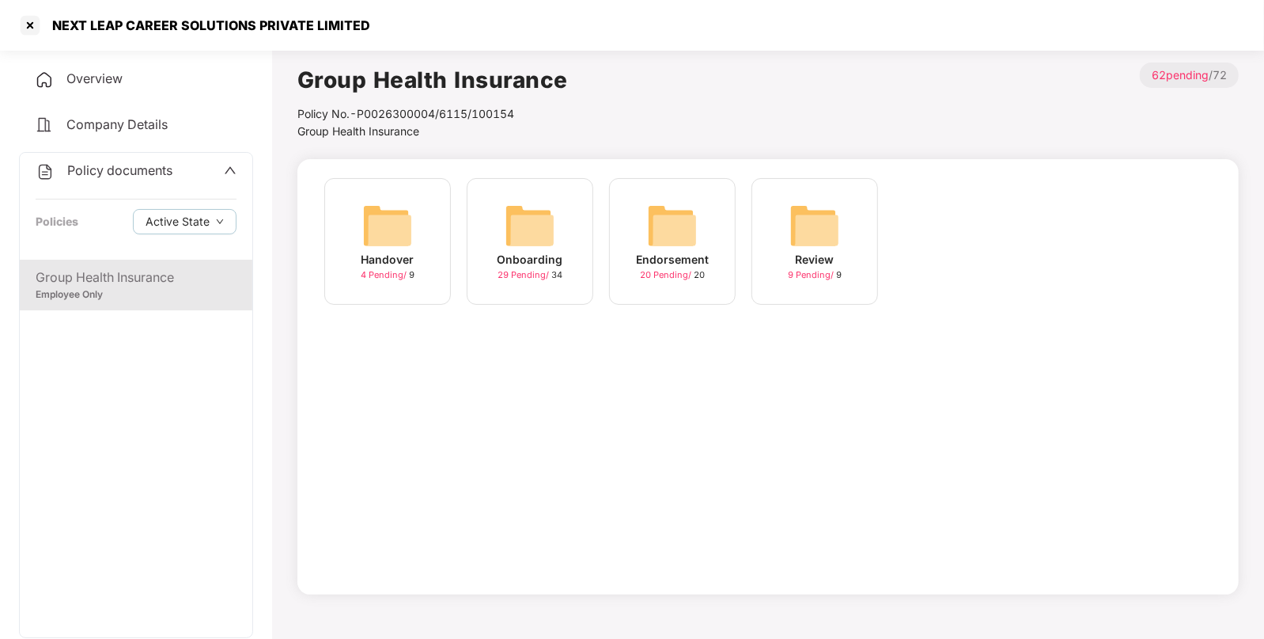
click at [645, 232] on div "Endorsement 20 Pending / 20" at bounding box center [672, 241] width 127 height 127
click at [370, 237] on img at bounding box center [387, 225] width 51 height 51
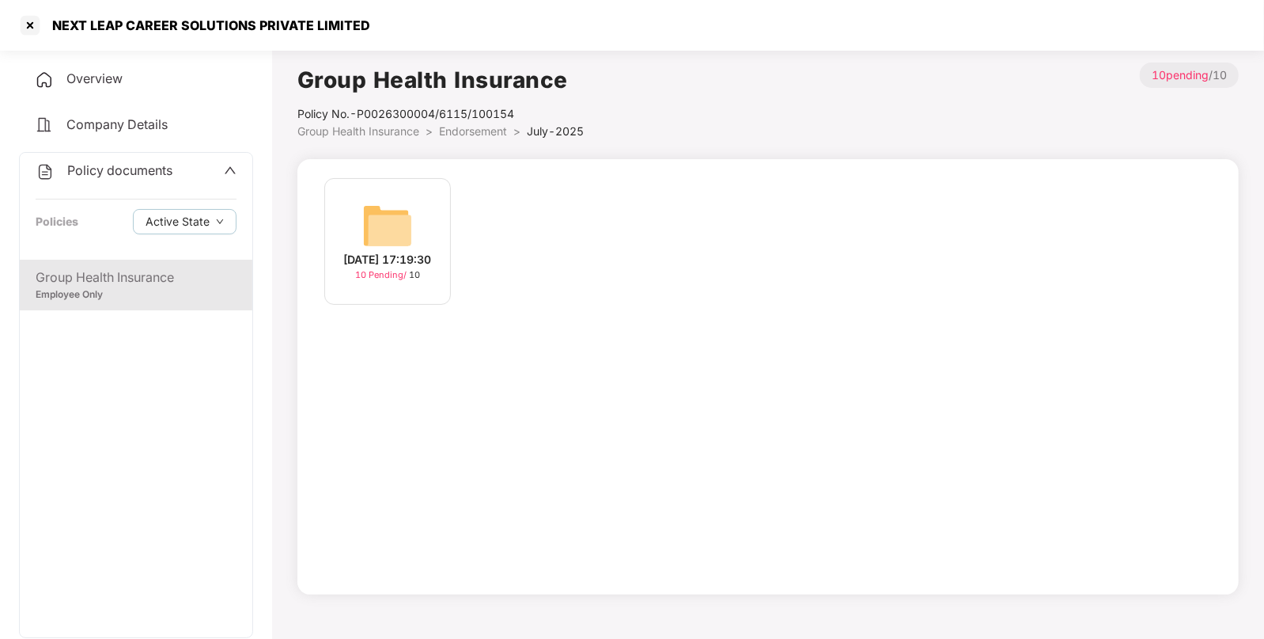
click at [372, 218] on img at bounding box center [387, 225] width 51 height 51
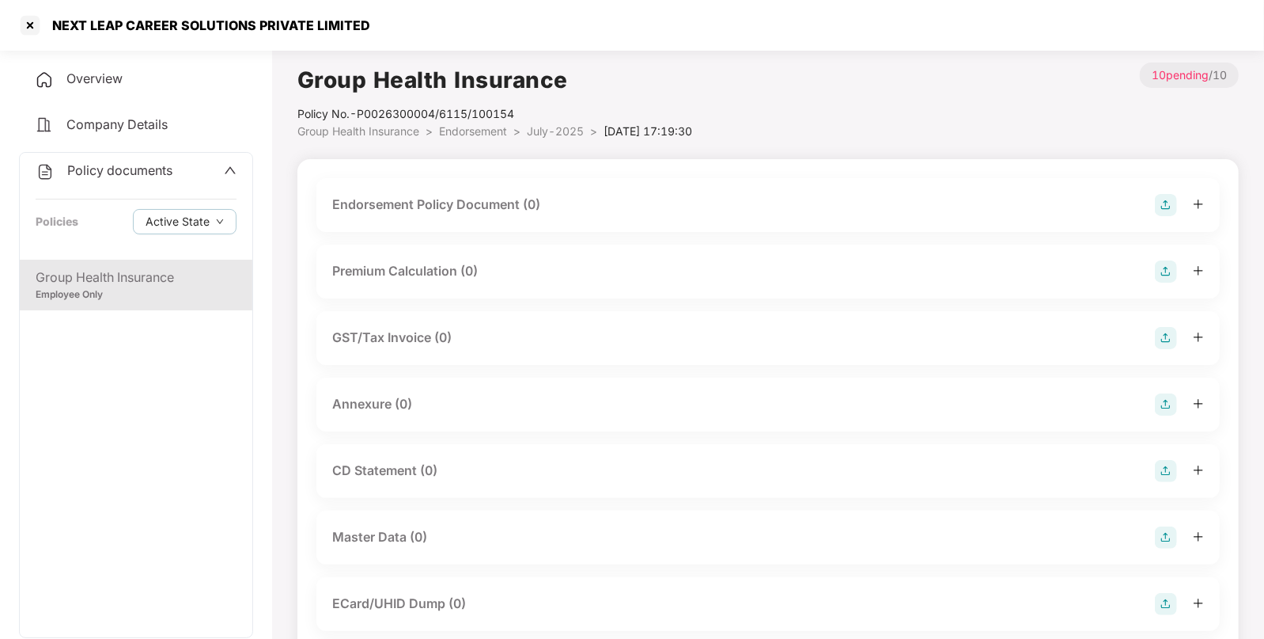
click at [1167, 203] on img at bounding box center [1166, 205] width 22 height 22
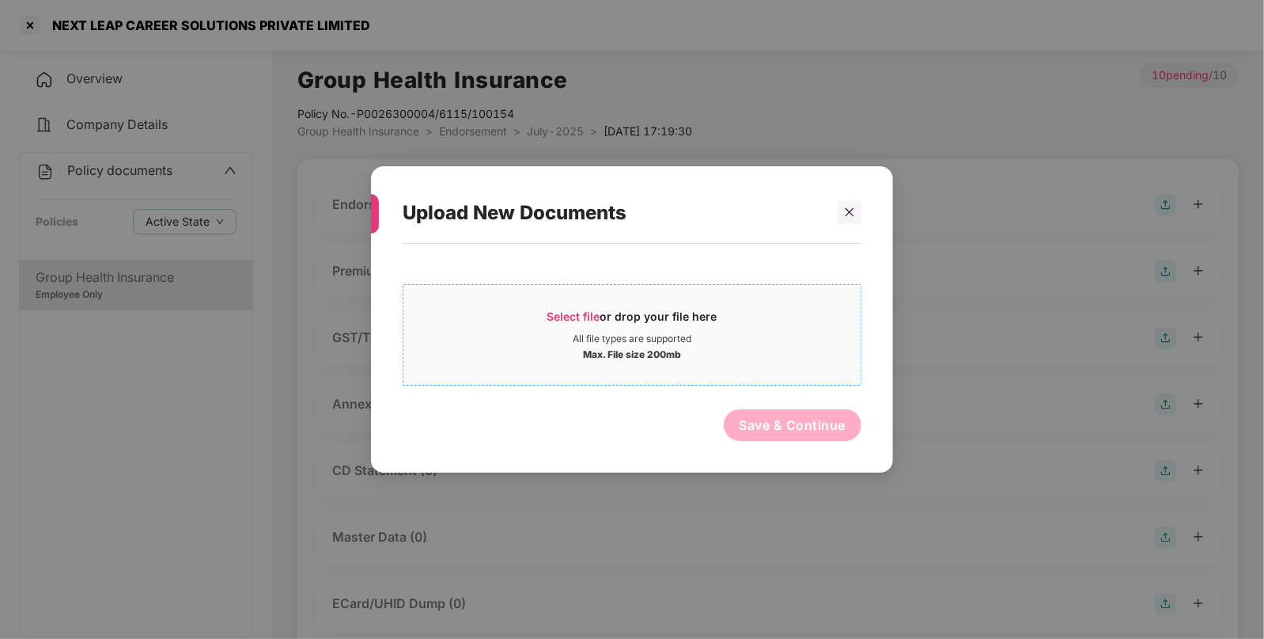
click at [566, 313] on span "Select file" at bounding box center [574, 315] width 53 height 13
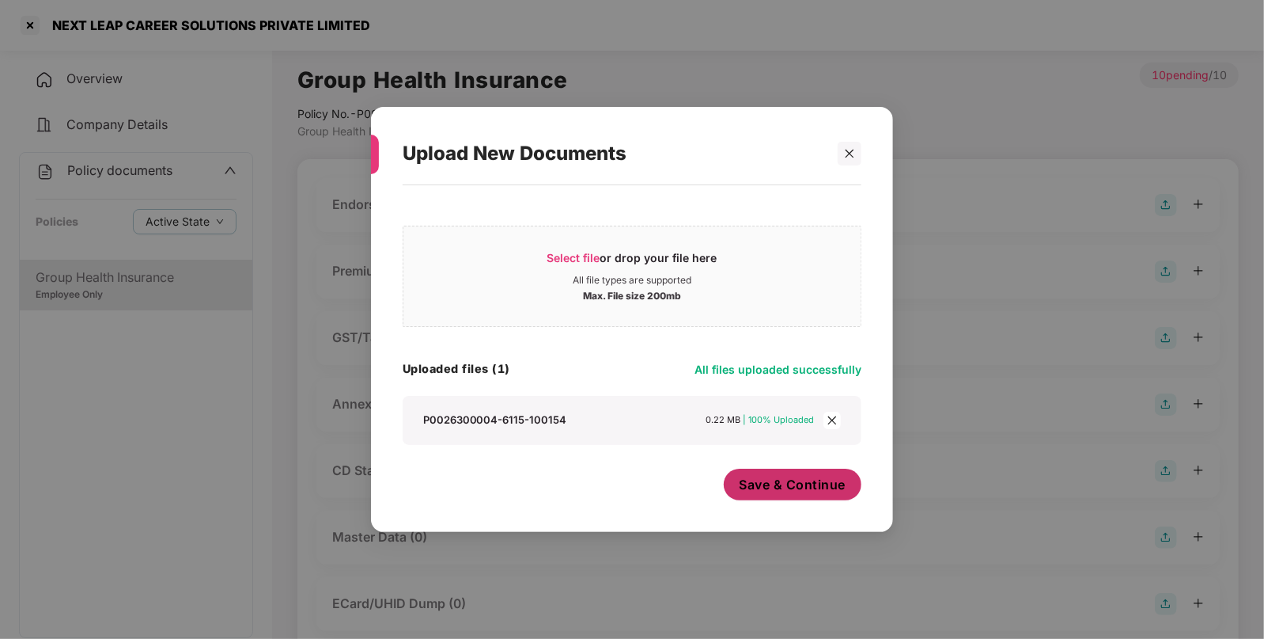
click at [808, 487] on span "Save & Continue" at bounding box center [793, 484] width 107 height 17
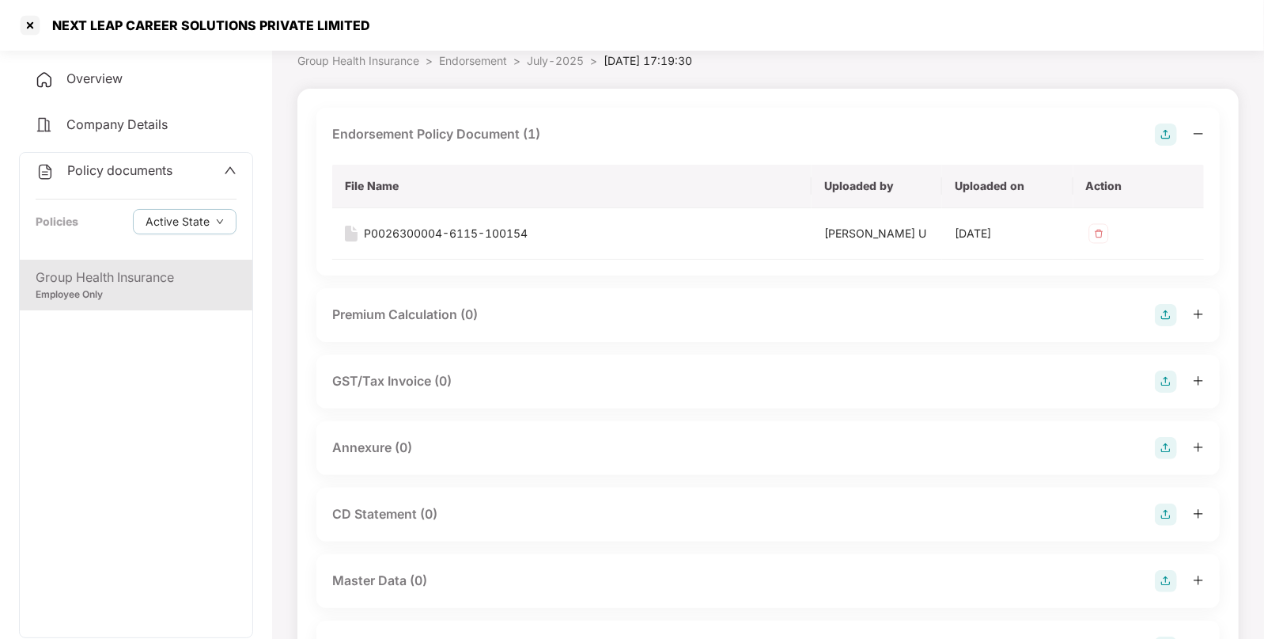
scroll to position [71, 0]
click at [1173, 439] on img at bounding box center [1166, 447] width 22 height 22
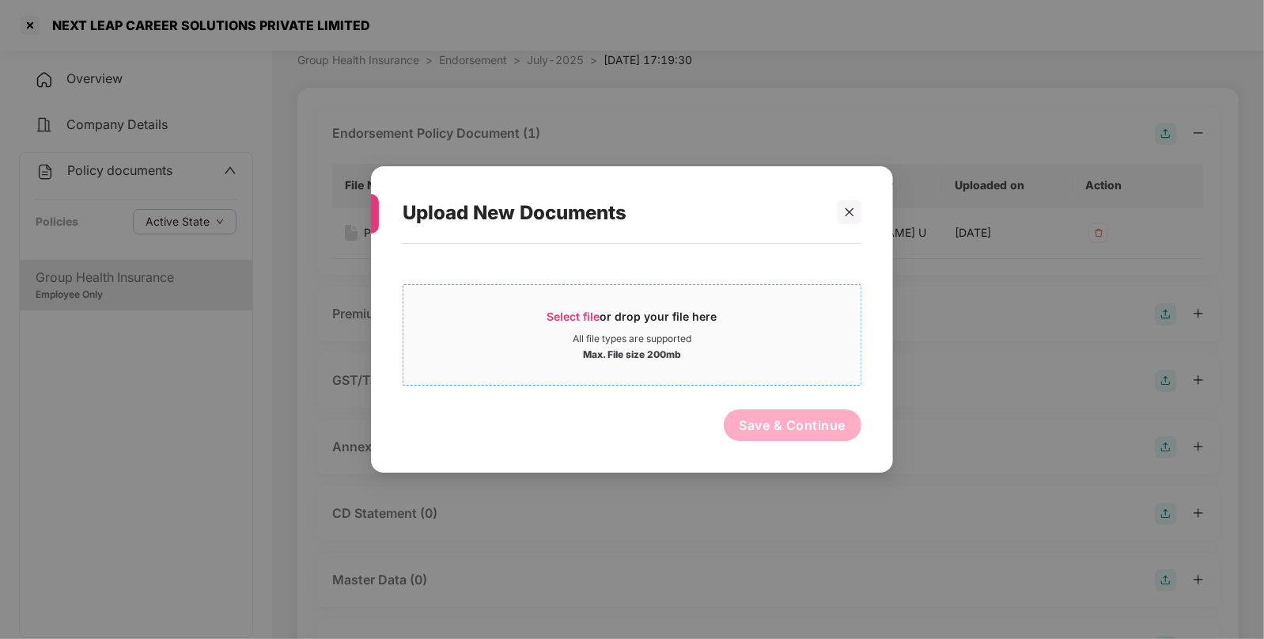
click at [589, 320] on span "Select file" at bounding box center [574, 315] width 53 height 13
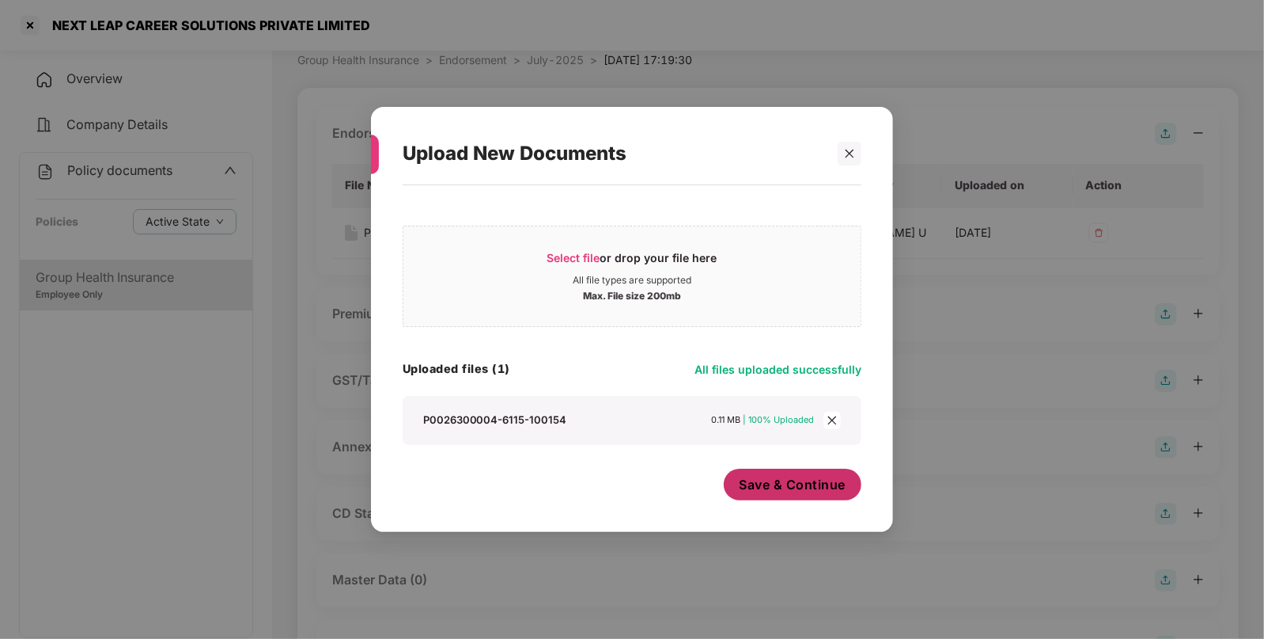
click at [779, 487] on span "Save & Continue" at bounding box center [793, 484] width 107 height 17
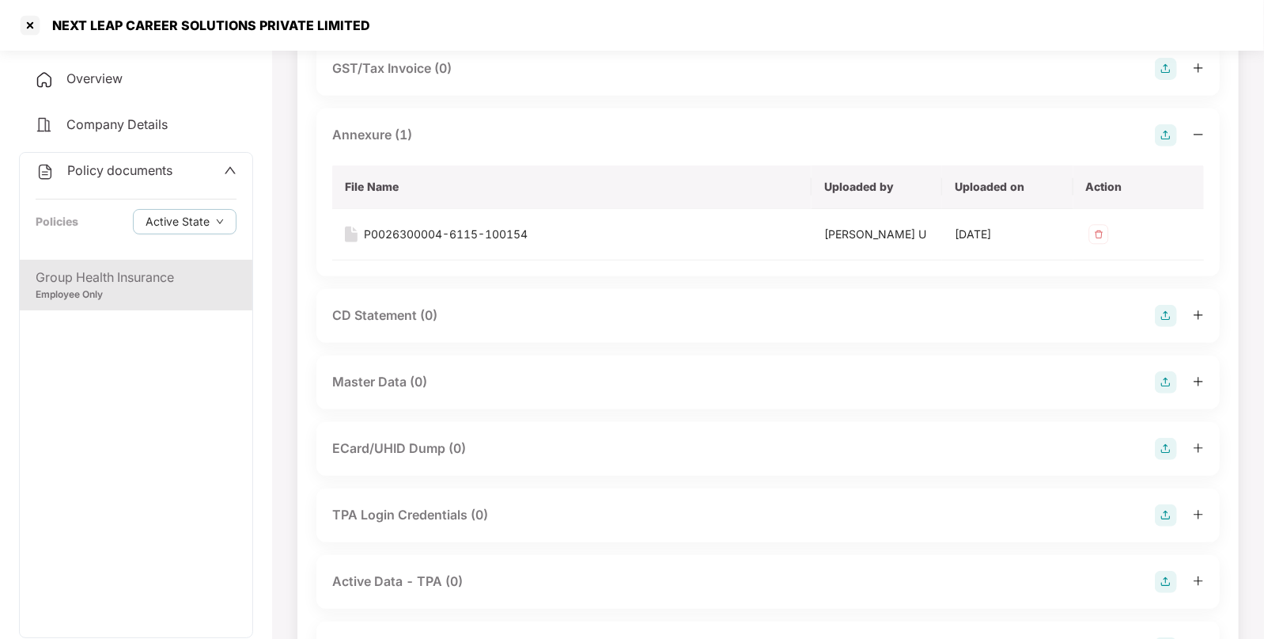
scroll to position [383, 0]
click at [1160, 376] on img at bounding box center [1166, 382] width 22 height 22
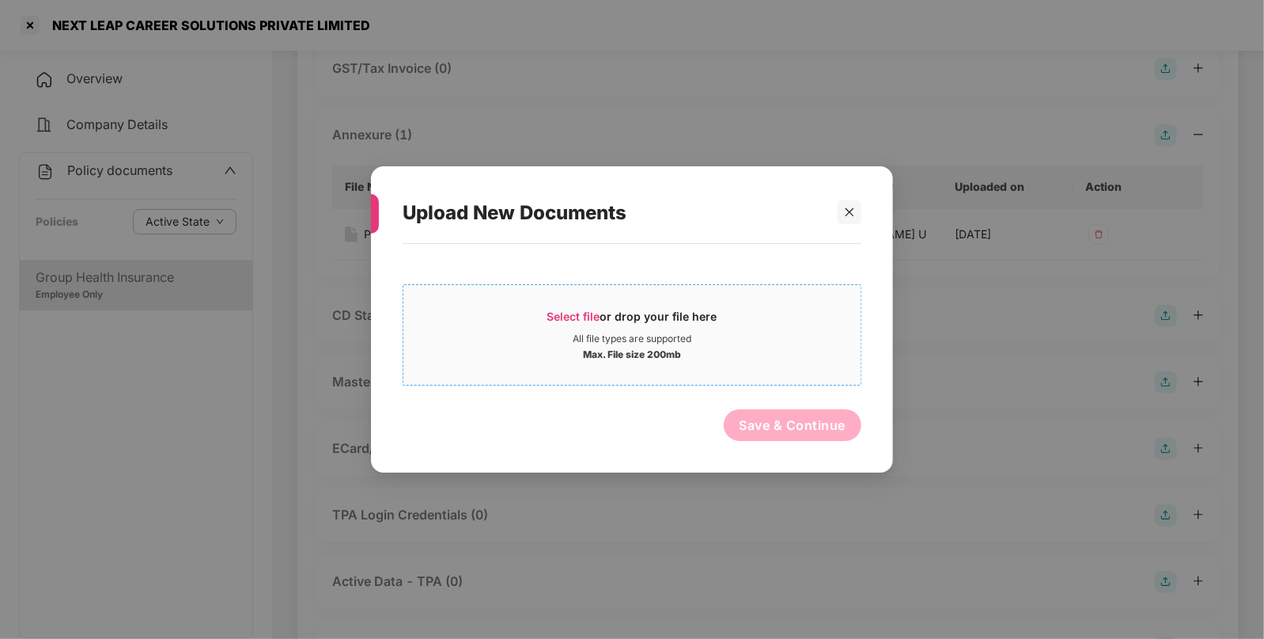
click at [587, 328] on div "Select file or drop your file here" at bounding box center [633, 321] width 170 height 24
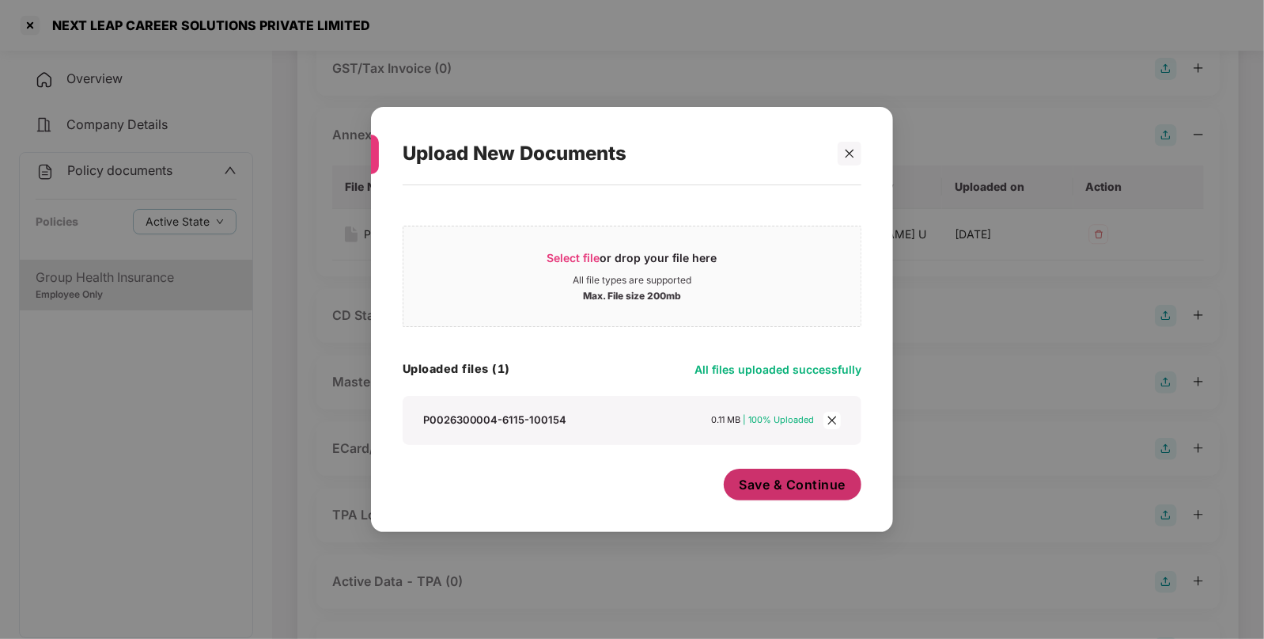
click at [768, 489] on span "Save & Continue" at bounding box center [793, 484] width 107 height 17
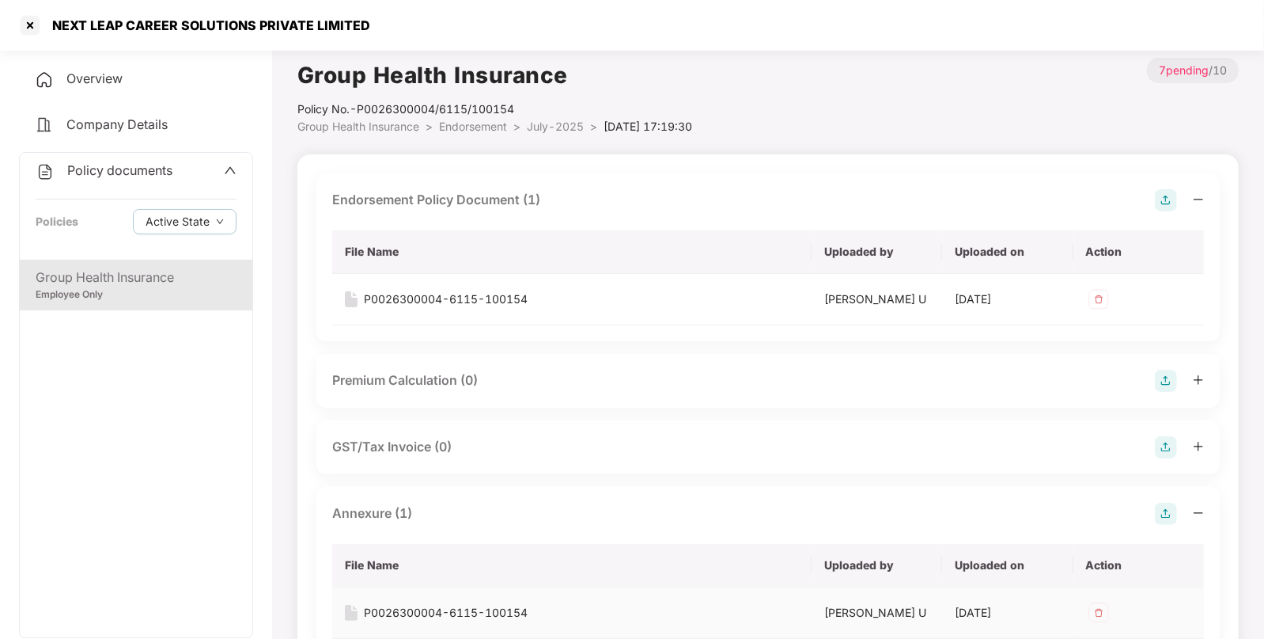
scroll to position [0, 0]
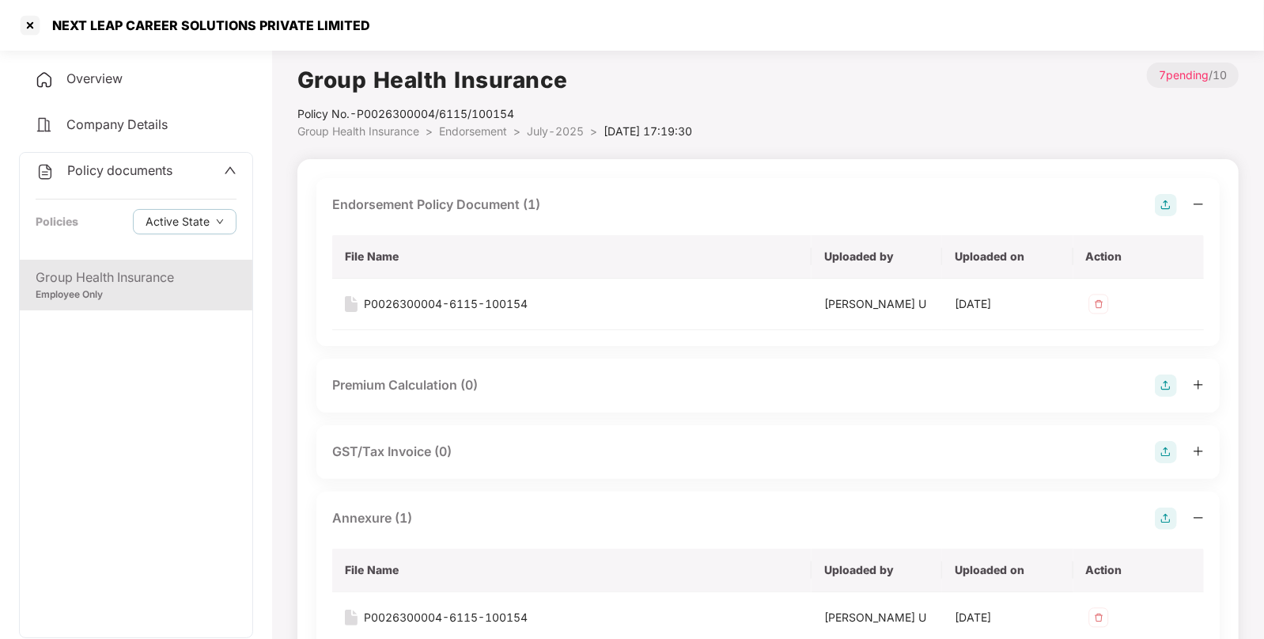
click at [138, 272] on div "Group Health Insurance" at bounding box center [136, 277] width 201 height 20
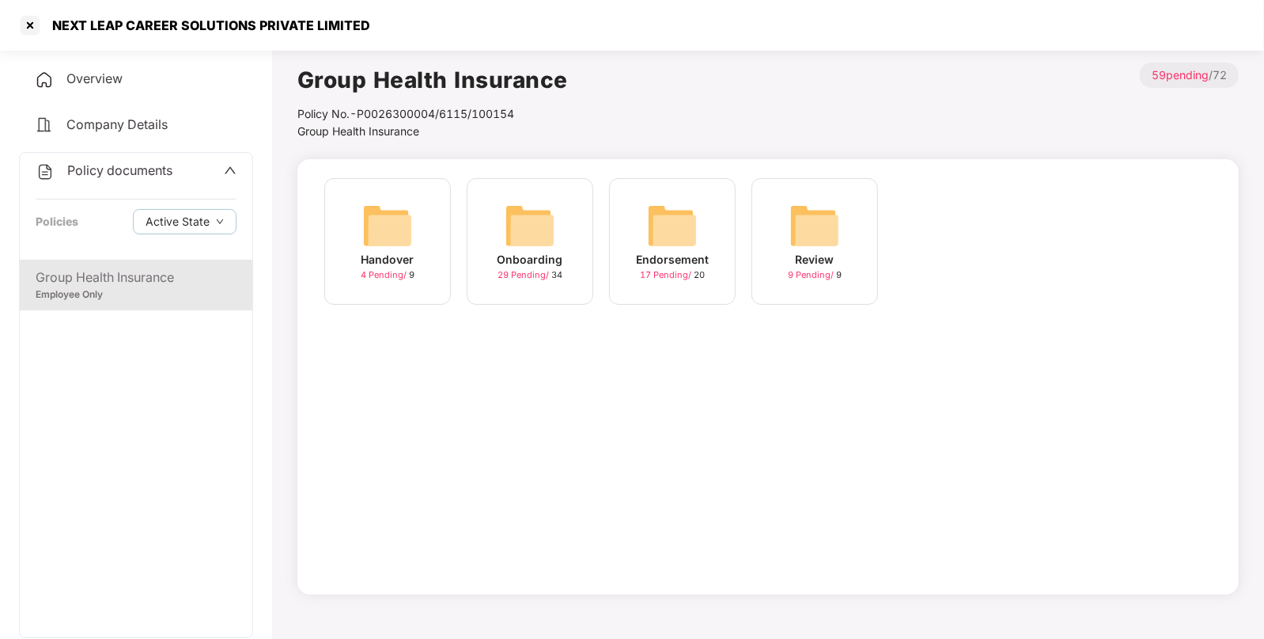
click at [640, 216] on div "Endorsement 17 Pending / 20" at bounding box center [672, 241] width 127 height 127
click at [671, 235] on img at bounding box center [672, 225] width 51 height 51
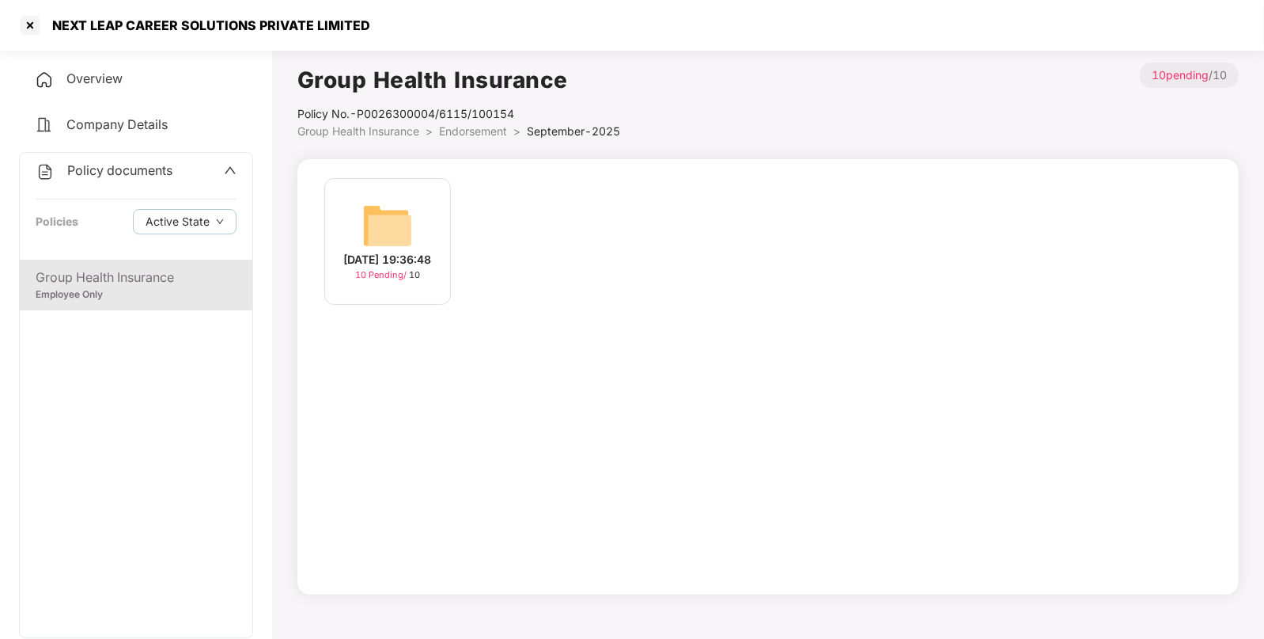
click at [114, 275] on div "Group Health Insurance" at bounding box center [136, 277] width 201 height 20
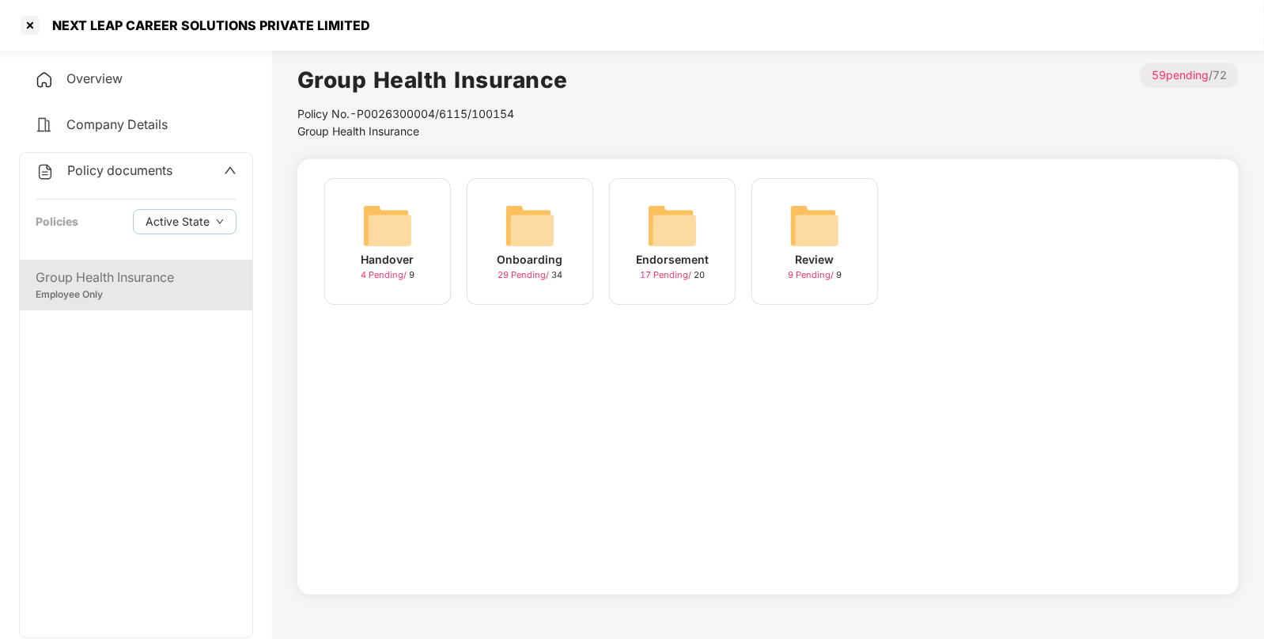
click at [681, 199] on div "Endorsement 17 Pending / 20" at bounding box center [672, 241] width 127 height 127
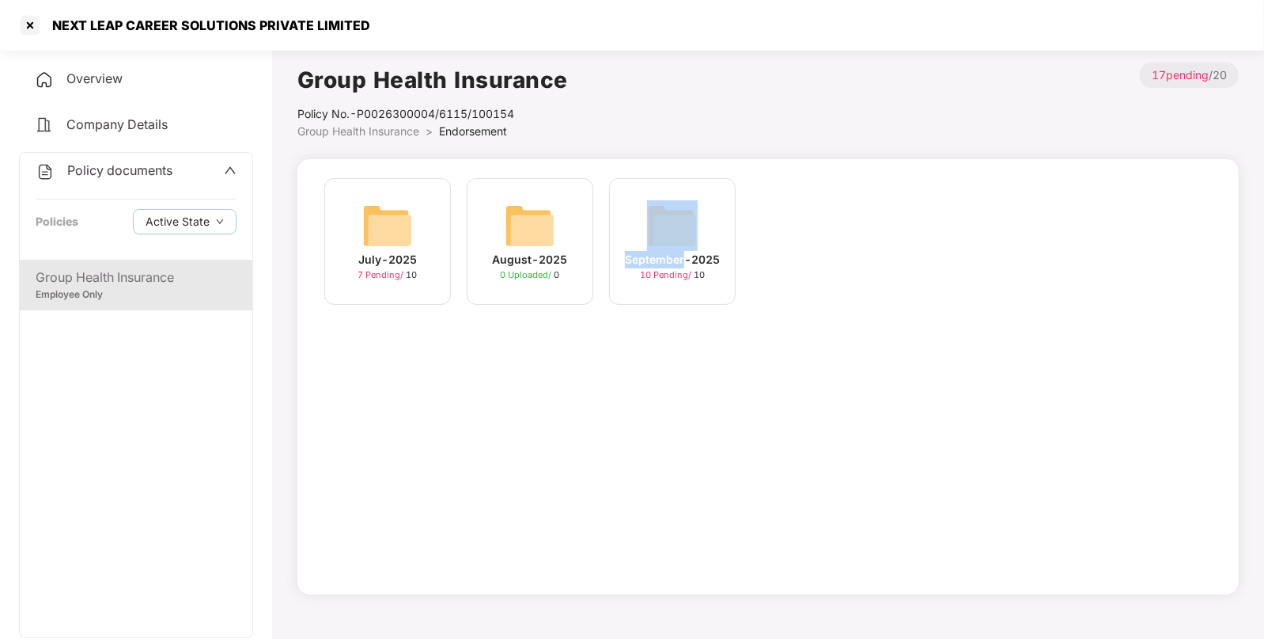
click at [681, 199] on div "September-2025 10 Pending / 10" at bounding box center [672, 241] width 127 height 127
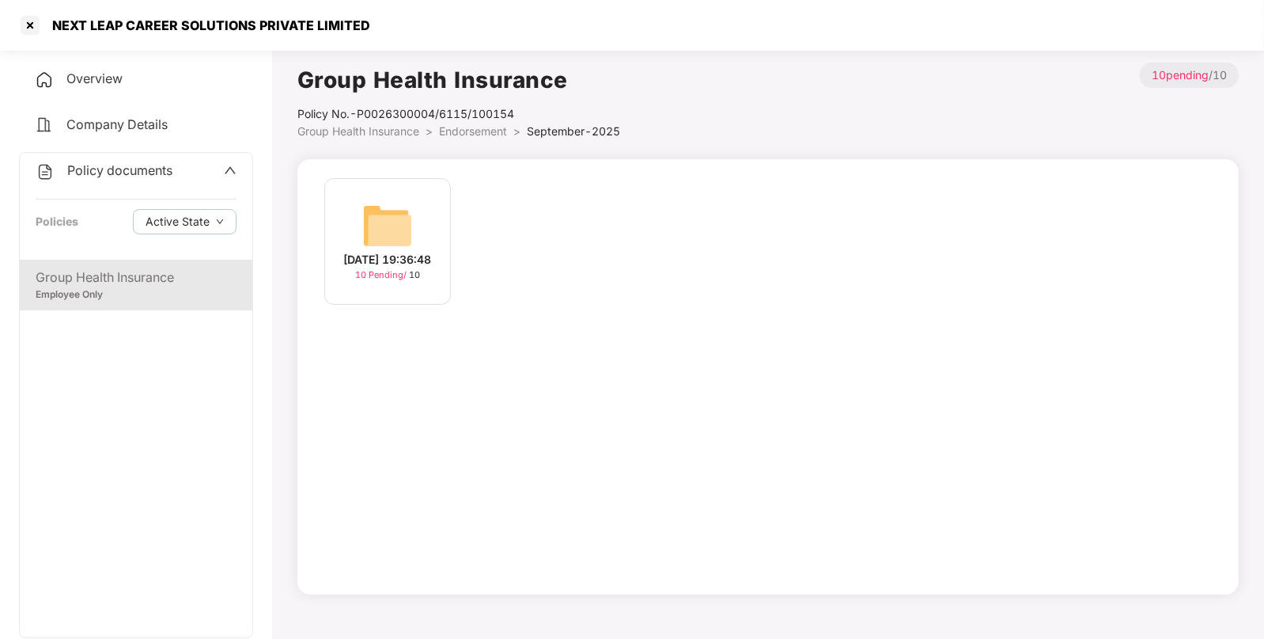
click at [400, 229] on img at bounding box center [387, 225] width 51 height 51
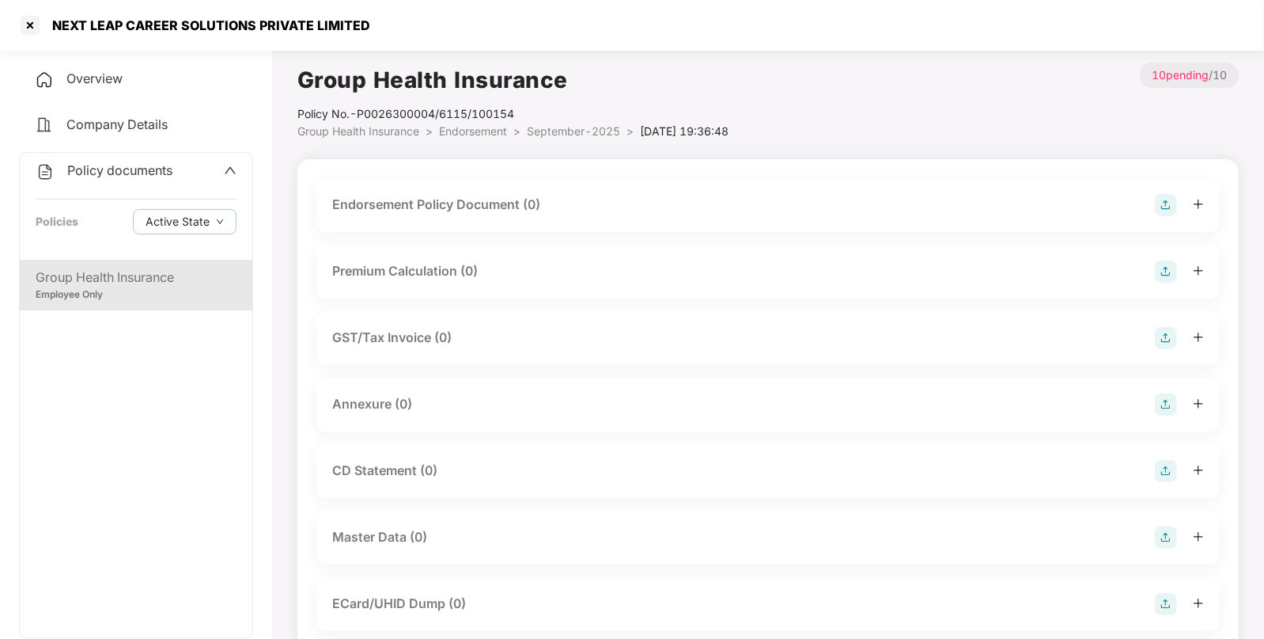
click at [1159, 212] on img at bounding box center [1166, 205] width 22 height 22
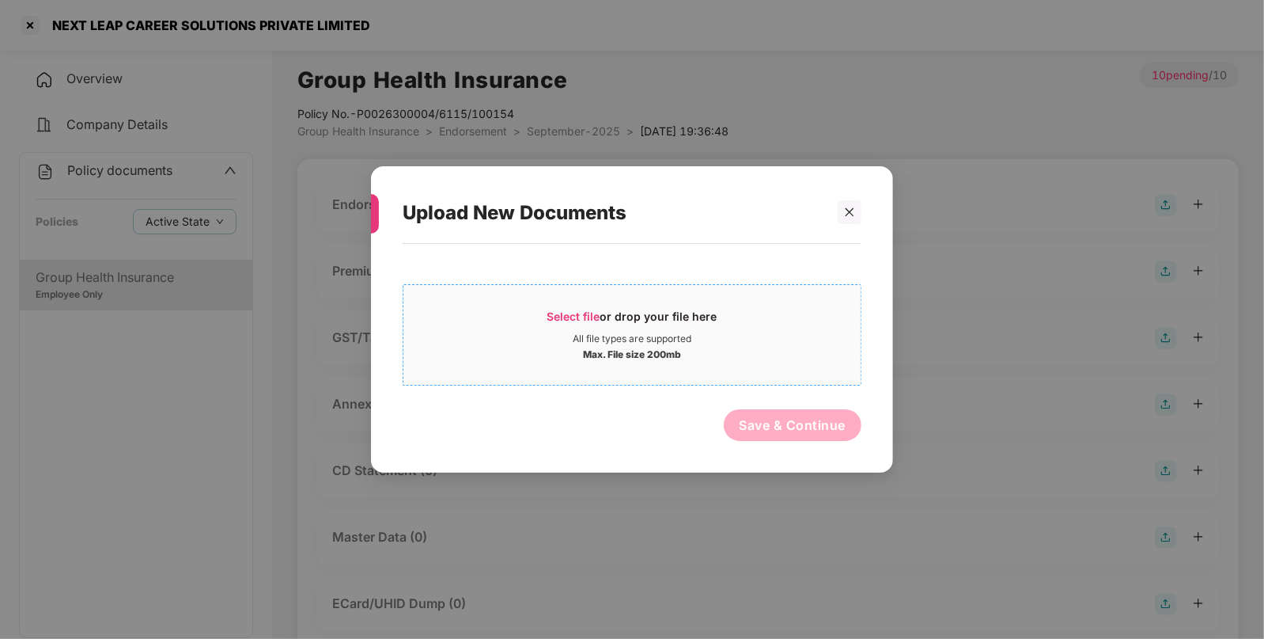
click at [570, 313] on span "Select file" at bounding box center [574, 315] width 53 height 13
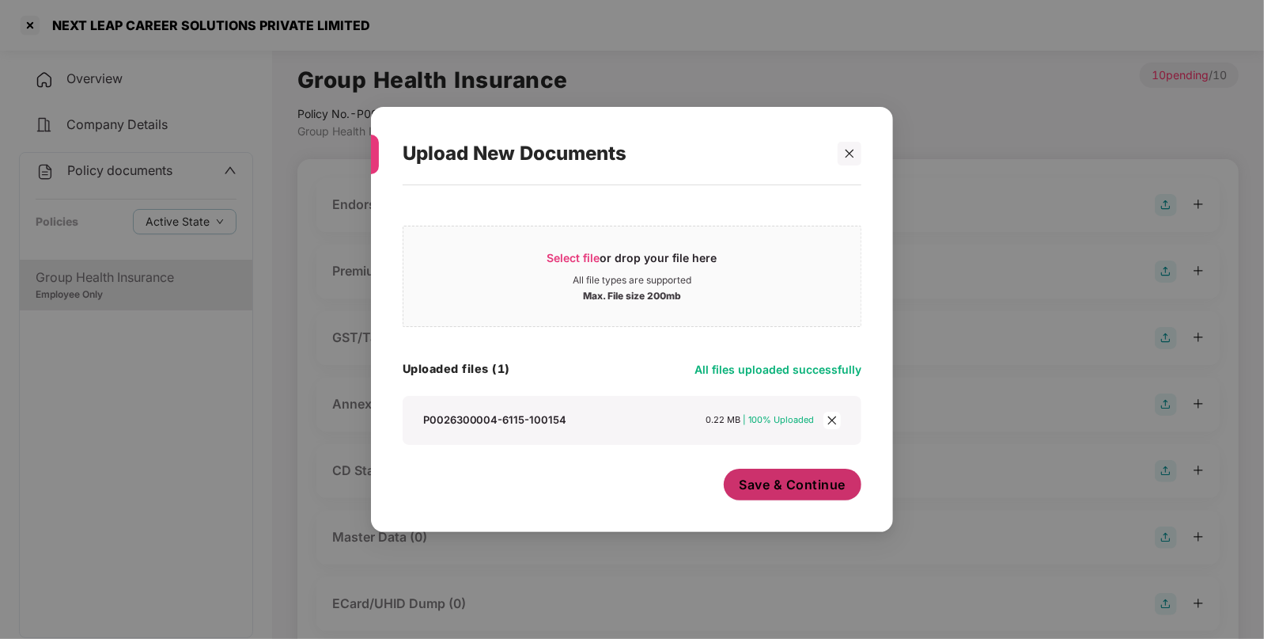
click at [806, 479] on span "Save & Continue" at bounding box center [793, 484] width 107 height 17
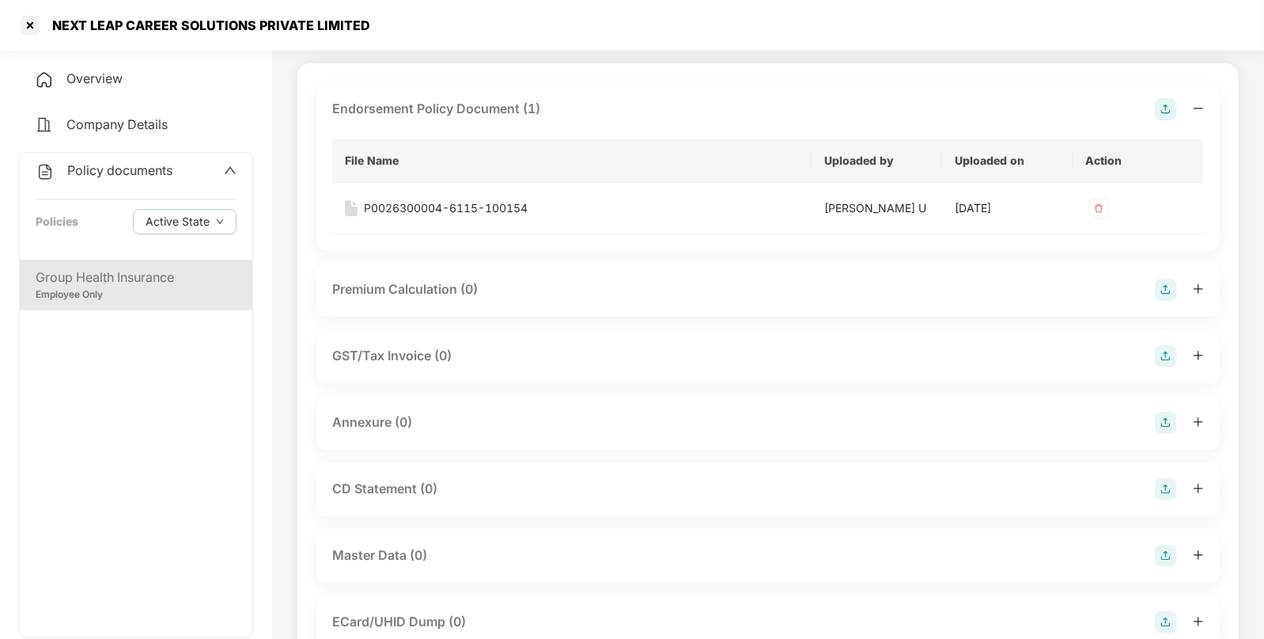
scroll to position [118, 0]
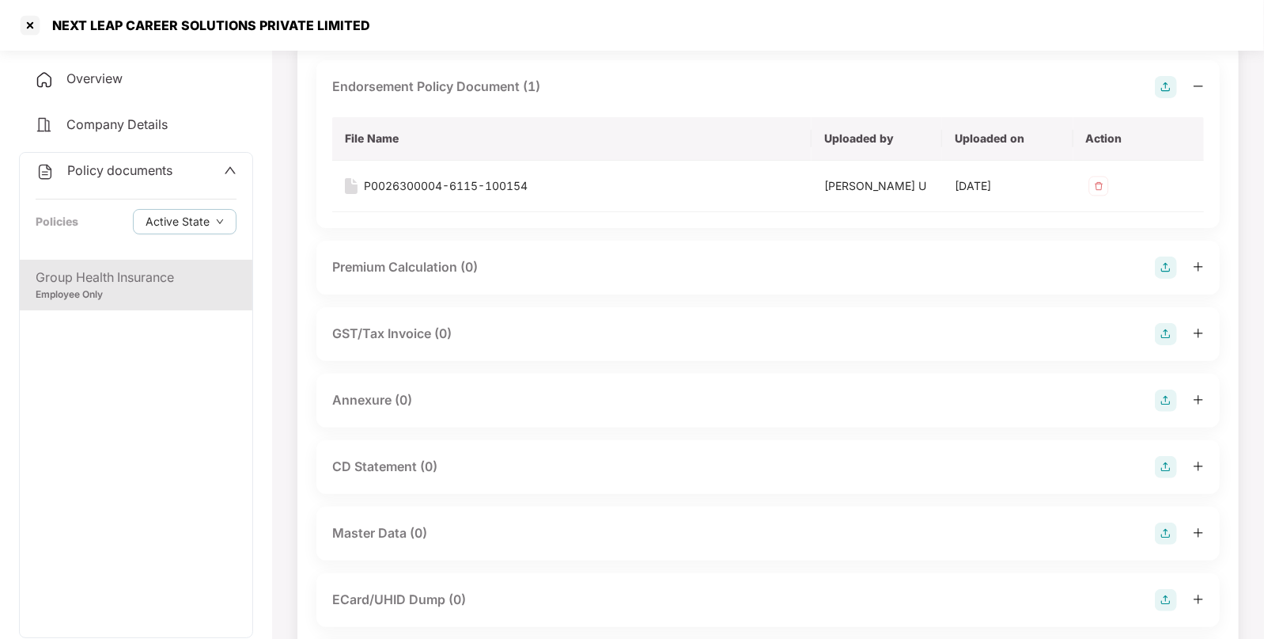
click at [1161, 399] on img at bounding box center [1166, 400] width 22 height 22
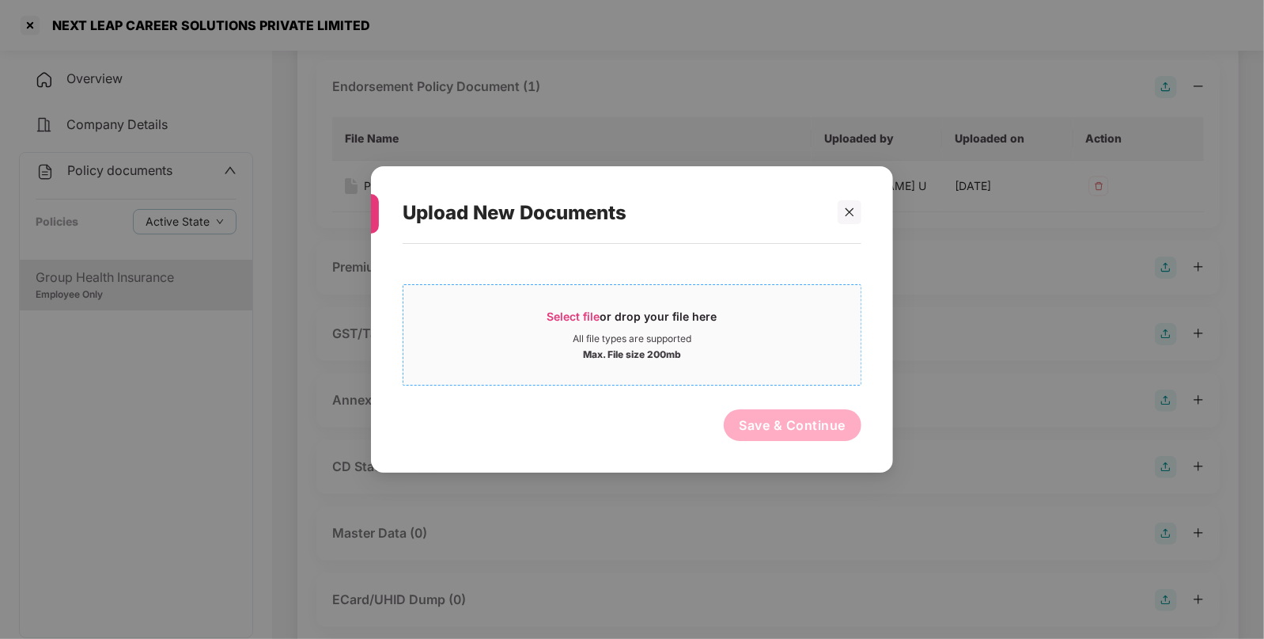
click at [560, 317] on span "Select file" at bounding box center [574, 315] width 53 height 13
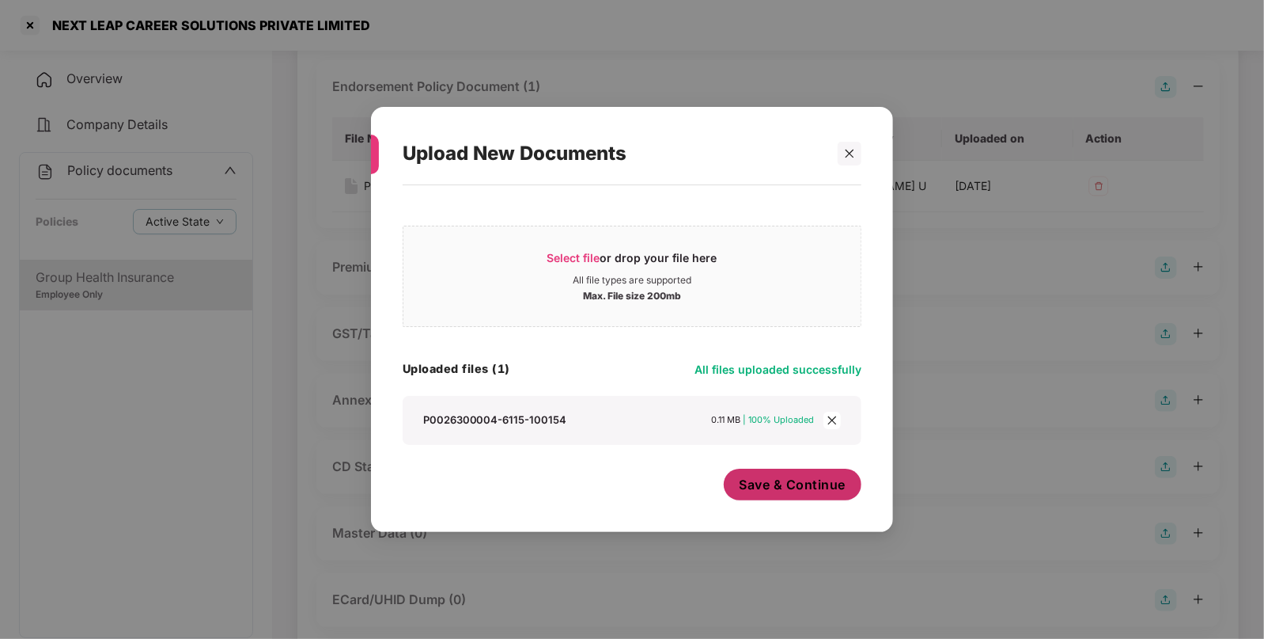
click at [760, 480] on span "Save & Continue" at bounding box center [793, 484] width 107 height 17
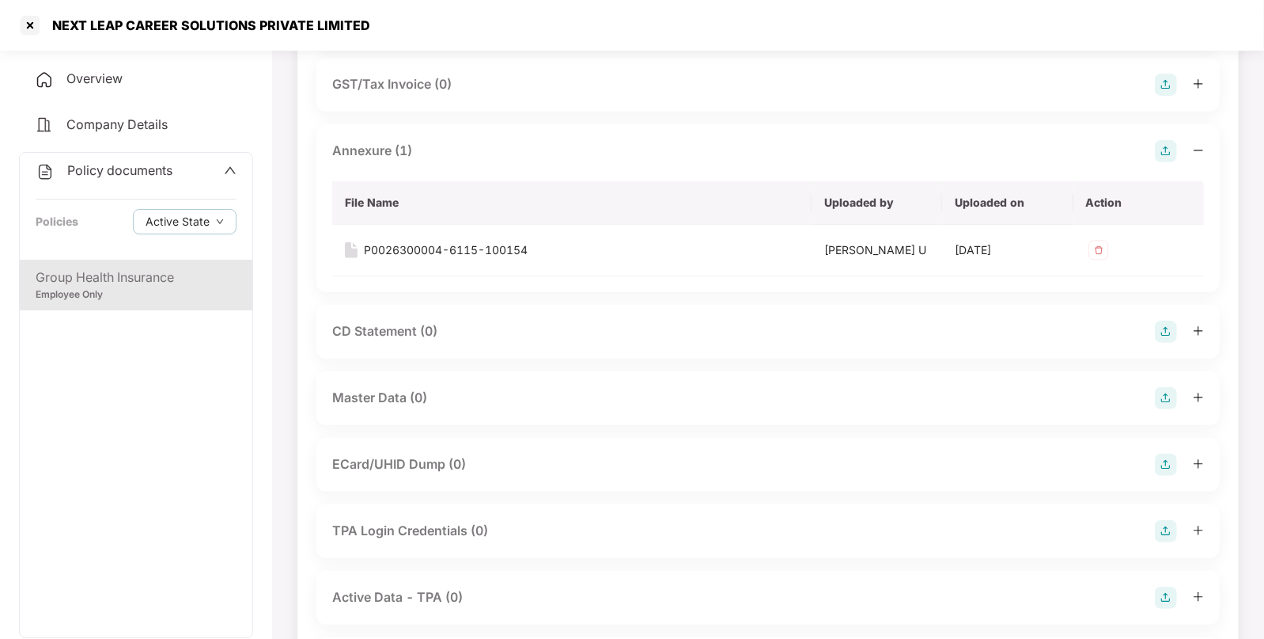
scroll to position [371, 0]
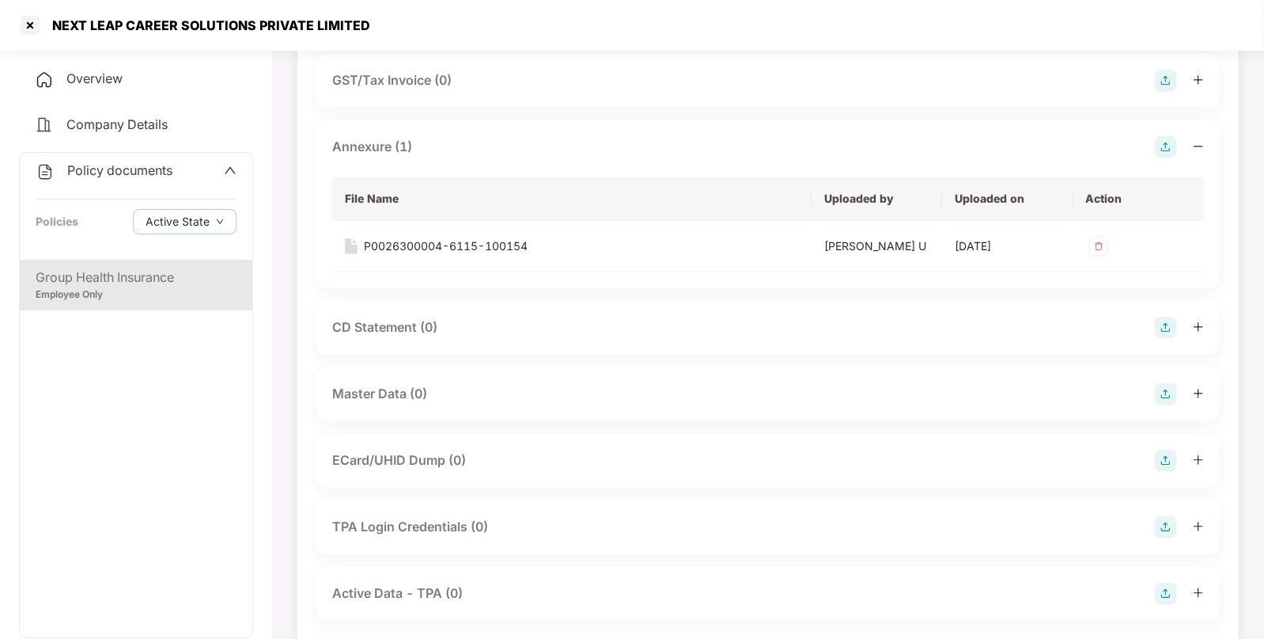
click at [1160, 385] on img at bounding box center [1166, 394] width 22 height 22
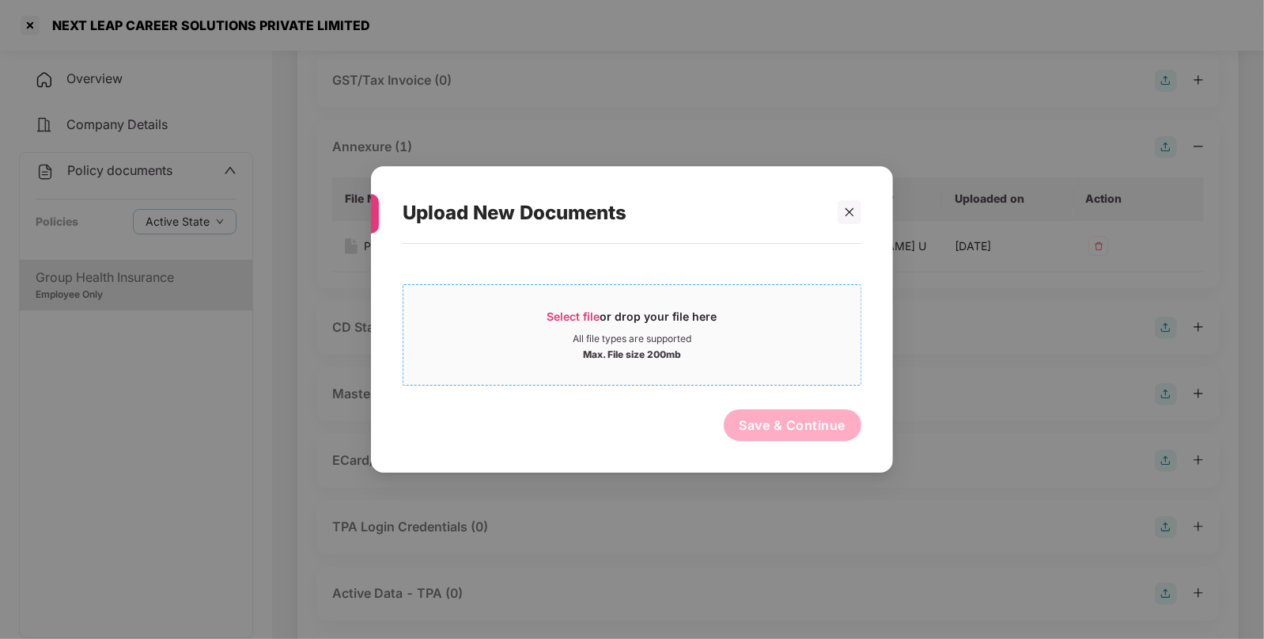
click at [575, 320] on span "Select file" at bounding box center [574, 315] width 53 height 13
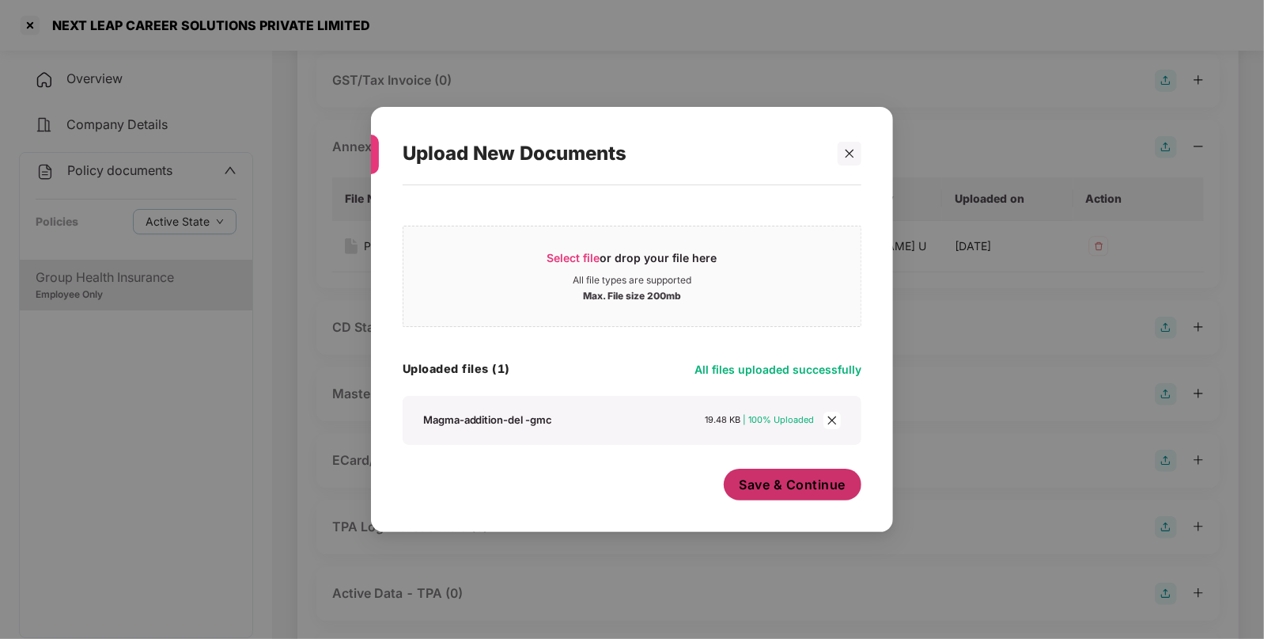
click at [791, 472] on button "Save & Continue" at bounding box center [793, 484] width 138 height 32
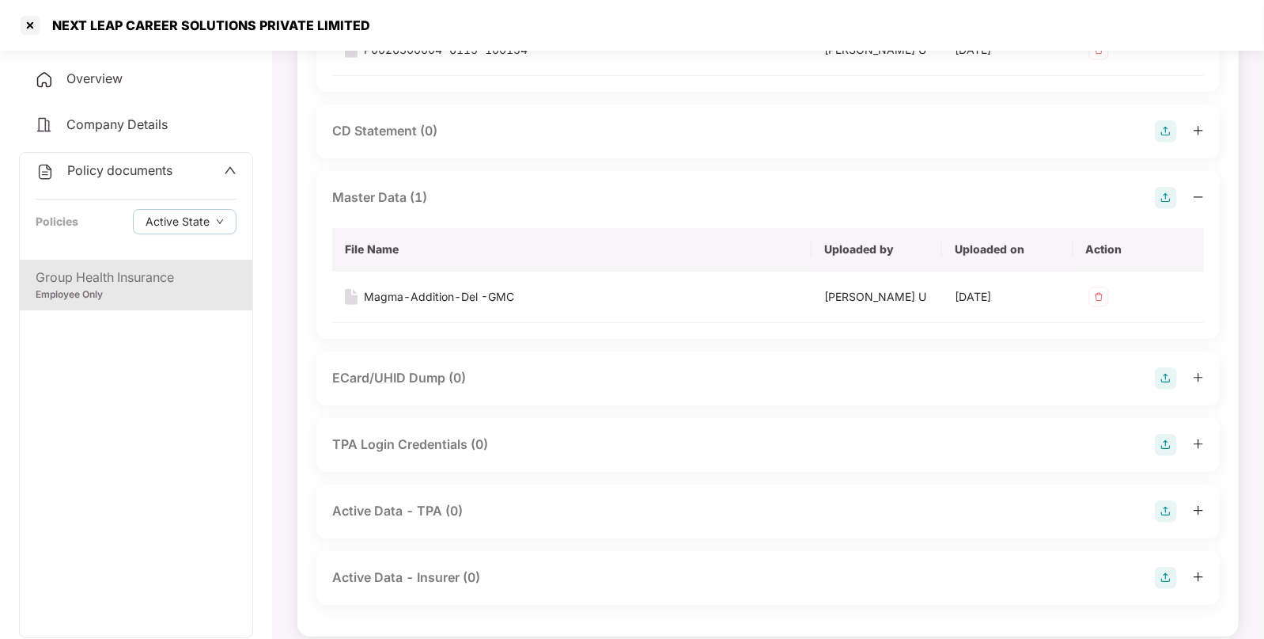
scroll to position [582, 0]
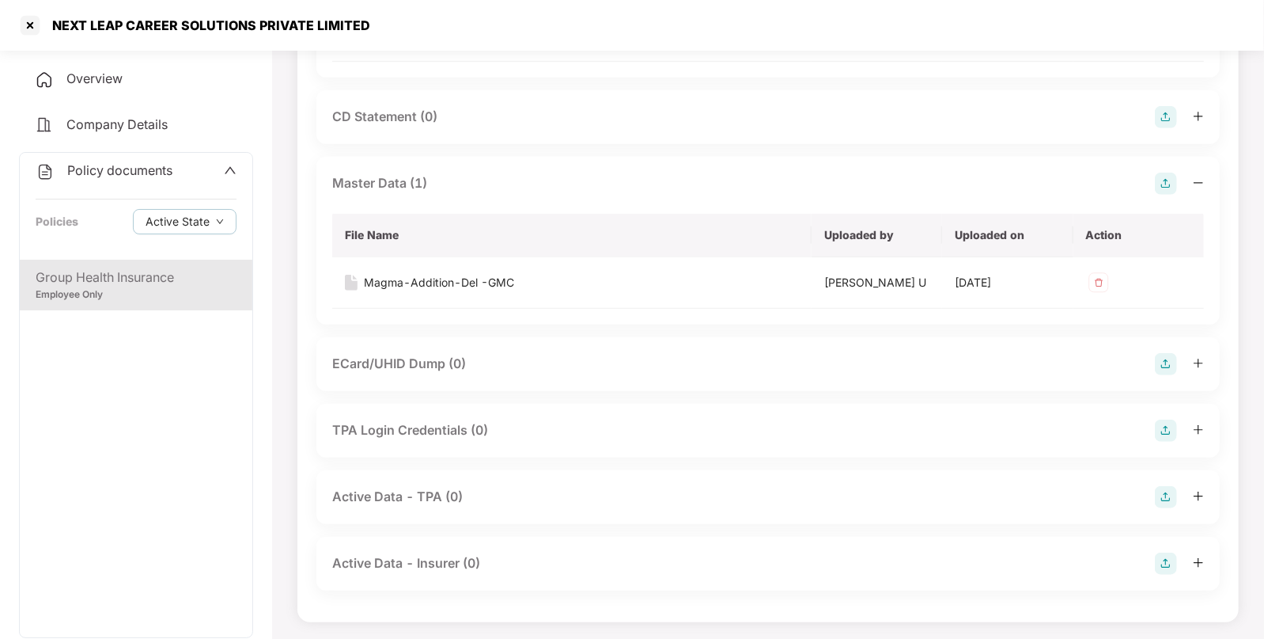
click at [1162, 183] on img at bounding box center [1166, 183] width 22 height 22
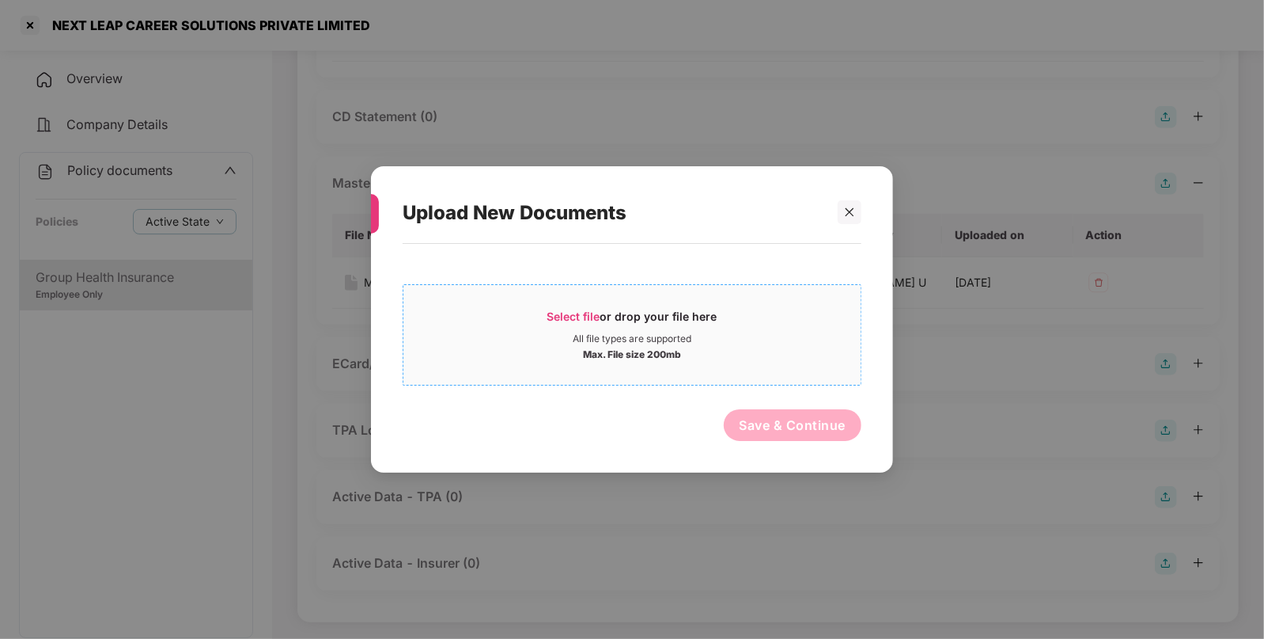
click at [574, 309] on span "Select file" at bounding box center [574, 315] width 53 height 13
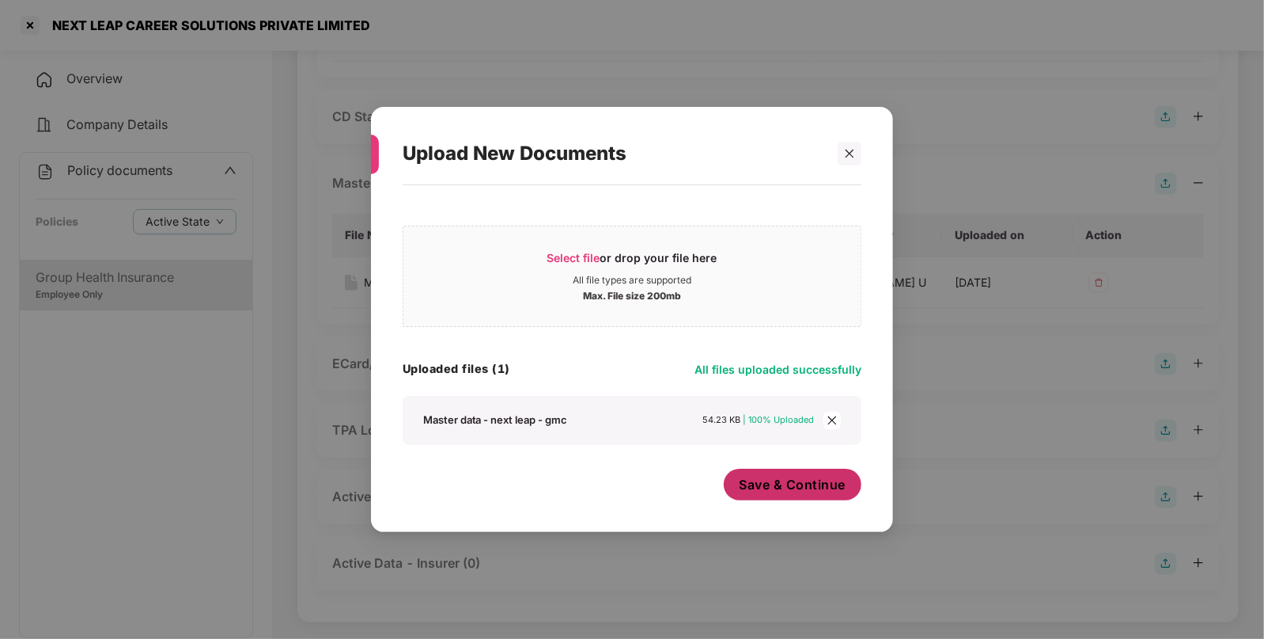
click at [755, 482] on span "Save & Continue" at bounding box center [793, 484] width 107 height 17
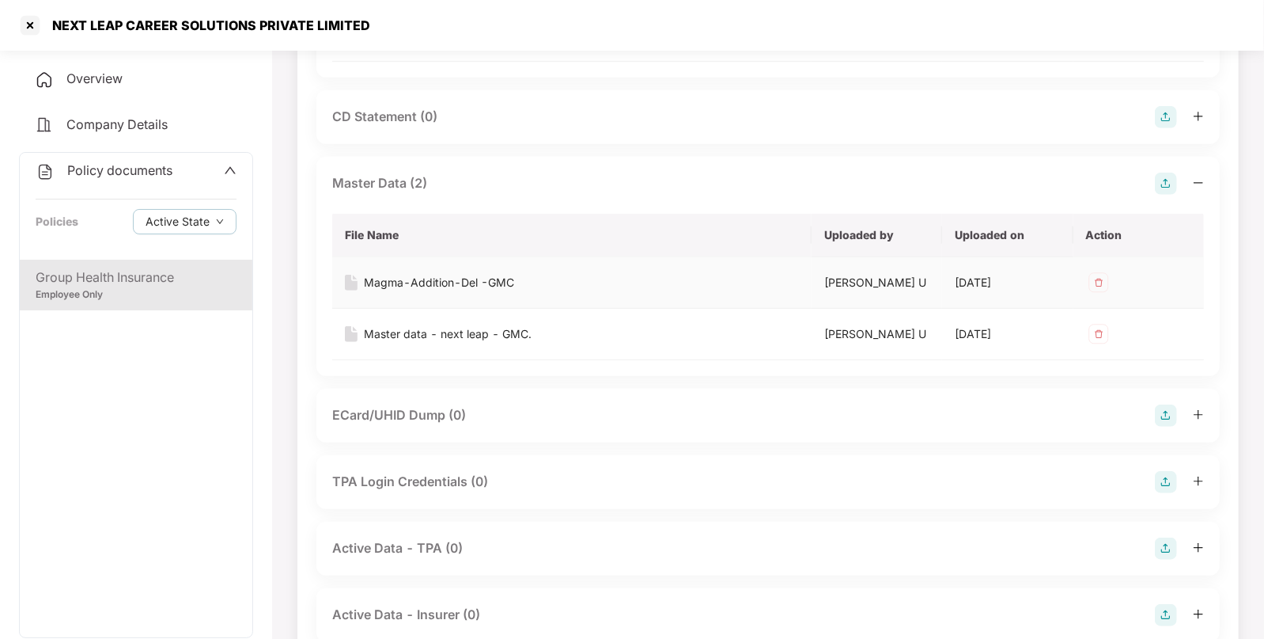
click at [1098, 270] on img at bounding box center [1098, 282] width 25 height 25
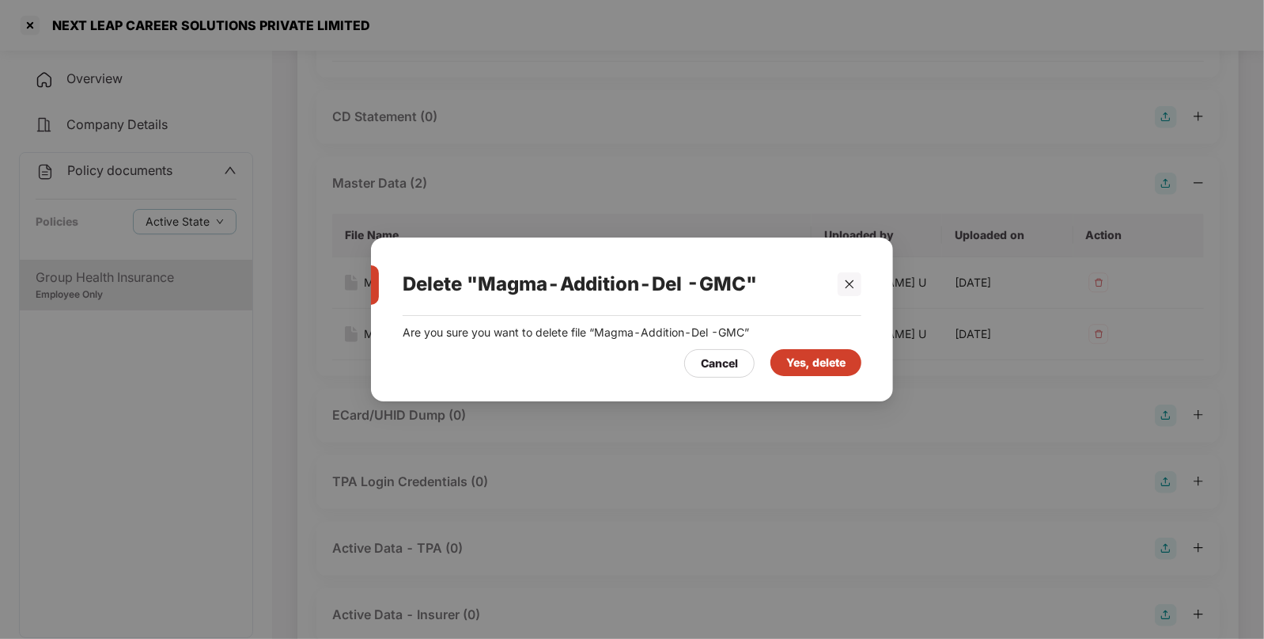
click at [802, 360] on div "Yes, delete" at bounding box center [816, 362] width 59 height 17
